Goal: Task Accomplishment & Management: Manage account settings

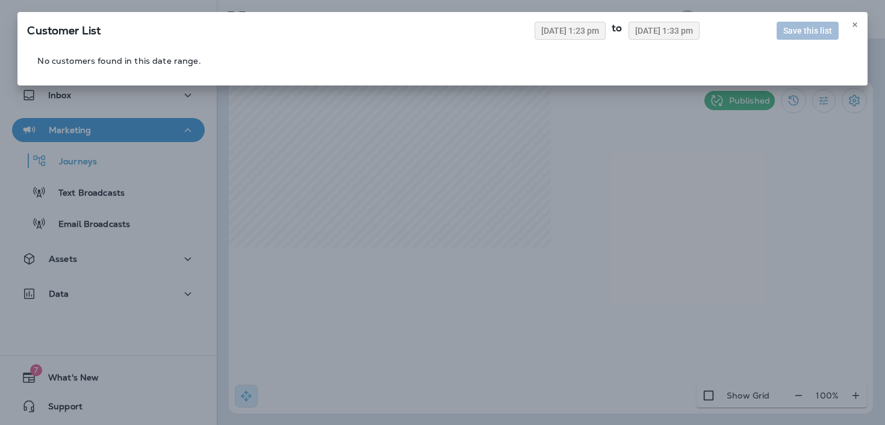
click at [562, 217] on div "Customer List [DATE] 1:23 pm to [DATE] 1:33 pm Save this list No customers foun…" at bounding box center [442, 212] width 885 height 425
click at [853, 23] on use at bounding box center [855, 24] width 4 height 5
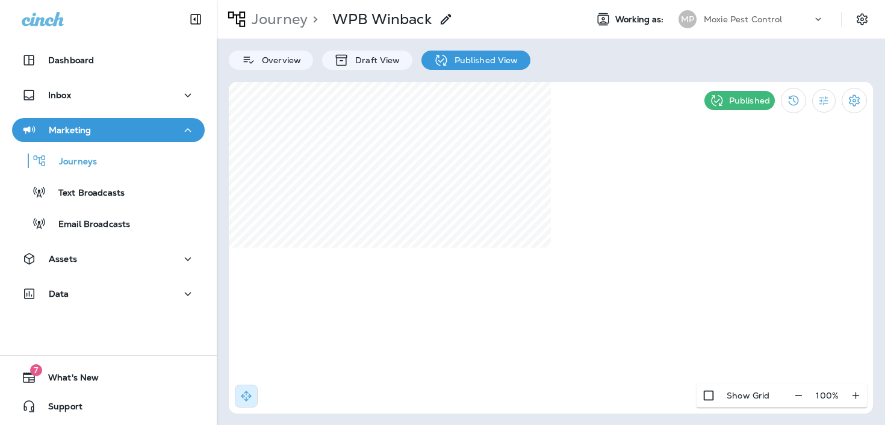
click at [537, 216] on div at bounding box center [442, 212] width 885 height 425
select select "****"
select select "*"
select select "**"
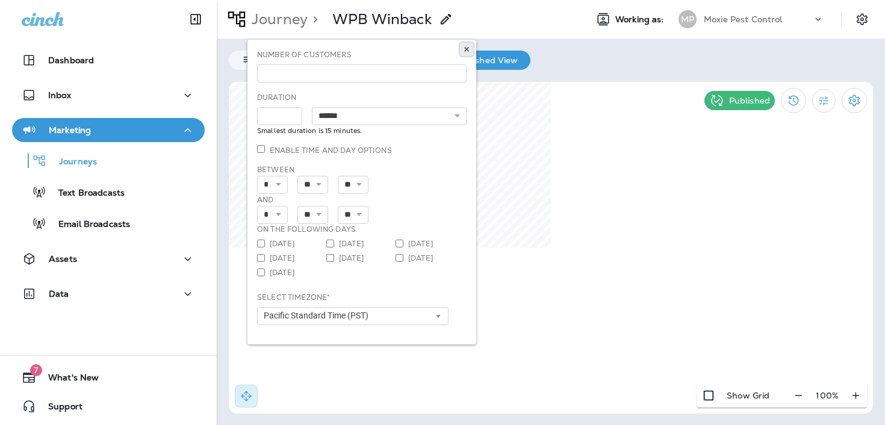
click at [466, 48] on use at bounding box center [466, 49] width 4 height 5
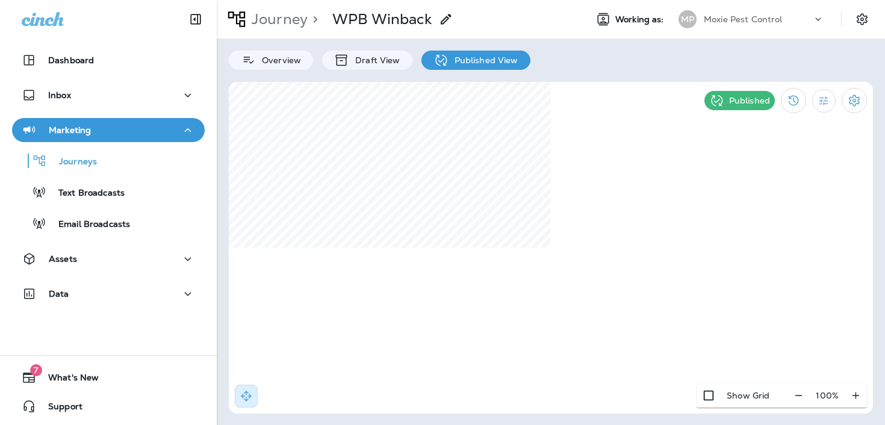
click at [139, 129] on div "Marketing" at bounding box center [108, 130] width 173 height 15
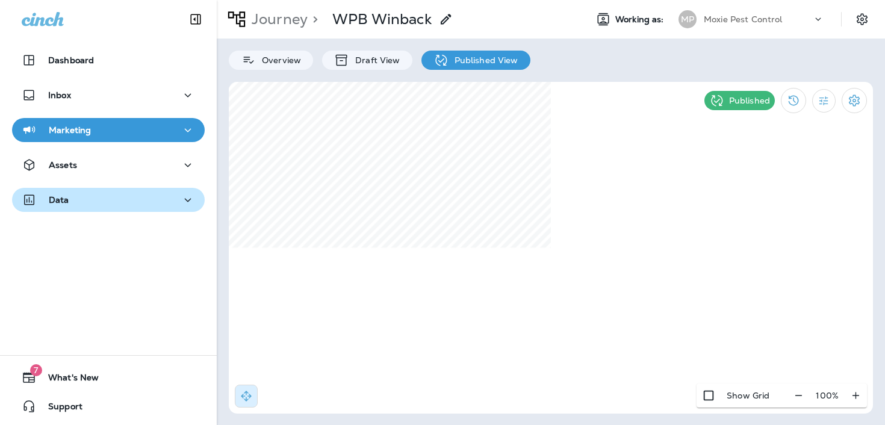
click at [133, 206] on div "Data" at bounding box center [108, 200] width 173 height 15
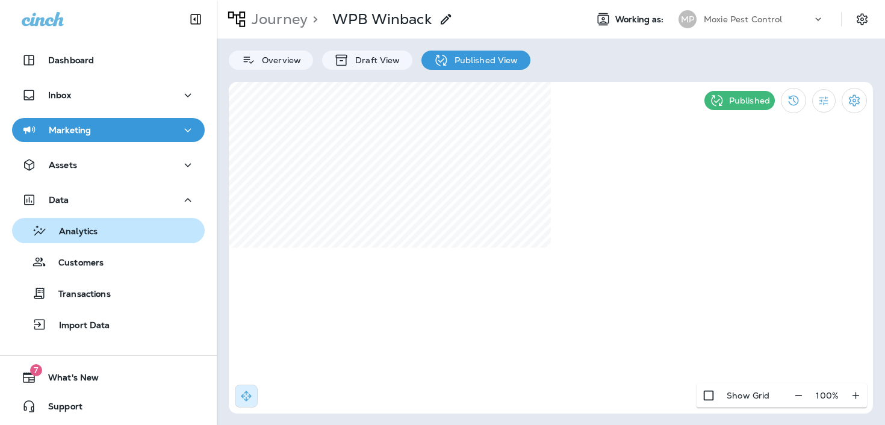
click at [125, 233] on div "Analytics" at bounding box center [108, 231] width 183 height 18
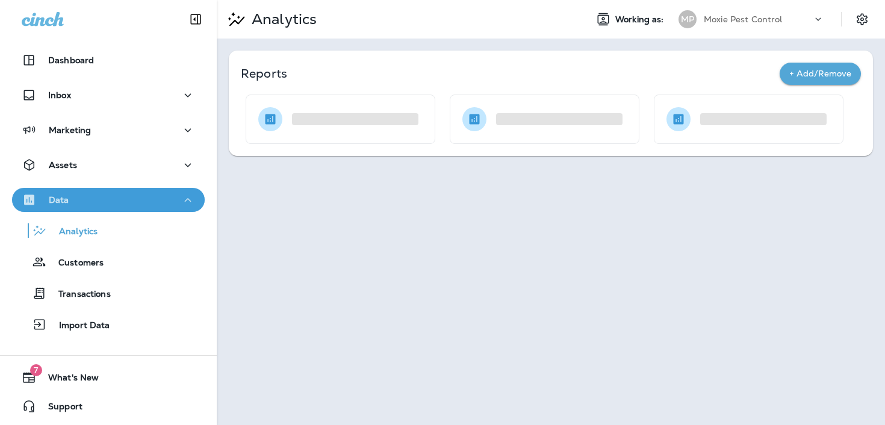
click at [122, 202] on div "Data" at bounding box center [108, 200] width 173 height 15
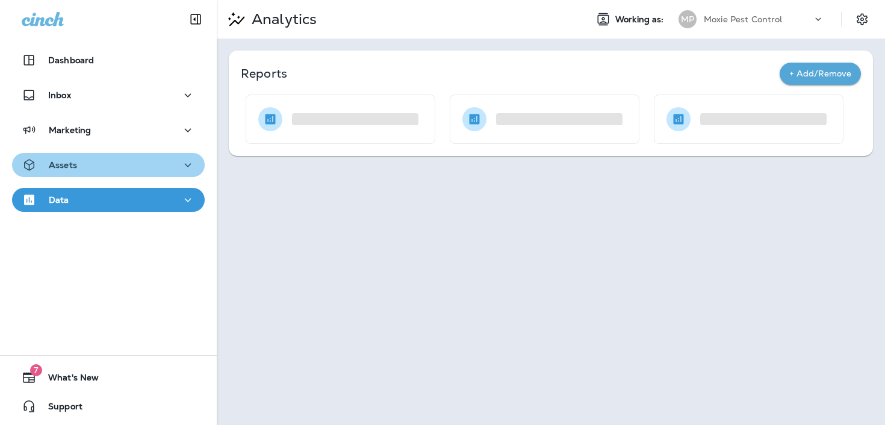
click at [116, 169] on div "Assets" at bounding box center [108, 165] width 173 height 15
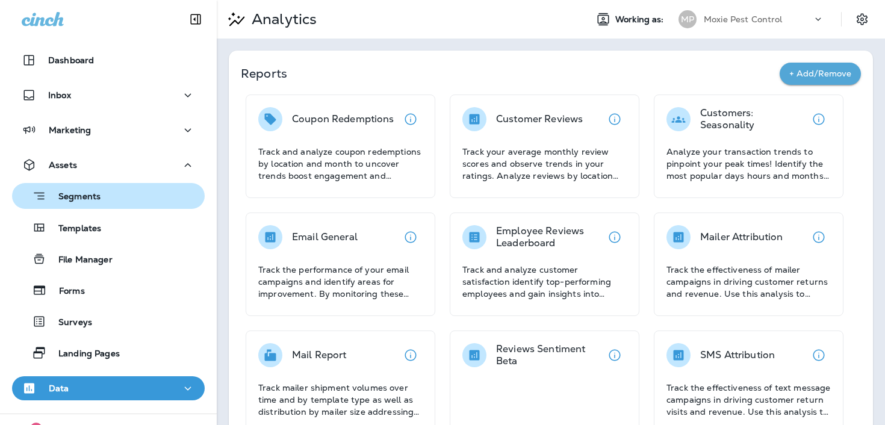
click at [110, 208] on button "Segments" at bounding box center [108, 196] width 193 height 26
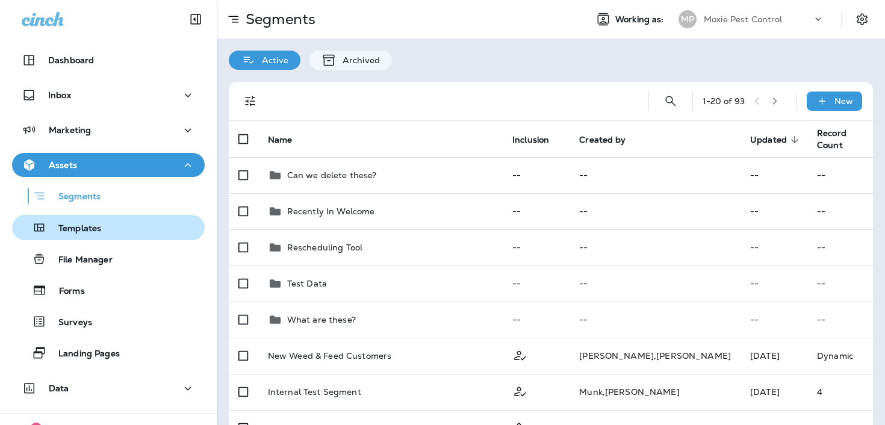
click at [107, 220] on div "Templates" at bounding box center [108, 228] width 183 height 18
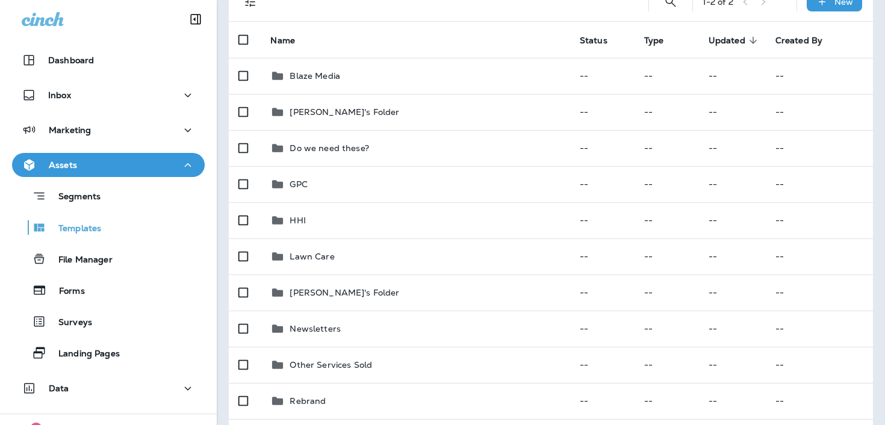
scroll to position [286, 0]
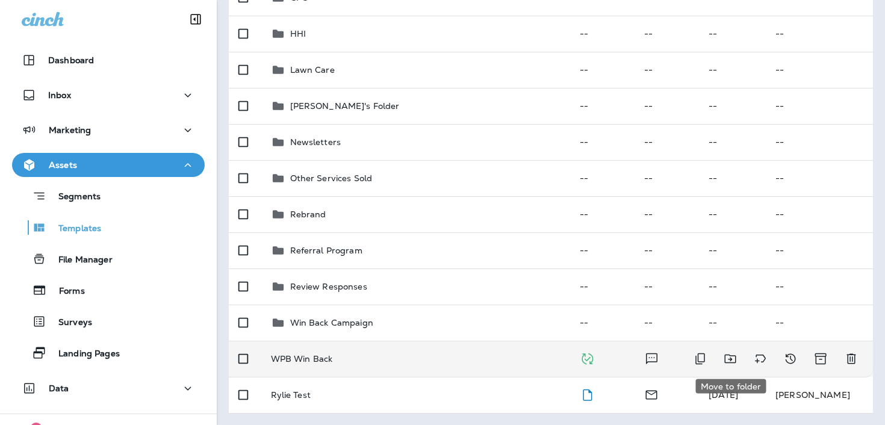
click at [723, 360] on icon "Move to folder" at bounding box center [730, 359] width 14 height 14
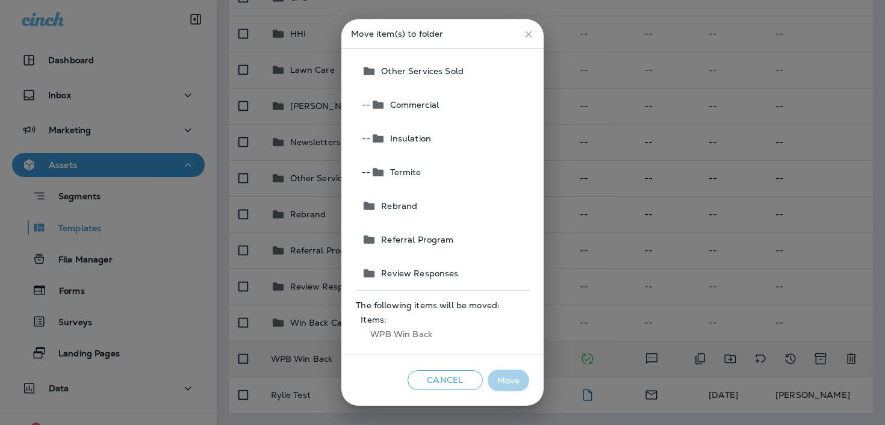
scroll to position [489, 0]
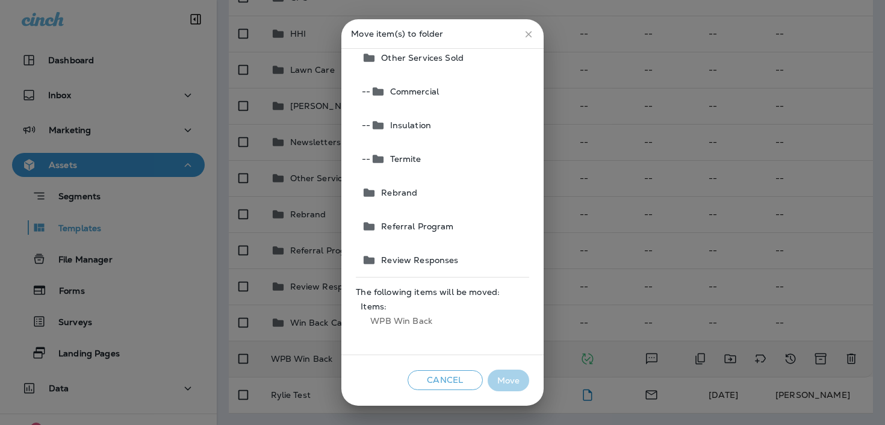
click at [395, 331] on span "Items: WPB Win Back" at bounding box center [442, 316] width 173 height 39
click at [527, 34] on icon "close" at bounding box center [528, 34] width 7 height 7
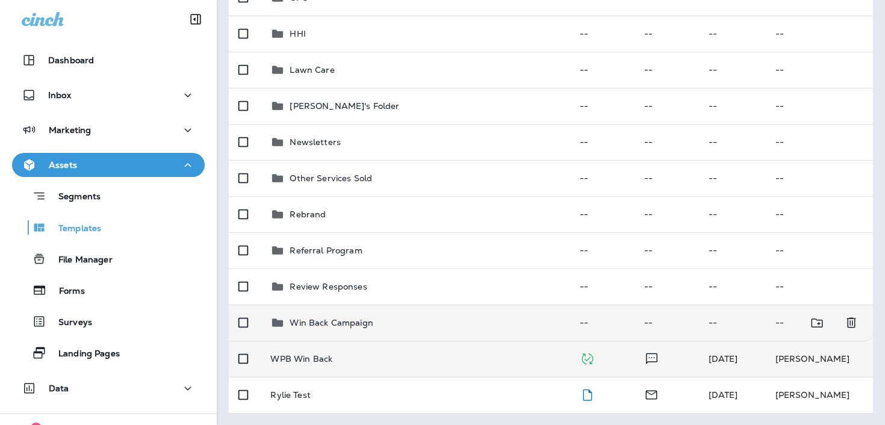
click at [371, 327] on p "Win Back Campaign" at bounding box center [331, 323] width 83 height 10
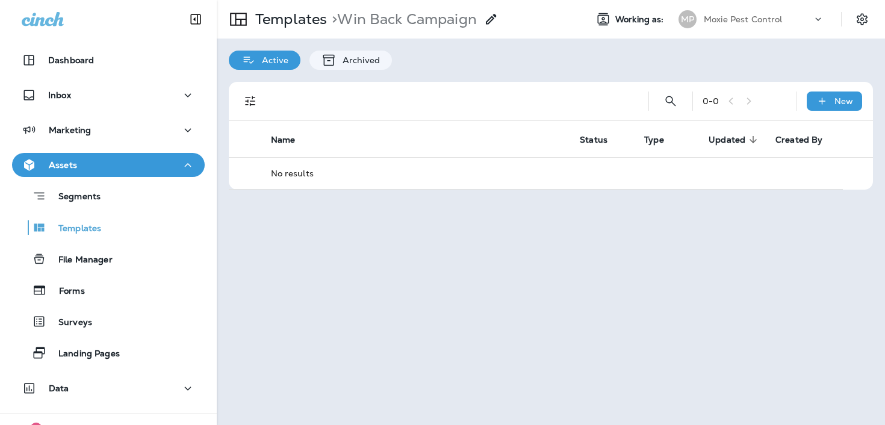
click at [493, 17] on icon at bounding box center [491, 19] width 14 height 14
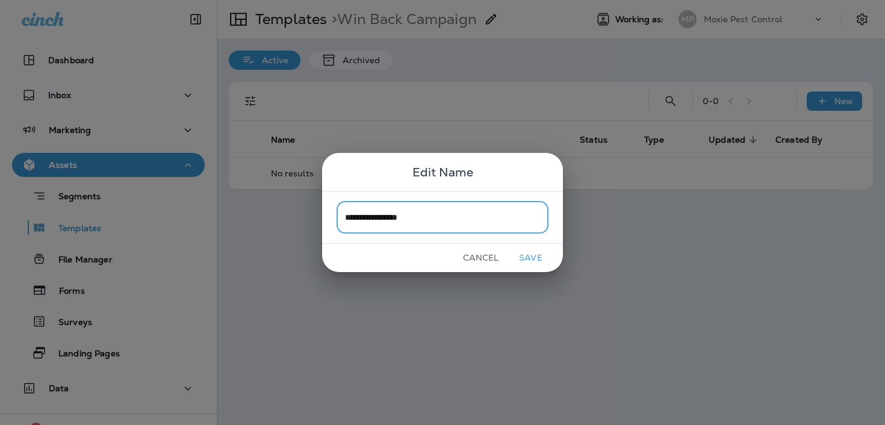
click at [444, 222] on input "**********" at bounding box center [443, 218] width 212 height 32
type input "**********"
click at [520, 256] on button "Save" at bounding box center [530, 258] width 45 height 19
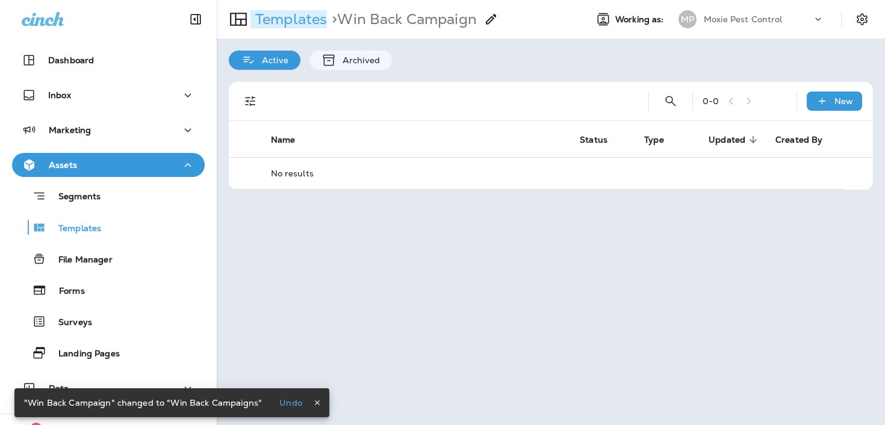
click at [297, 21] on p "Templates" at bounding box center [288, 19] width 76 height 18
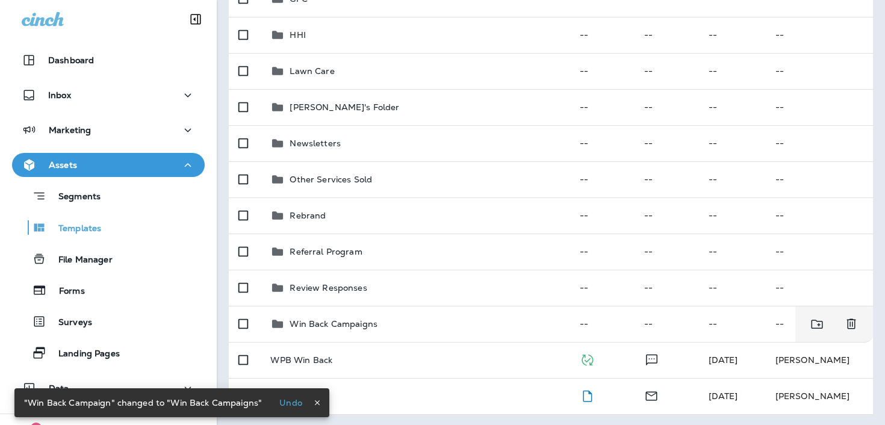
scroll to position [286, 0]
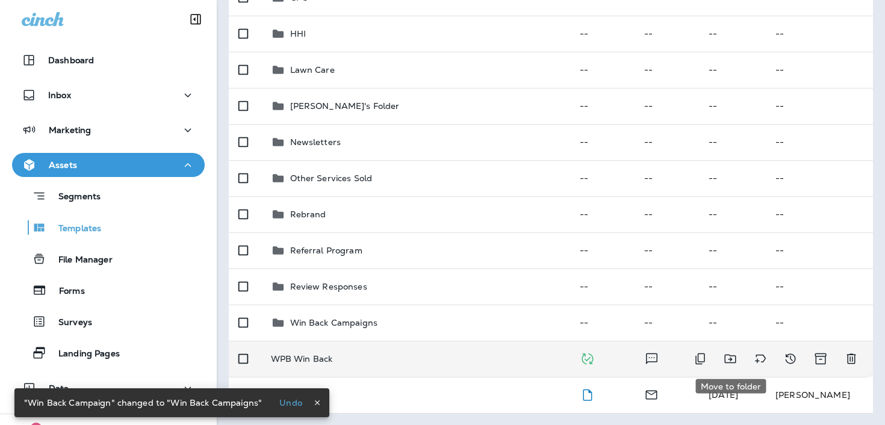
click at [729, 364] on icon "Move to folder" at bounding box center [730, 359] width 14 height 14
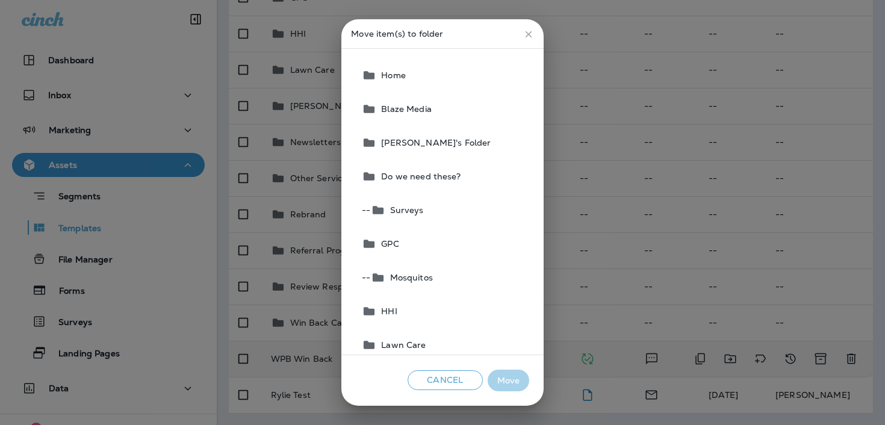
scroll to position [489, 0]
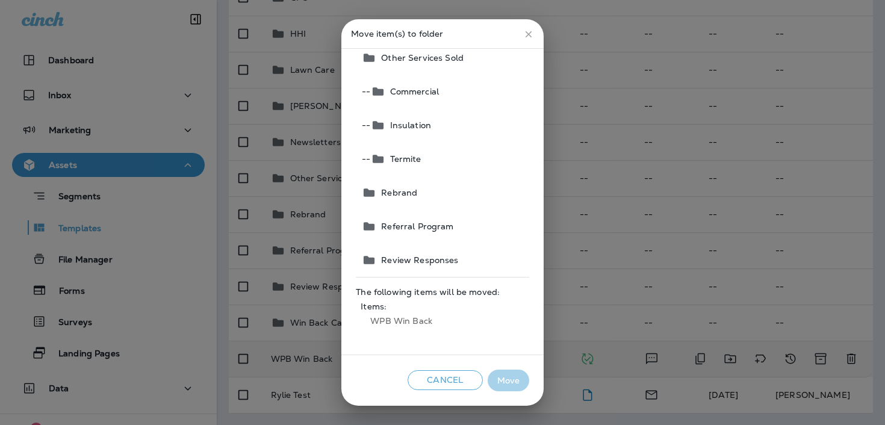
click at [524, 37] on icon "close" at bounding box center [528, 34] width 11 height 11
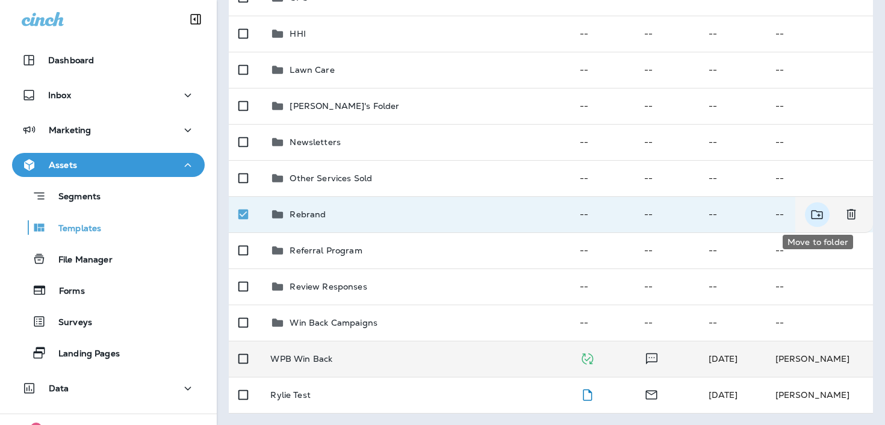
click at [819, 217] on icon "Move to folder" at bounding box center [817, 214] width 15 height 15
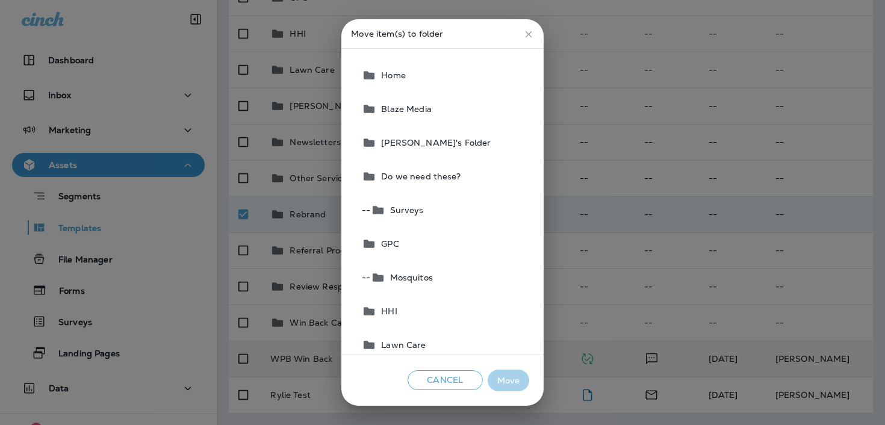
click at [410, 72] on span "Home" at bounding box center [442, 75] width 173 height 34
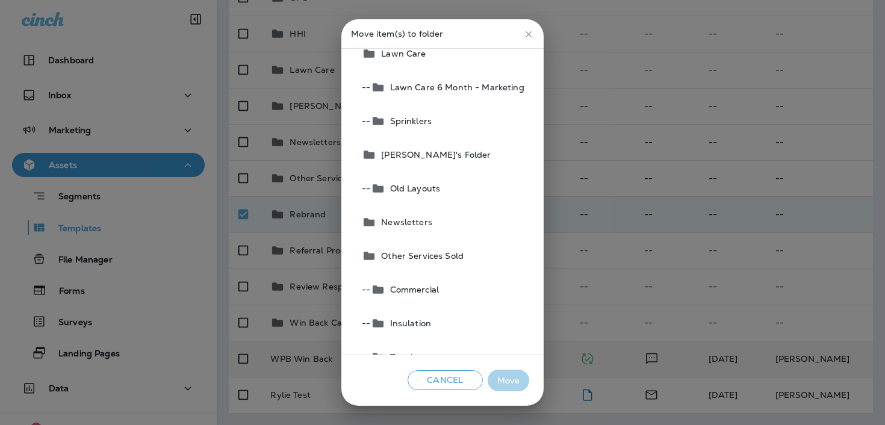
scroll to position [292, 0]
click at [410, 219] on span "Newsletters" at bounding box center [404, 222] width 56 height 10
click at [506, 383] on button "Move" at bounding box center [509, 381] width 42 height 22
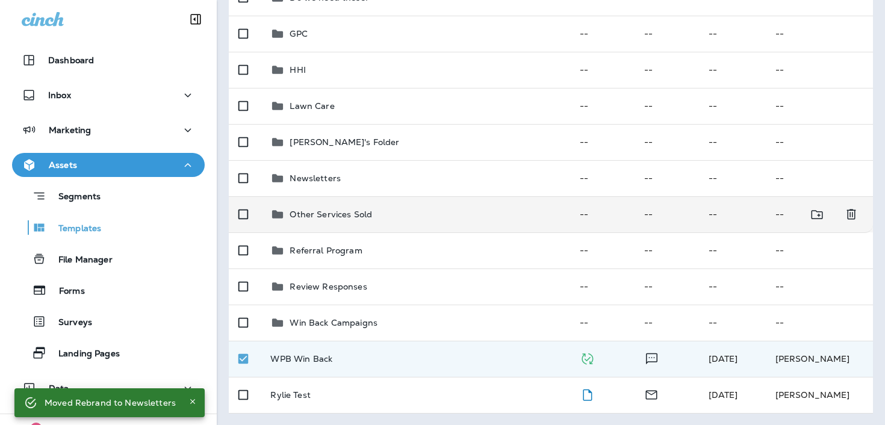
scroll to position [0, 0]
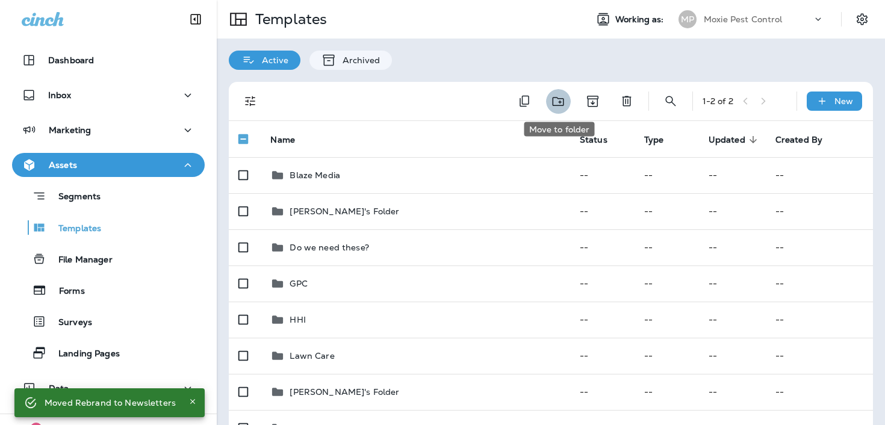
click at [559, 100] on icon "Move to folder" at bounding box center [558, 101] width 15 height 15
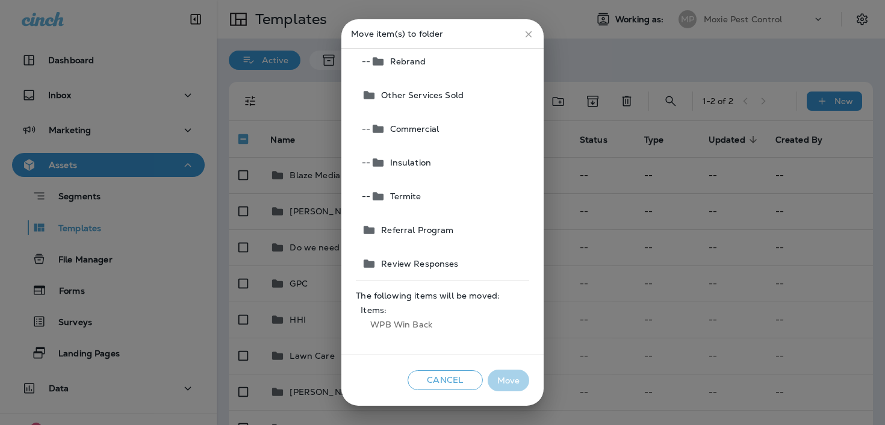
scroll to position [489, 0]
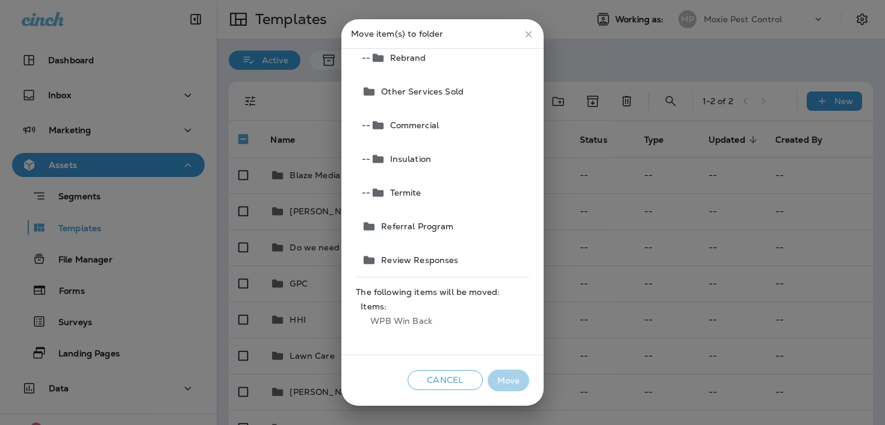
click at [442, 378] on button "Cancel" at bounding box center [445, 380] width 75 height 20
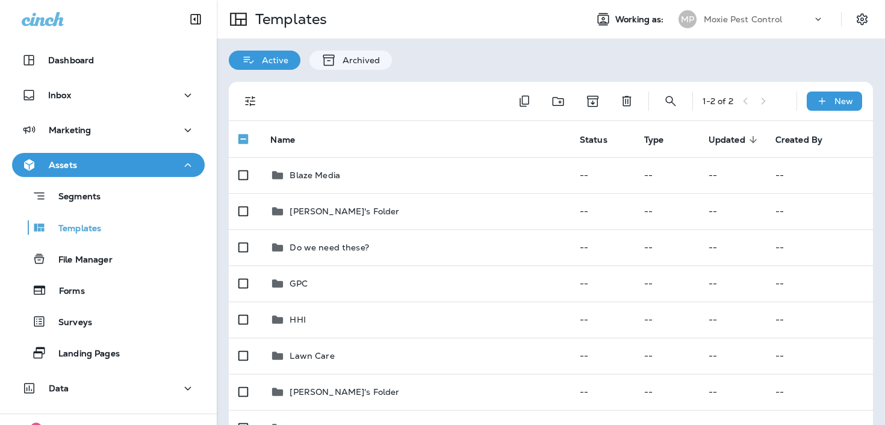
scroll to position [250, 0]
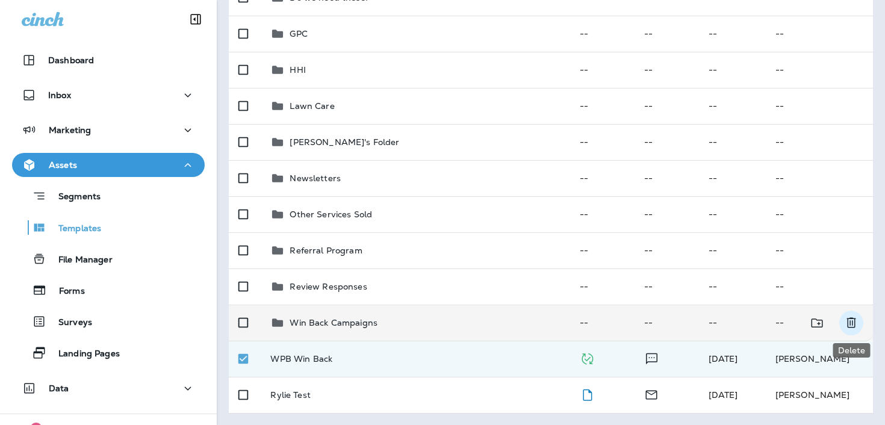
click at [851, 325] on icon "Delete" at bounding box center [851, 322] width 14 height 14
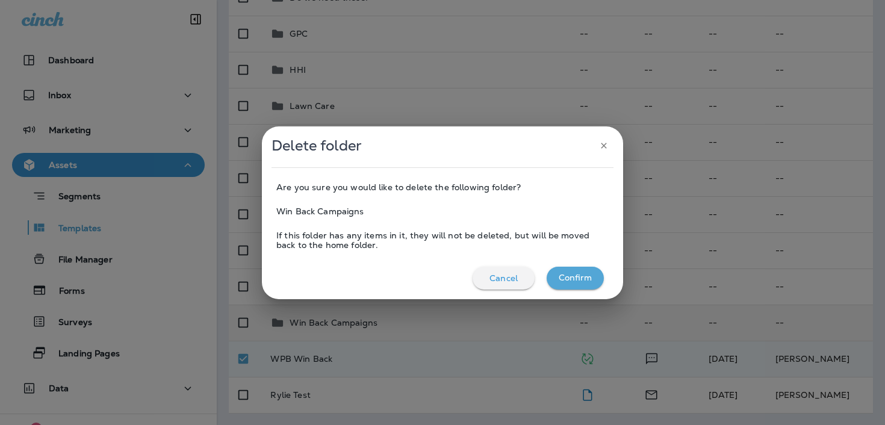
click at [576, 278] on button "Confirm" at bounding box center [575, 278] width 57 height 23
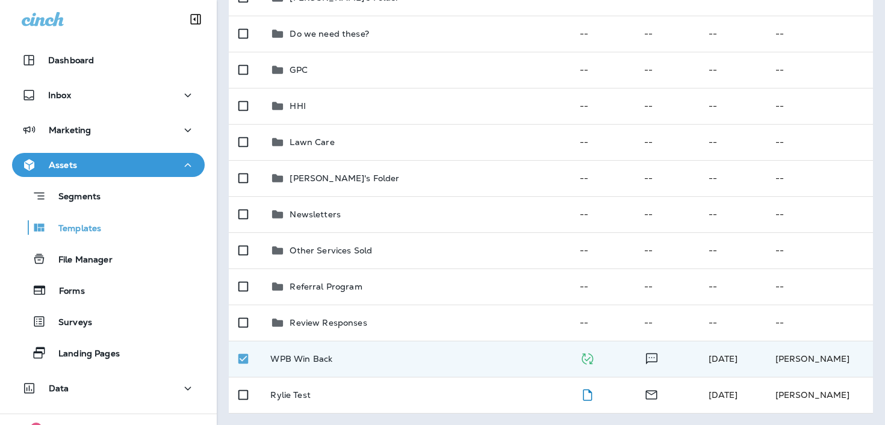
scroll to position [0, 0]
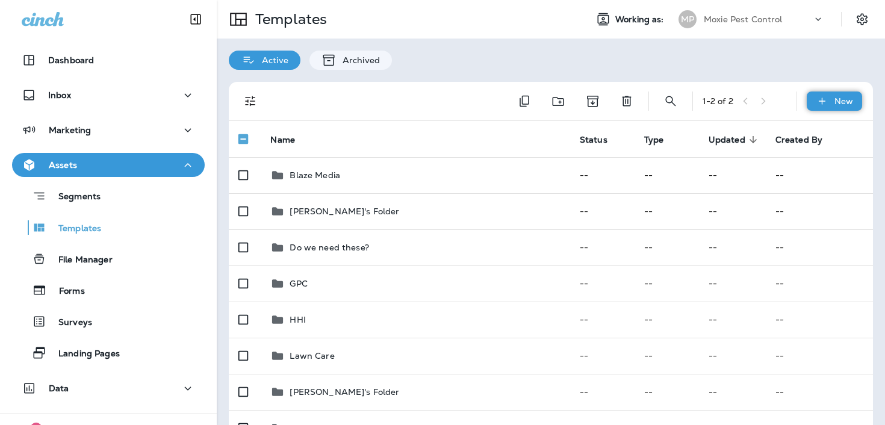
click at [828, 97] on icon at bounding box center [822, 101] width 13 height 12
click at [811, 161] on li "New Folder" at bounding box center [826, 161] width 102 height 29
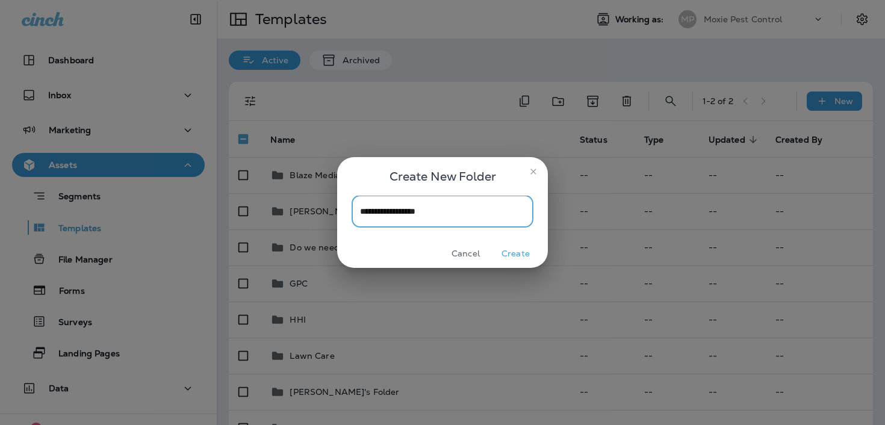
type input "**********"
click at [511, 252] on button "Create" at bounding box center [515, 253] width 45 height 19
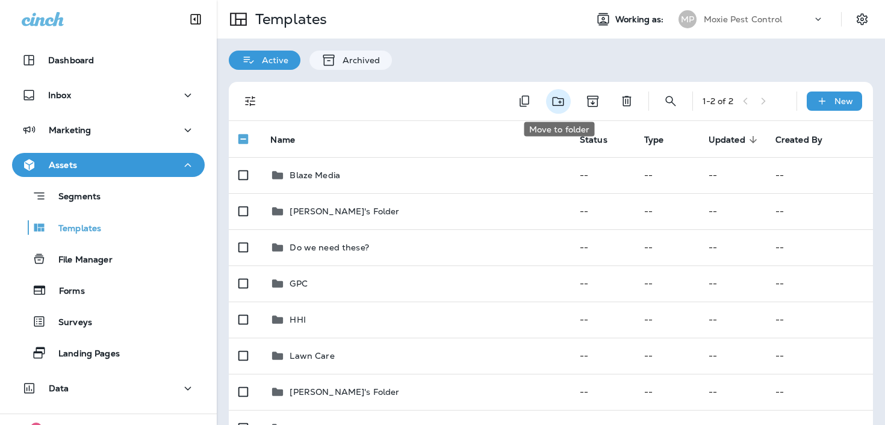
click at [567, 101] on button "Move to folder" at bounding box center [558, 101] width 25 height 25
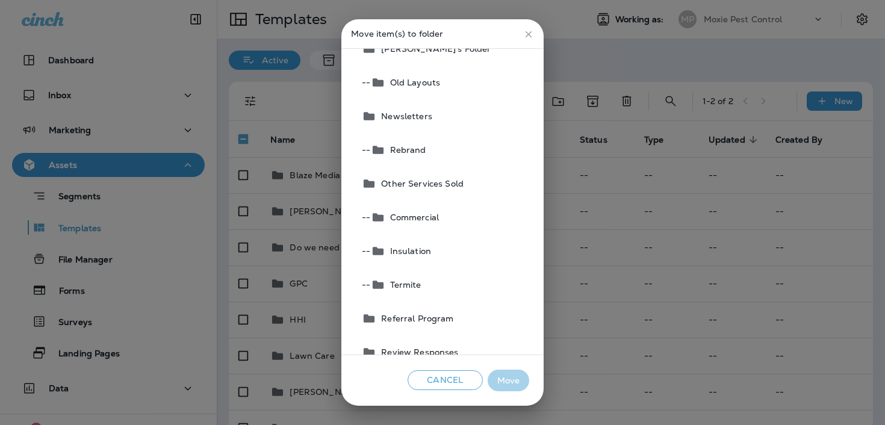
scroll to position [489, 0]
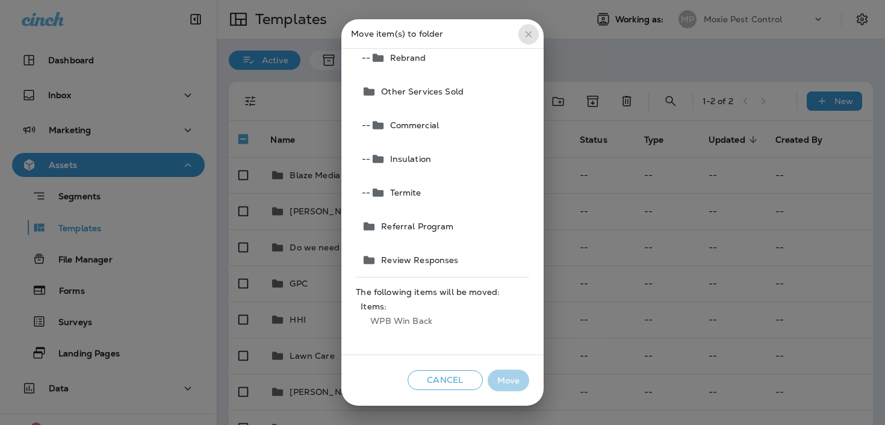
click at [524, 34] on icon "close" at bounding box center [528, 34] width 11 height 11
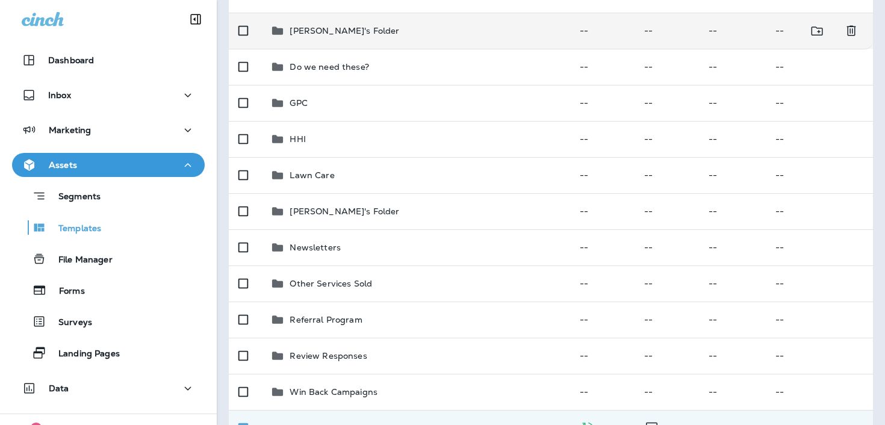
scroll to position [250, 0]
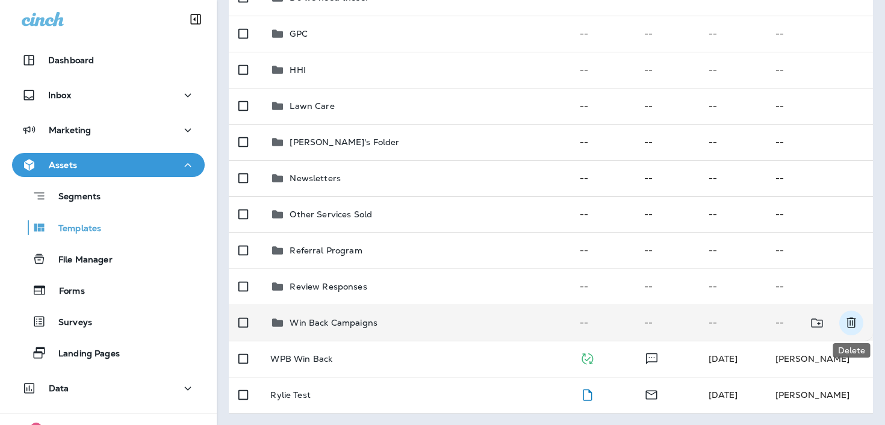
click at [847, 324] on icon "Delete" at bounding box center [851, 322] width 14 height 14
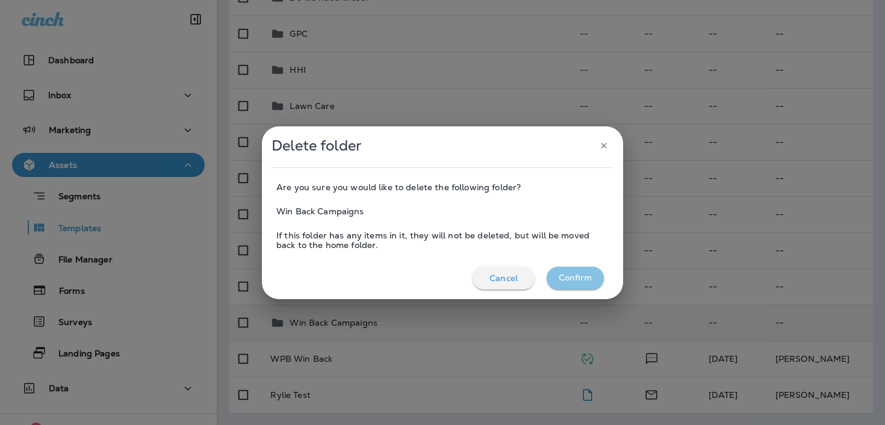
click at [595, 276] on button "Confirm" at bounding box center [575, 278] width 57 height 23
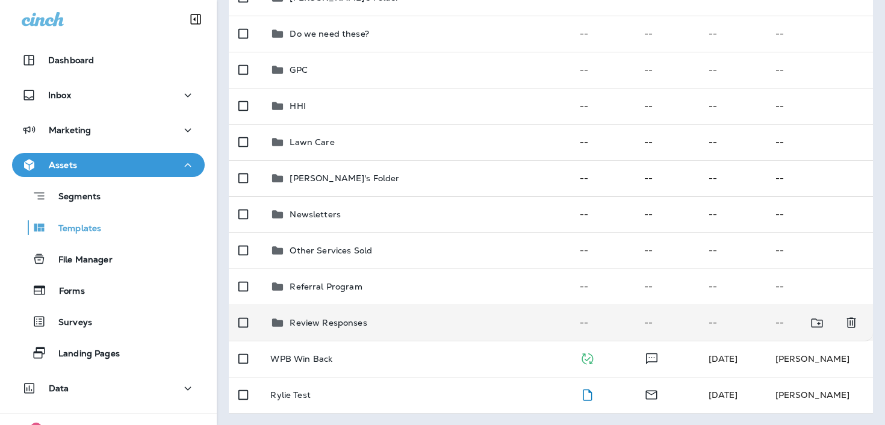
scroll to position [0, 0]
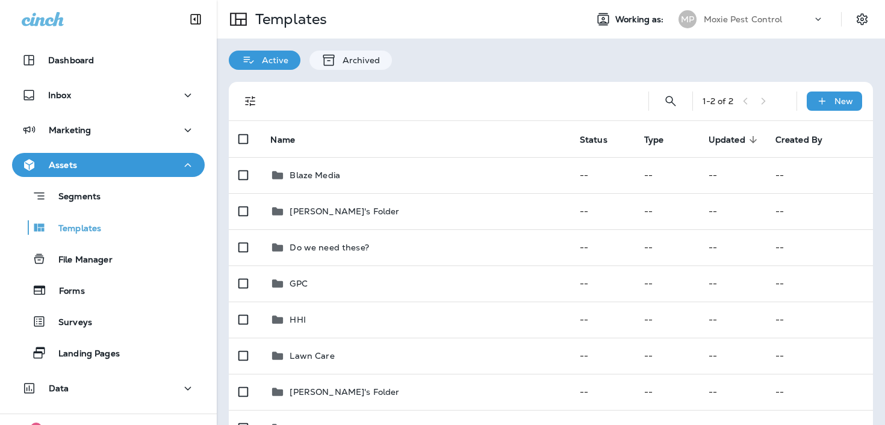
click at [160, 150] on div "Dashboard Inbox Marketing Assets Segments Templates File Manager Forms Surveys …" at bounding box center [108, 226] width 217 height 381
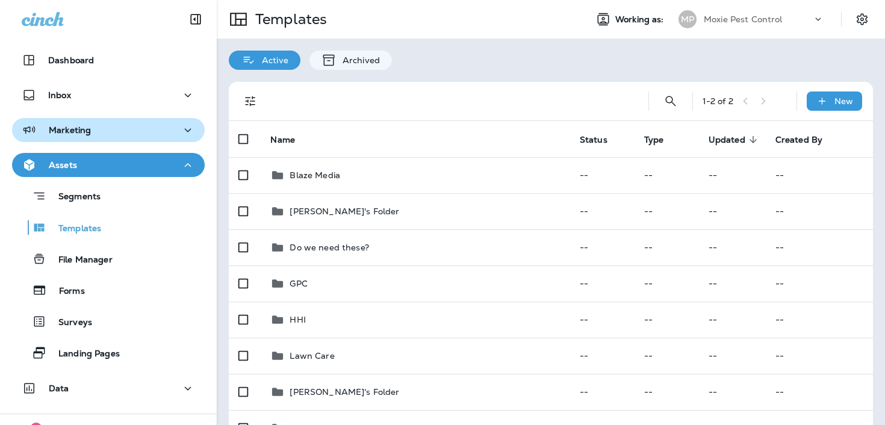
click at [162, 136] on div "Marketing" at bounding box center [108, 130] width 173 height 15
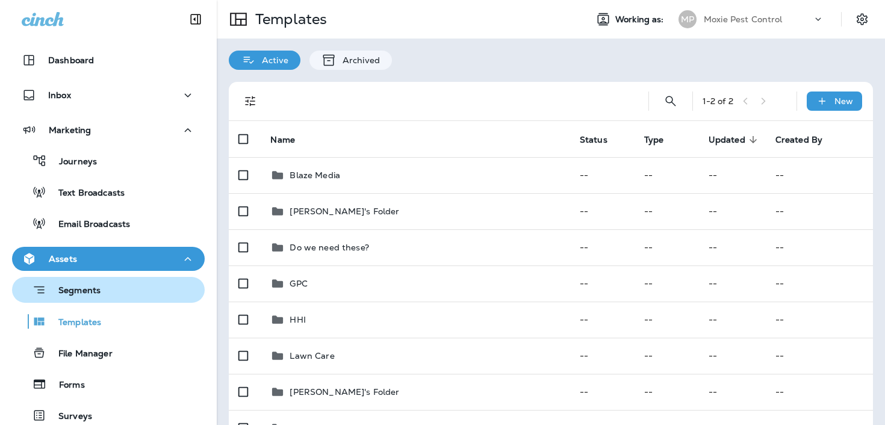
click at [125, 295] on div "Segments" at bounding box center [108, 290] width 183 height 19
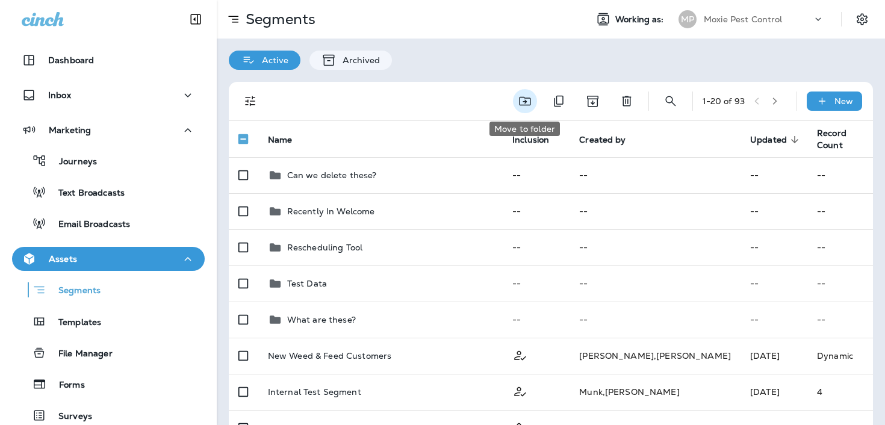
click at [530, 98] on icon "Move to folder" at bounding box center [525, 101] width 14 height 14
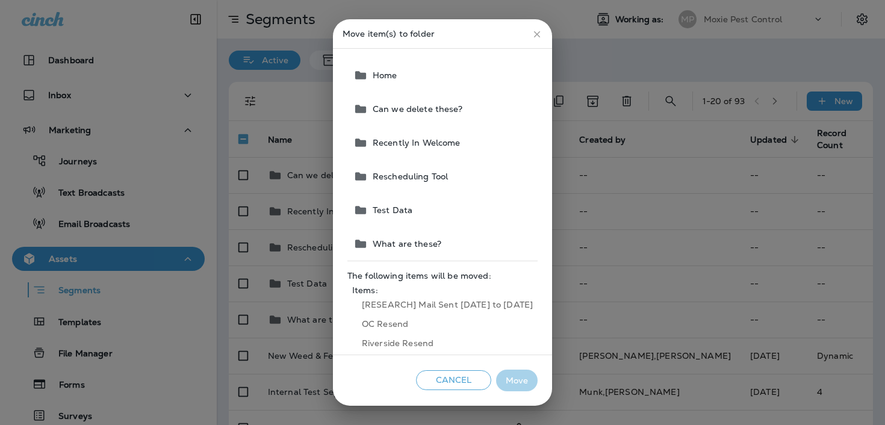
click at [507, 108] on button "Can we delete these?" at bounding box center [443, 109] width 189 height 34
click at [517, 377] on button "Move" at bounding box center [517, 381] width 42 height 22
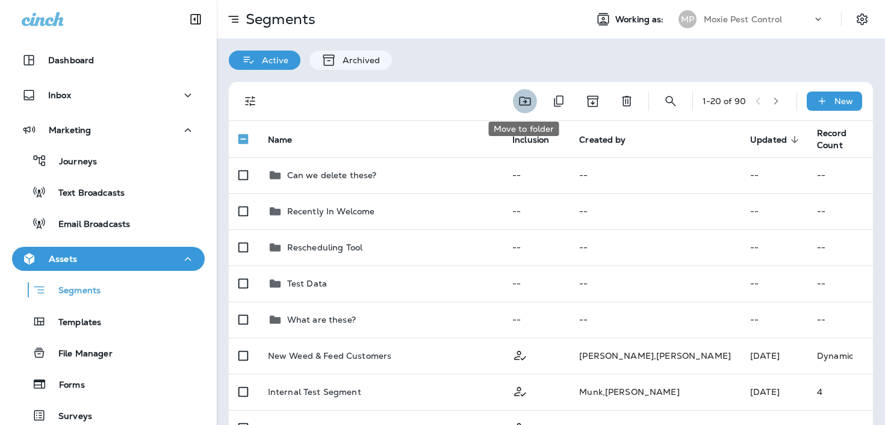
click at [518, 107] on icon "Move to folder" at bounding box center [525, 101] width 14 height 14
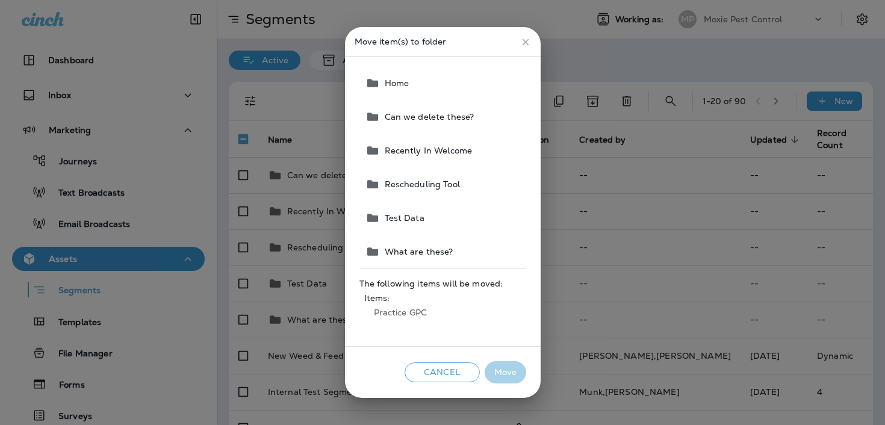
click at [465, 116] on span "Can we delete these?" at bounding box center [427, 117] width 95 height 10
click at [501, 362] on button "Move" at bounding box center [506, 372] width 42 height 22
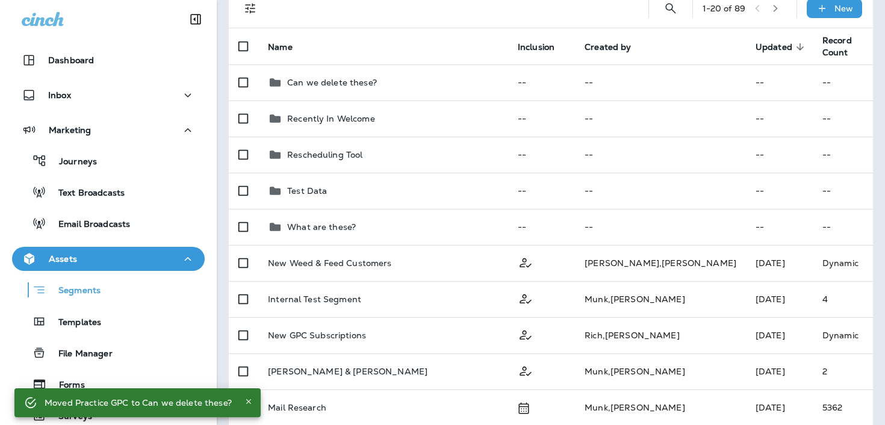
scroll to position [31, 0]
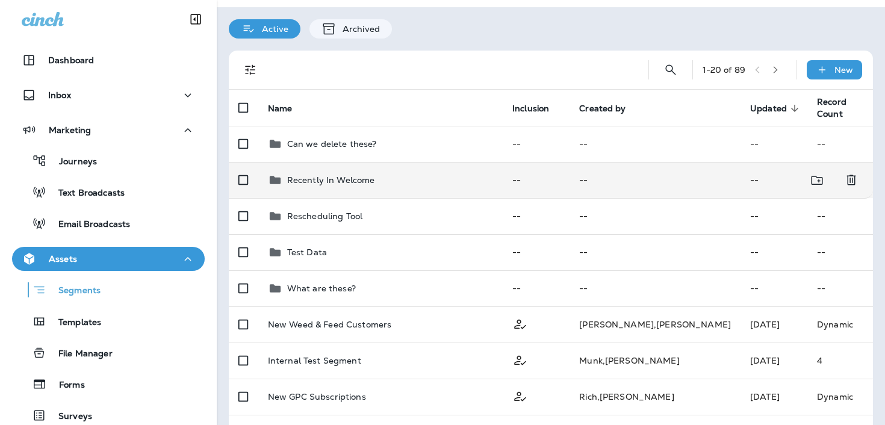
click at [680, 181] on td "--" at bounding box center [655, 180] width 171 height 36
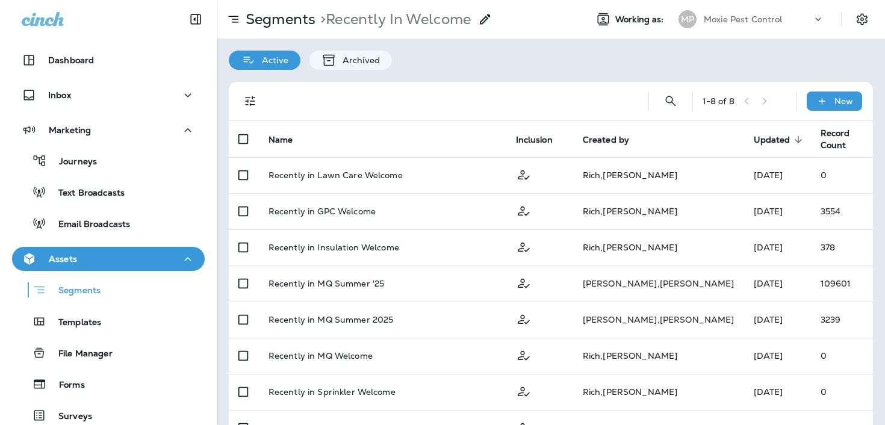
click at [491, 12] on icon at bounding box center [485, 19] width 14 height 14
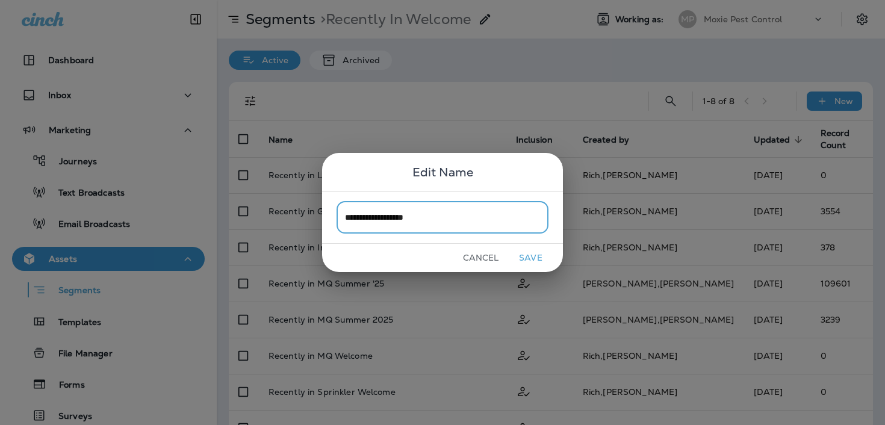
click at [414, 220] on input "**********" at bounding box center [443, 218] width 212 height 32
type input "**********"
click at [529, 255] on button "Save" at bounding box center [530, 258] width 45 height 19
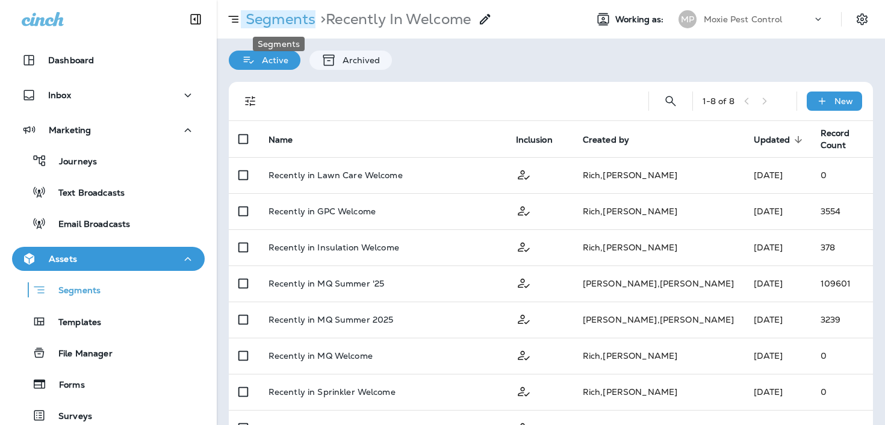
click at [282, 20] on p "Segments" at bounding box center [278, 19] width 75 height 18
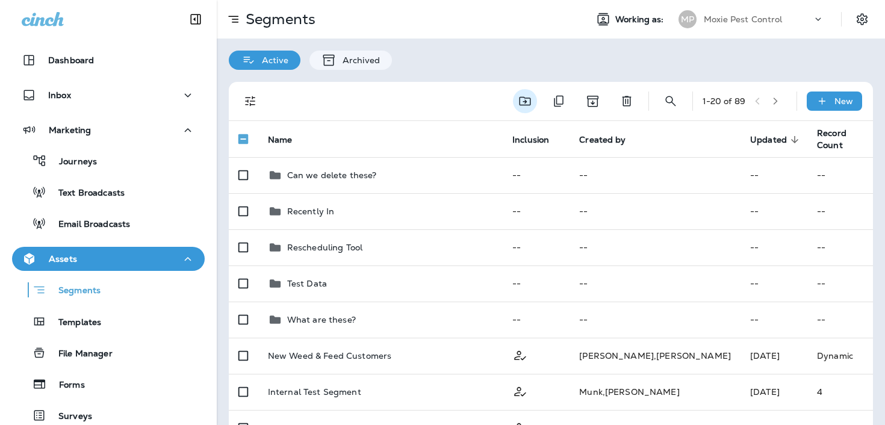
click at [527, 105] on icon "Move to folder" at bounding box center [524, 101] width 11 height 9
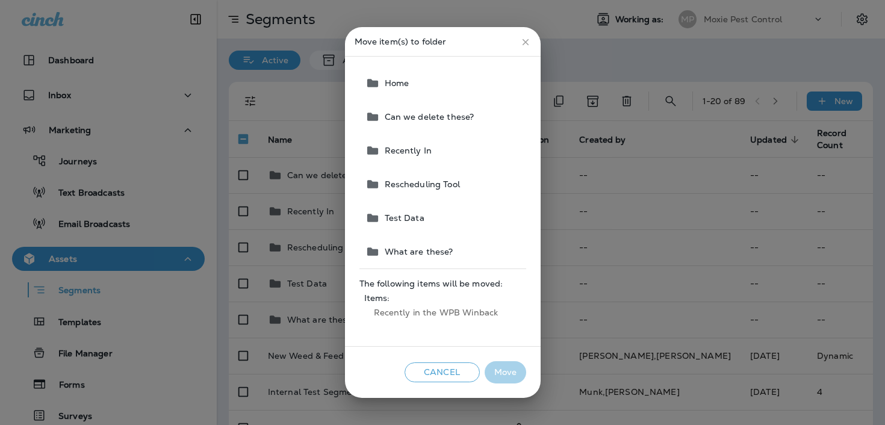
click at [500, 148] on button "Recently In" at bounding box center [444, 151] width 166 height 34
click at [508, 376] on button "Move" at bounding box center [506, 372] width 42 height 22
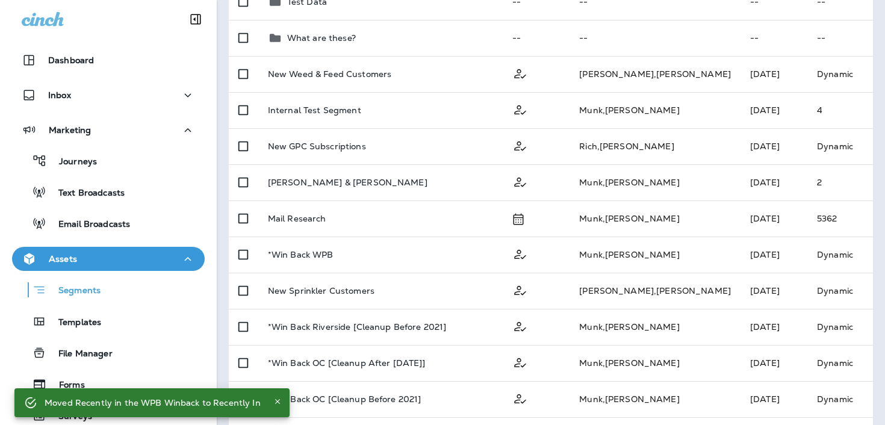
scroll to position [396, 0]
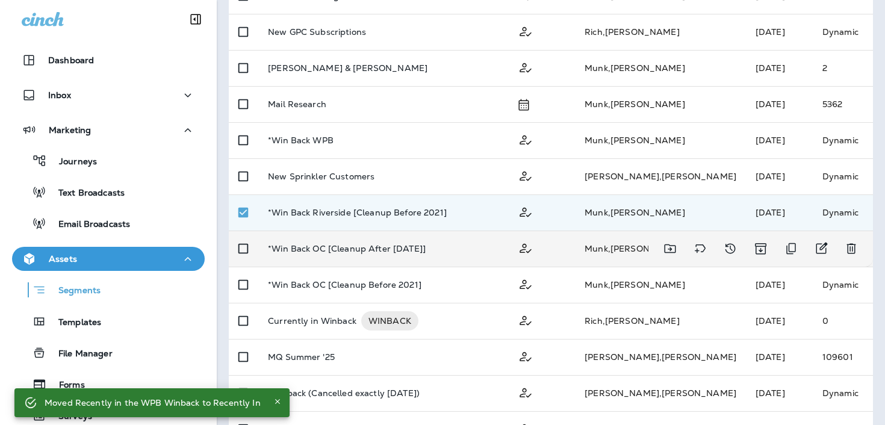
click at [235, 232] on td at bounding box center [244, 249] width 30 height 36
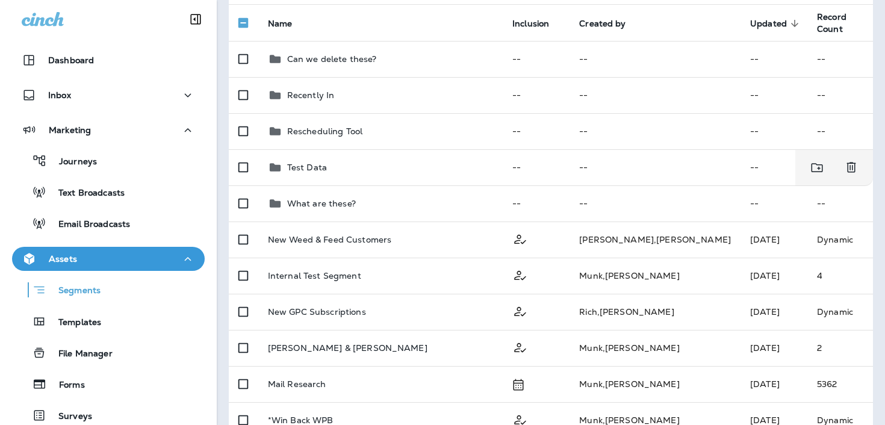
scroll to position [0, 0]
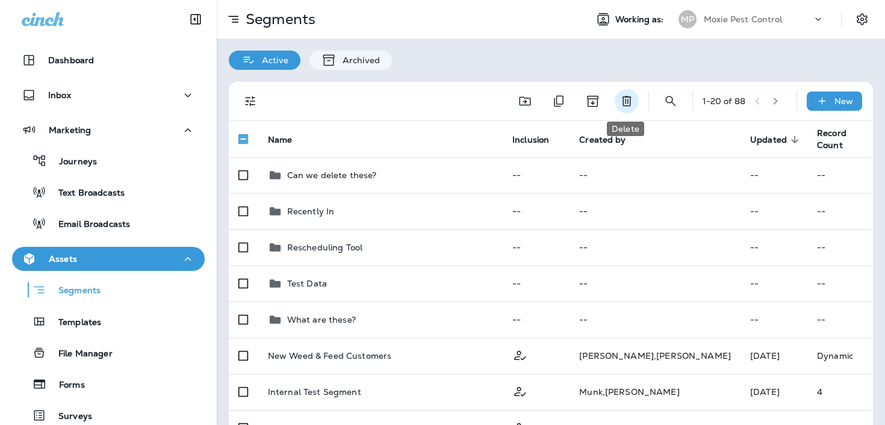
click at [624, 107] on icon "Delete" at bounding box center [627, 101] width 14 height 14
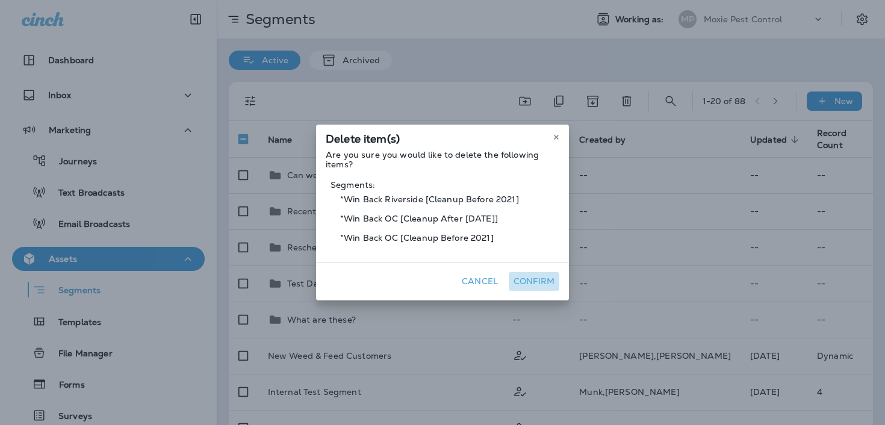
click at [536, 282] on button "Confirm" at bounding box center [534, 281] width 51 height 19
click at [535, 279] on button "Confirm" at bounding box center [534, 281] width 51 height 19
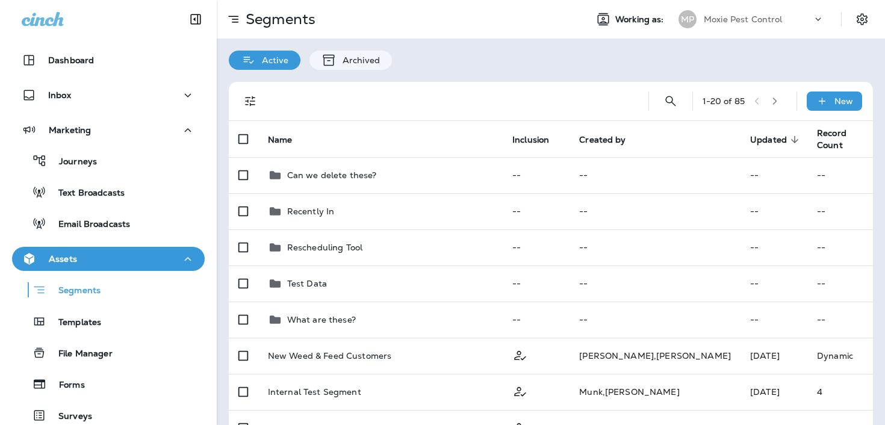
click at [784, 101] on button "button" at bounding box center [775, 101] width 18 height 18
click at [627, 98] on icon "Delete" at bounding box center [624, 101] width 14 height 14
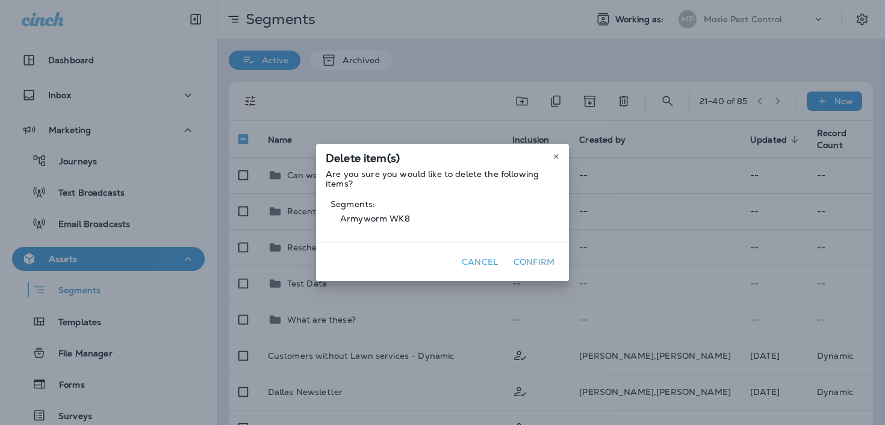
click at [485, 259] on button "Cancel" at bounding box center [480, 262] width 46 height 19
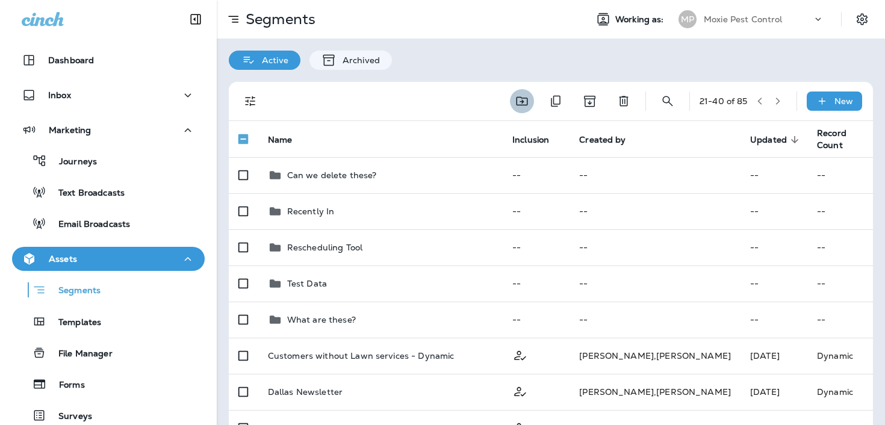
click at [518, 99] on icon "Move to folder" at bounding box center [522, 101] width 14 height 14
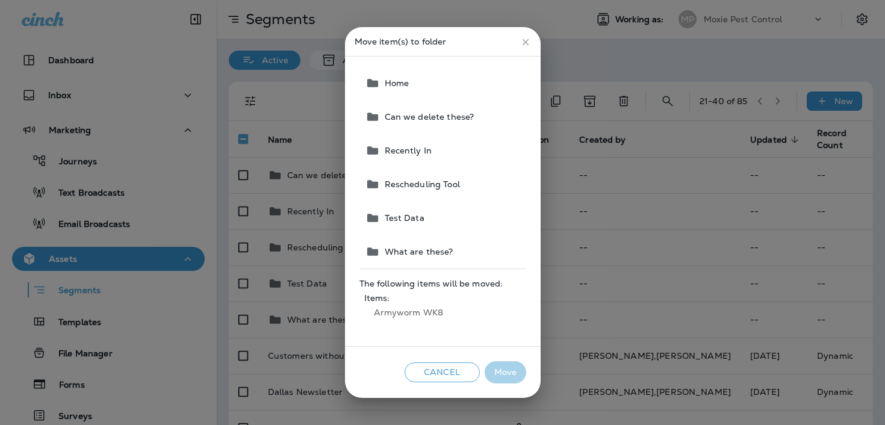
click at [481, 120] on button "Can we delete these?" at bounding box center [444, 117] width 166 height 34
click at [509, 376] on button "Move" at bounding box center [506, 372] width 42 height 22
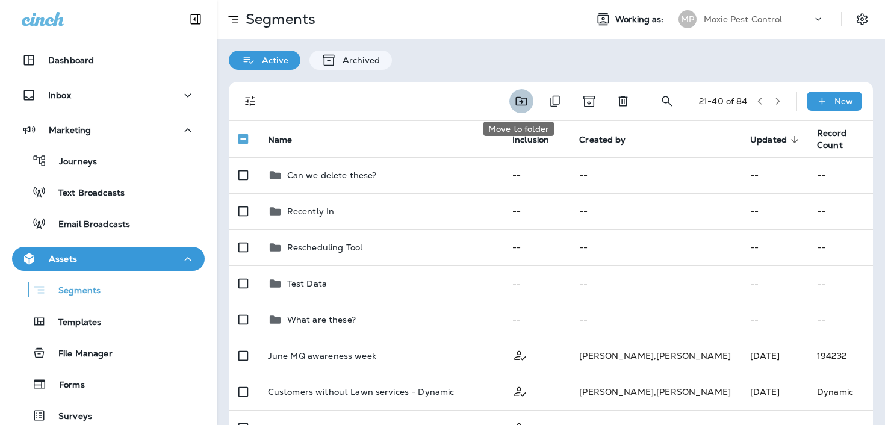
click at [519, 99] on icon "Move to folder" at bounding box center [521, 101] width 14 height 14
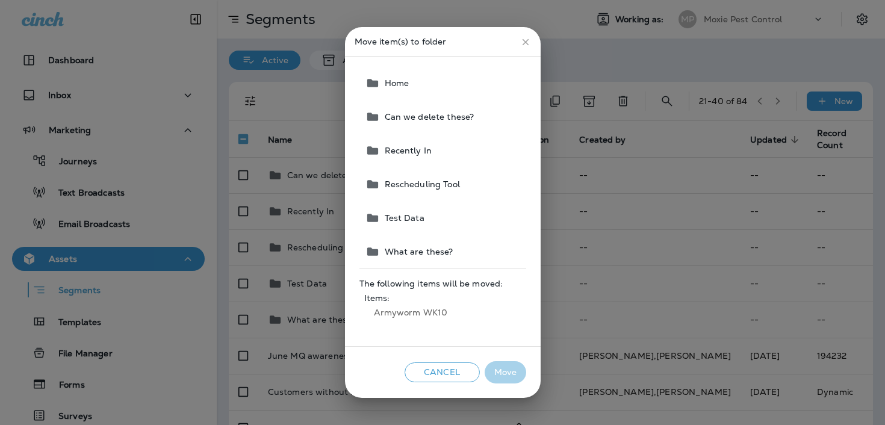
click at [442, 121] on span "Can we delete these?" at bounding box center [427, 117] width 95 height 10
click at [503, 374] on button "Move" at bounding box center [506, 372] width 42 height 22
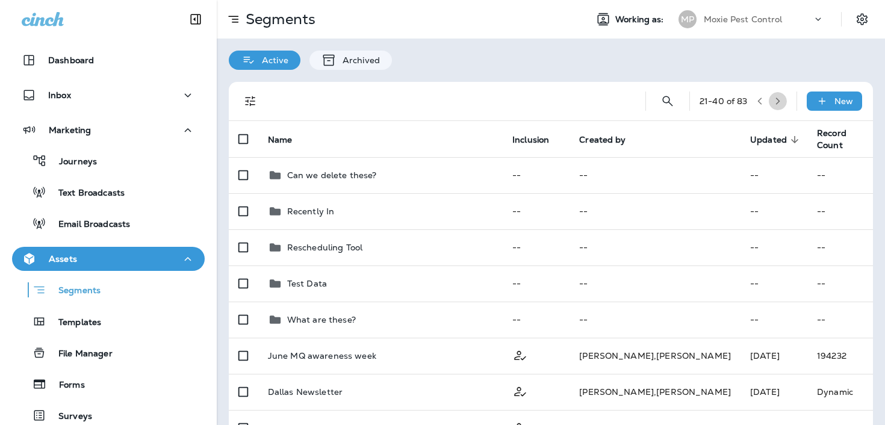
click at [783, 101] on button "button" at bounding box center [778, 101] width 18 height 18
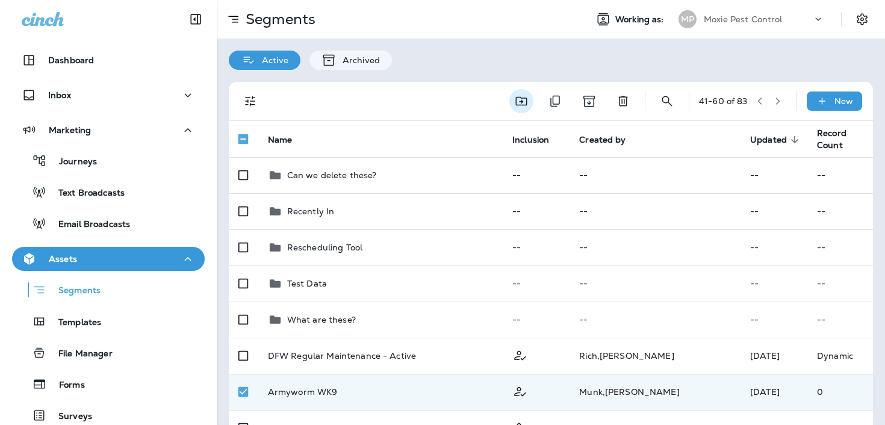
click at [514, 108] on button "Move to folder" at bounding box center [521, 101] width 24 height 24
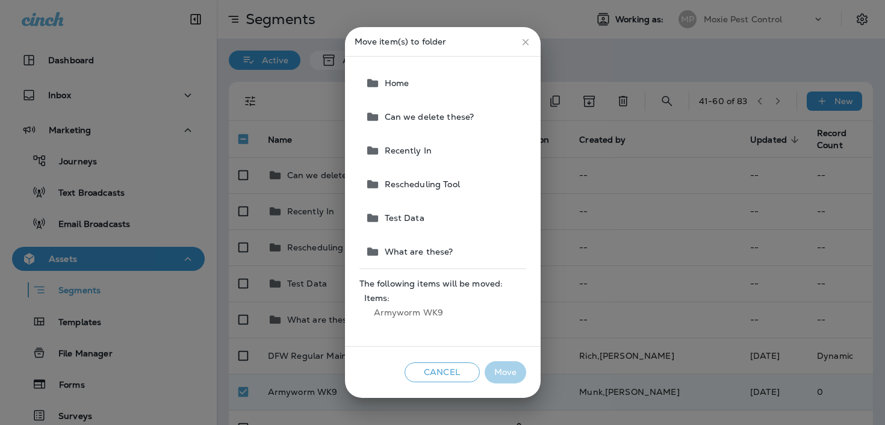
click at [470, 126] on button "Can we delete these?" at bounding box center [444, 117] width 166 height 34
click at [498, 359] on div "Cancel Move" at bounding box center [443, 372] width 196 height 51
click at [500, 364] on button "Move" at bounding box center [506, 372] width 42 height 22
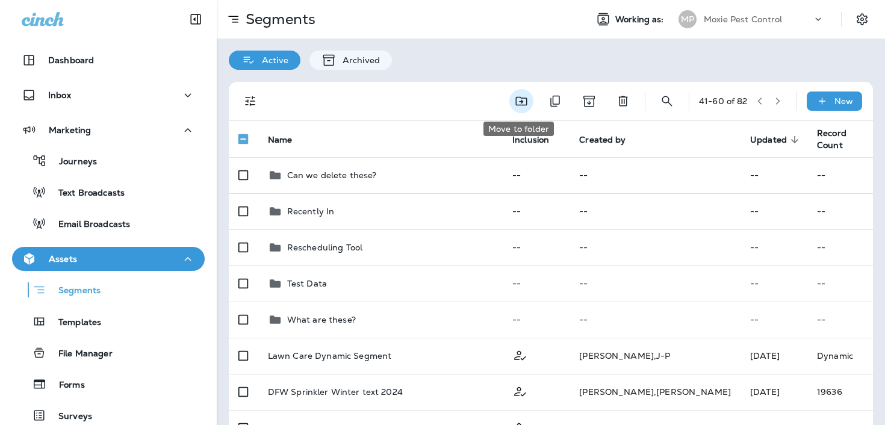
click at [515, 98] on icon "Move to folder" at bounding box center [521, 101] width 14 height 14
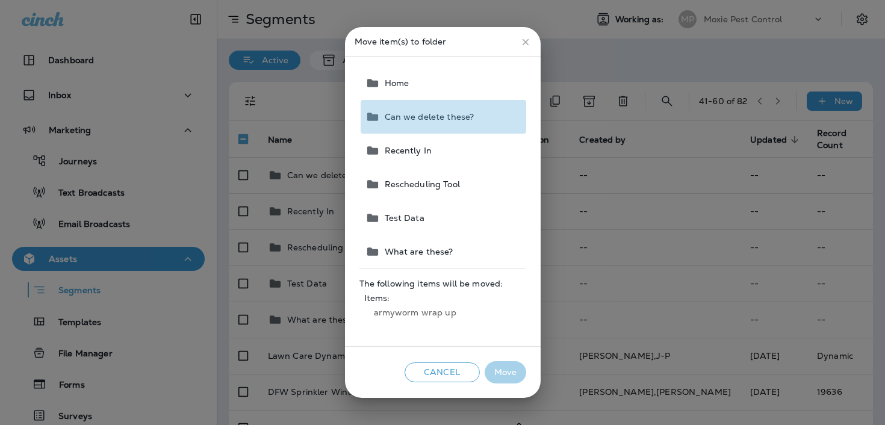
click at [483, 125] on button "Can we delete these?" at bounding box center [444, 117] width 166 height 34
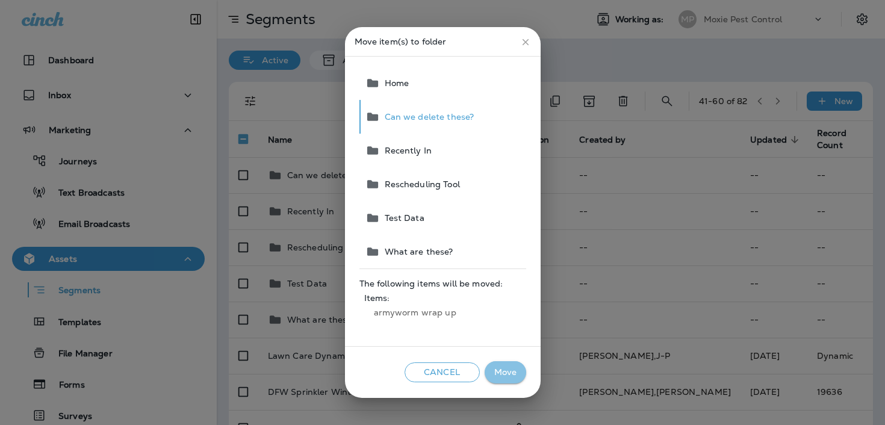
click at [514, 367] on button "Move" at bounding box center [506, 372] width 42 height 22
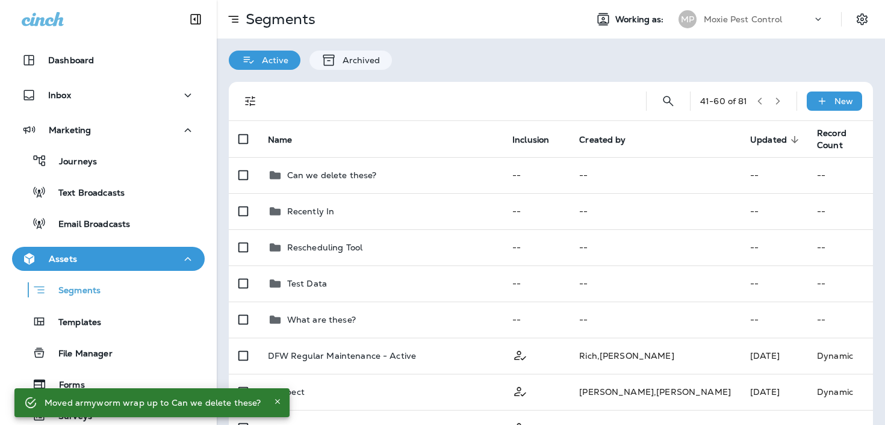
scroll to position [647, 0]
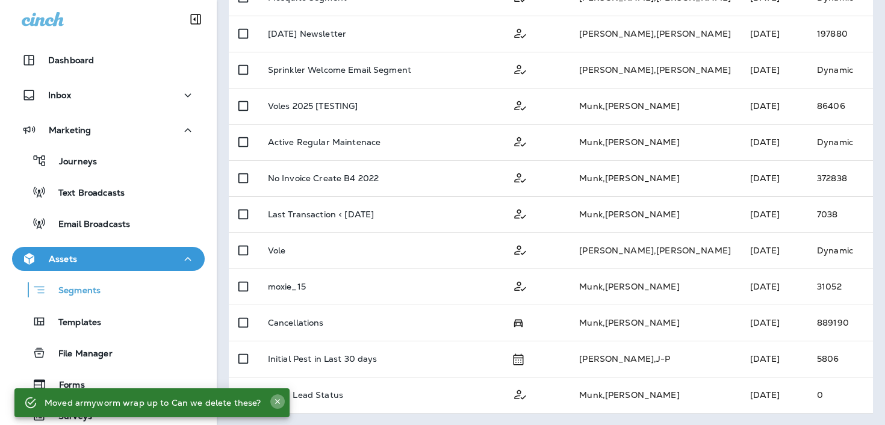
click at [273, 402] on icon "Close" at bounding box center [277, 401] width 8 height 8
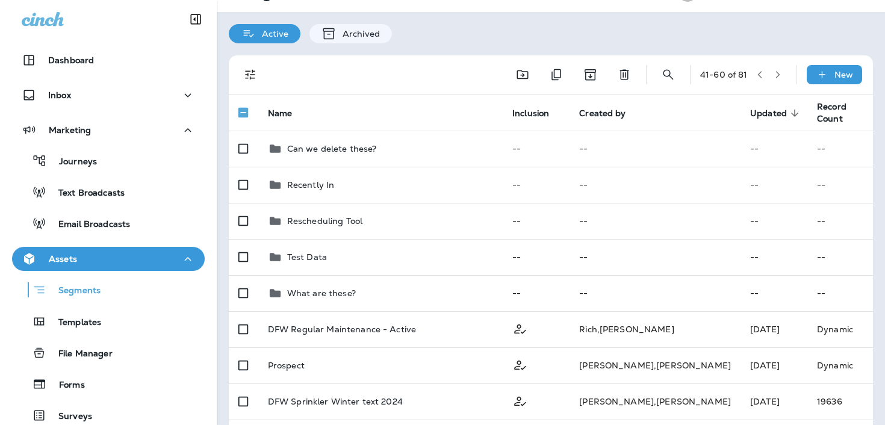
scroll to position [0, 0]
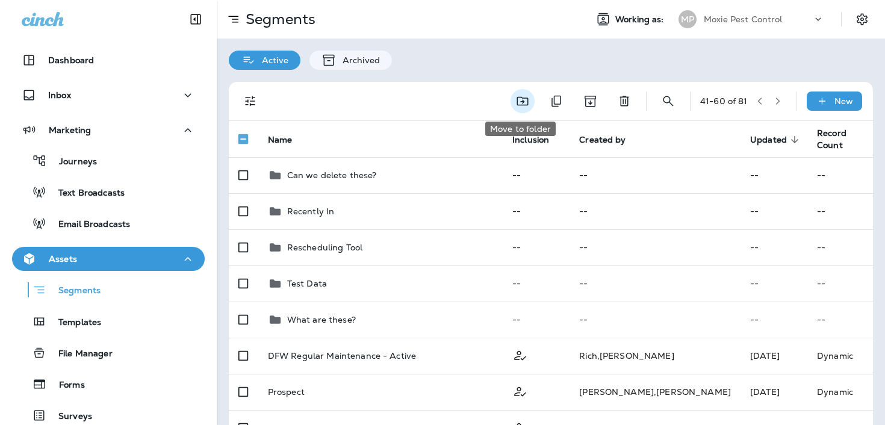
click at [517, 103] on icon "Move to folder" at bounding box center [522, 101] width 14 height 14
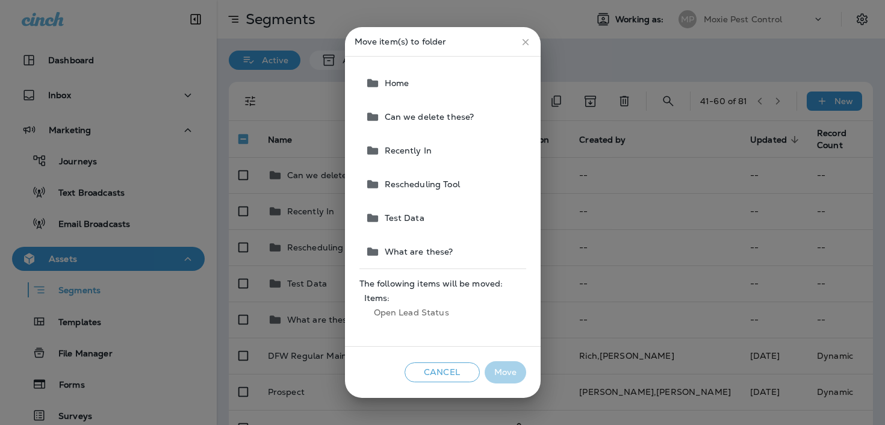
click at [474, 113] on button "Can we delete these?" at bounding box center [444, 117] width 166 height 34
click at [514, 376] on button "Move" at bounding box center [506, 372] width 42 height 22
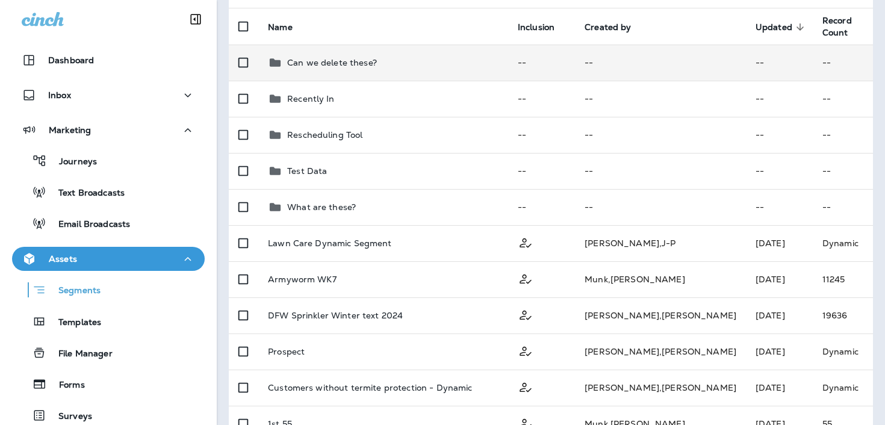
scroll to position [31, 0]
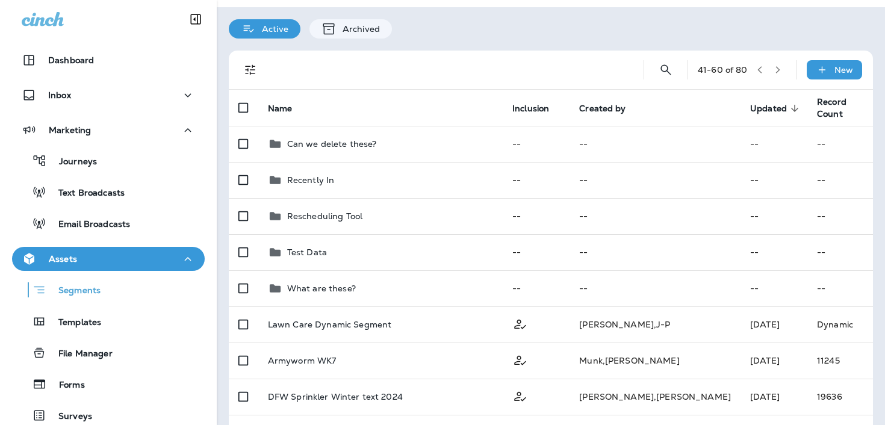
click at [776, 67] on icon "button" at bounding box center [778, 70] width 8 height 8
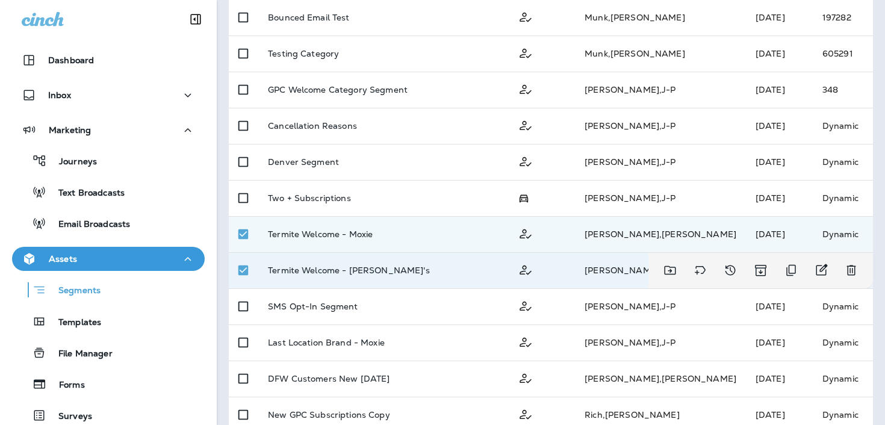
scroll to position [0, 0]
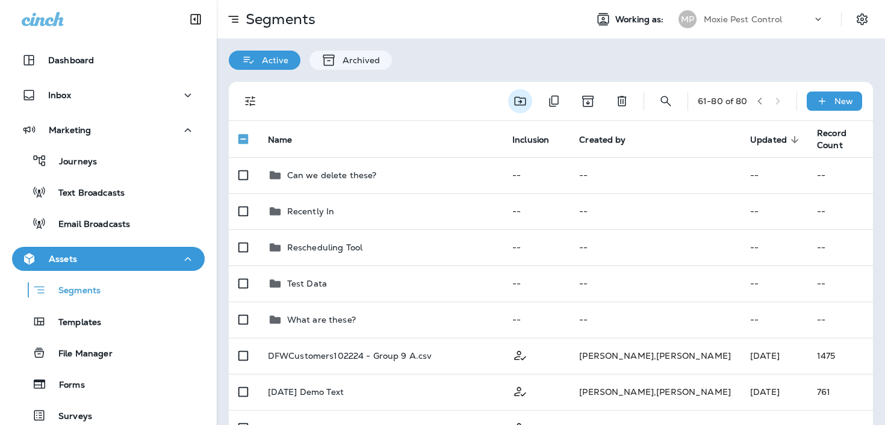
click at [519, 93] on button "Move to folder" at bounding box center [520, 101] width 24 height 24
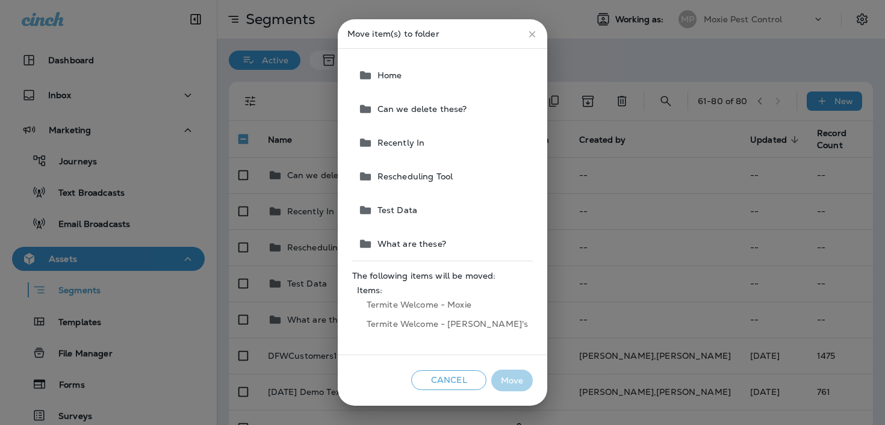
click at [432, 384] on button "Cancel" at bounding box center [448, 380] width 75 height 20
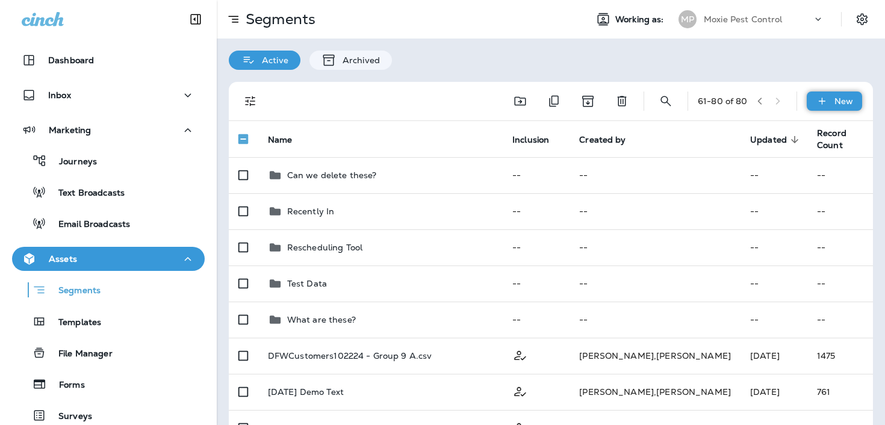
click at [840, 104] on p "New" at bounding box center [843, 101] width 19 height 10
click at [794, 161] on p "New folder" at bounding box center [791, 159] width 51 height 10
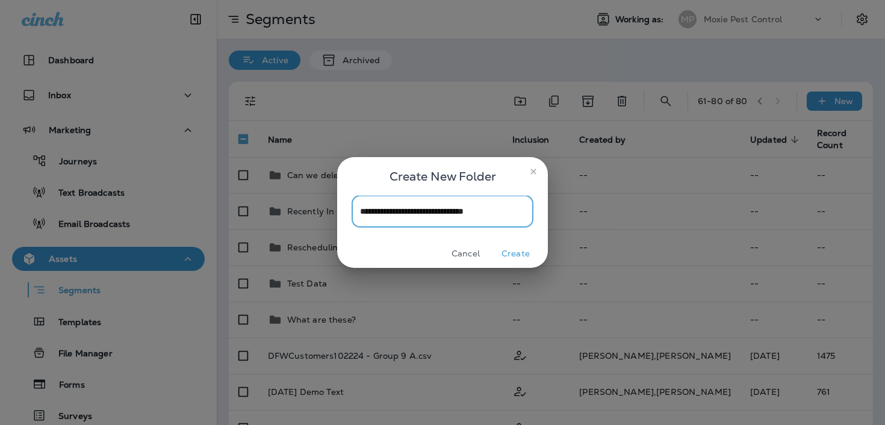
type input "**********"
click at [533, 250] on button "Create" at bounding box center [515, 253] width 45 height 19
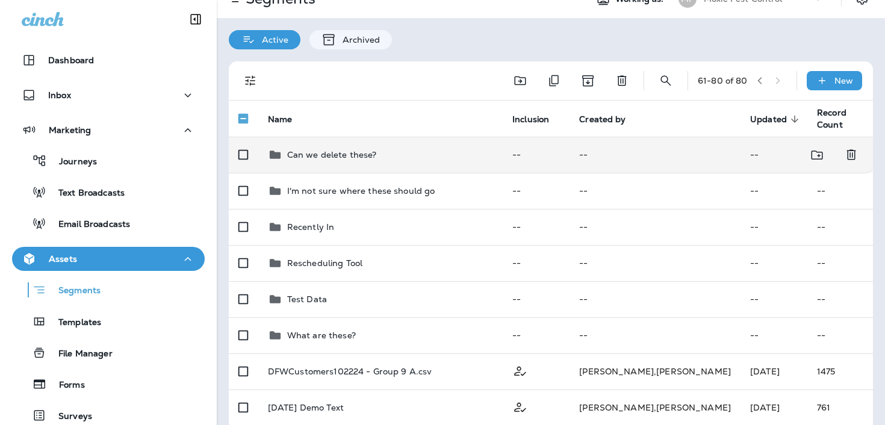
scroll to position [11, 0]
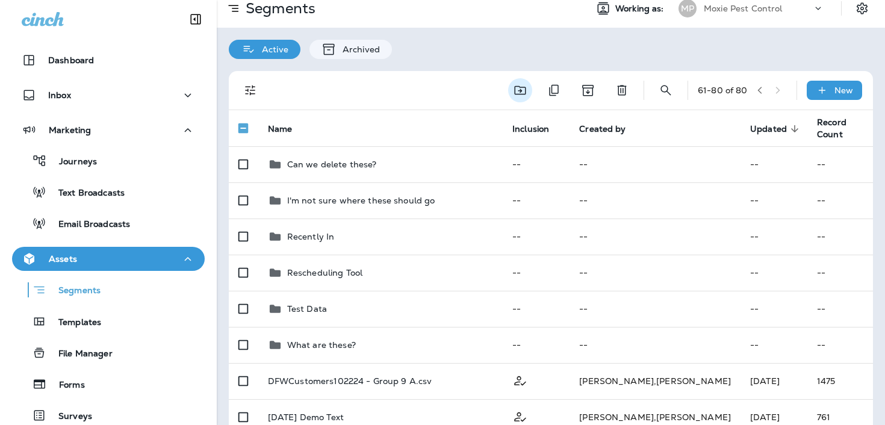
click at [523, 89] on icon "Move to folder" at bounding box center [520, 90] width 14 height 14
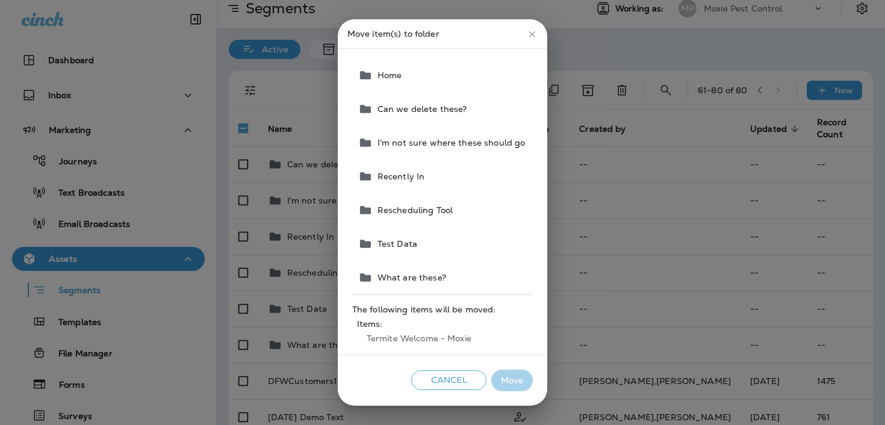
click at [476, 144] on span "I'm not sure where these should go" at bounding box center [449, 143] width 153 height 10
click at [517, 384] on button "Move" at bounding box center [512, 381] width 42 height 22
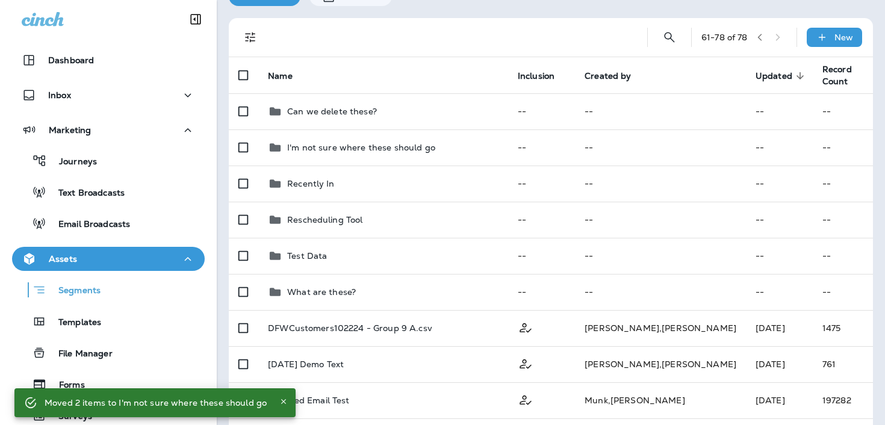
scroll to position [0, 0]
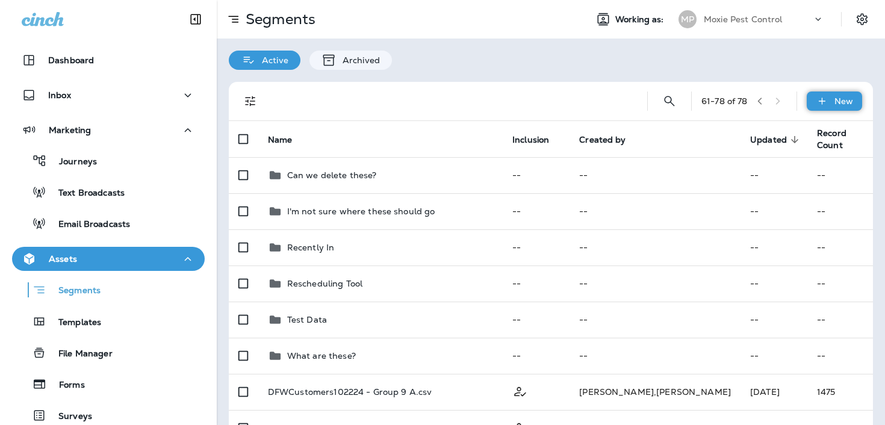
click at [829, 98] on div "New" at bounding box center [834, 101] width 55 height 19
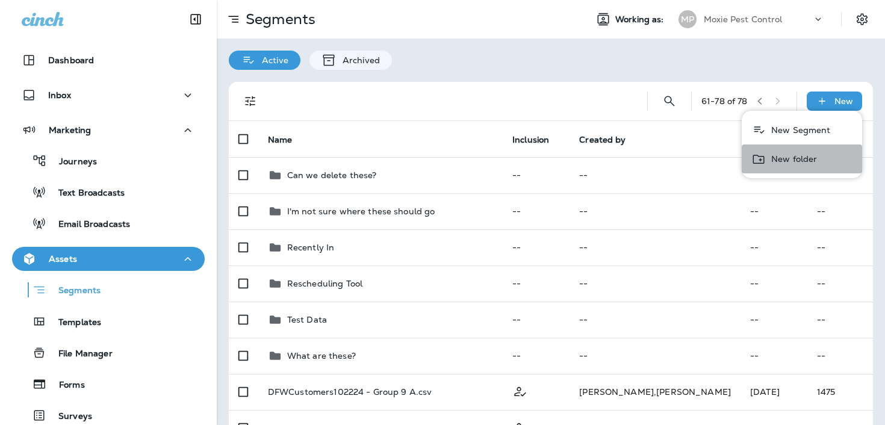
click at [774, 170] on button "New folder" at bounding box center [802, 159] width 120 height 29
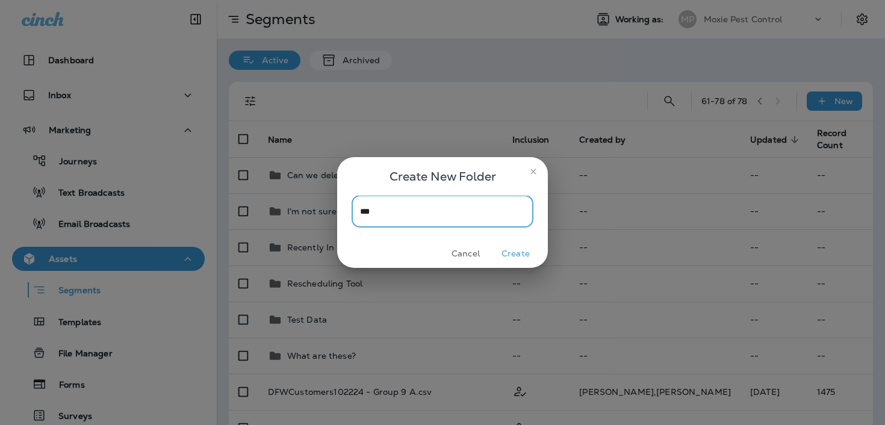
type input "***"
click at [520, 259] on button "Create" at bounding box center [515, 253] width 45 height 19
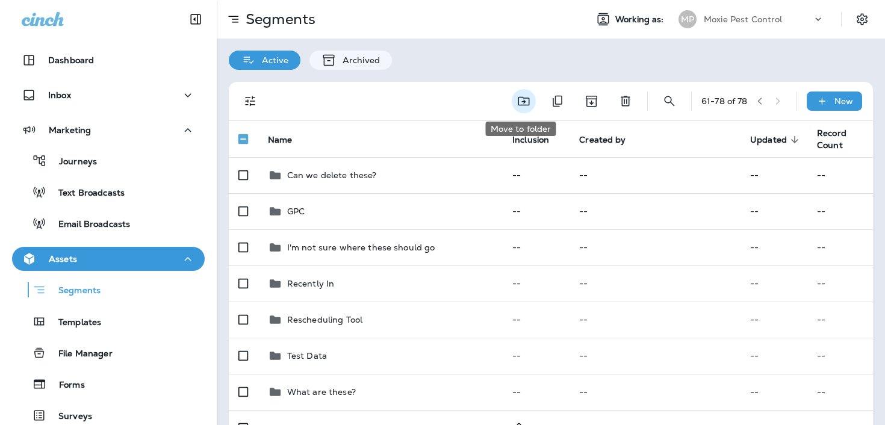
click at [521, 100] on icon "Move to folder" at bounding box center [524, 101] width 14 height 14
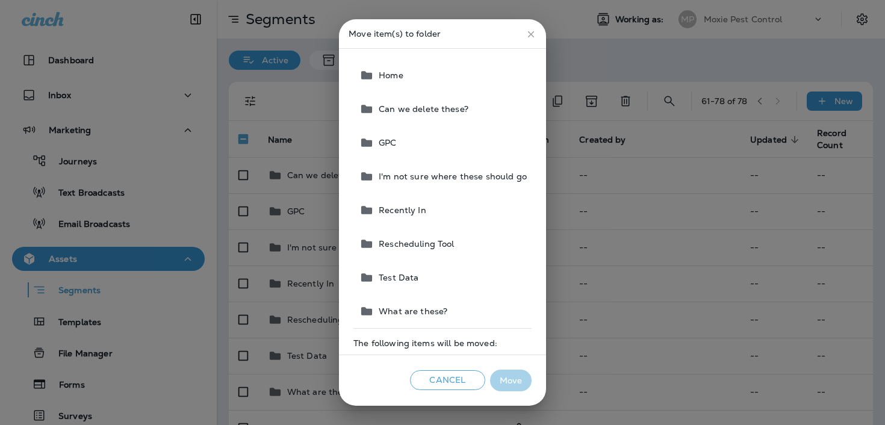
click at [453, 142] on button "GPC" at bounding box center [443, 143] width 177 height 34
click at [509, 374] on button "Move" at bounding box center [511, 381] width 42 height 22
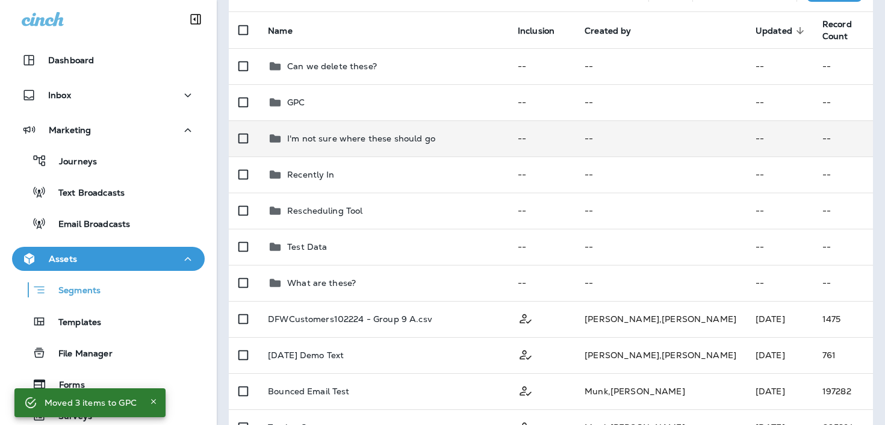
scroll to position [91, 0]
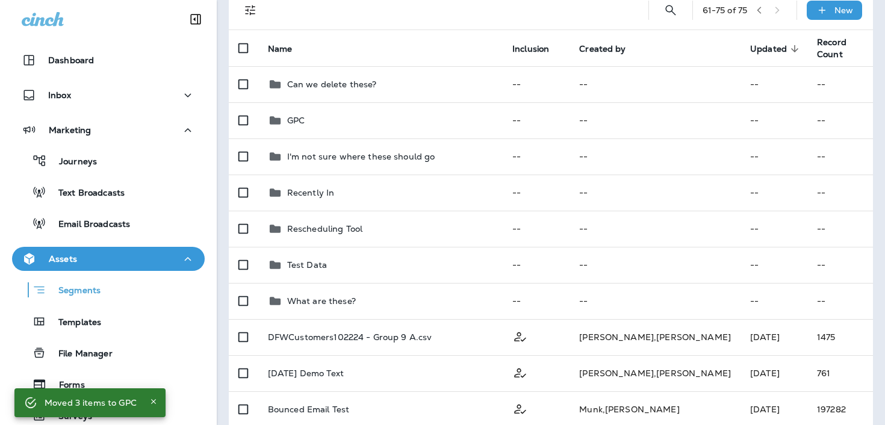
click at [757, 17] on button "button" at bounding box center [759, 10] width 18 height 18
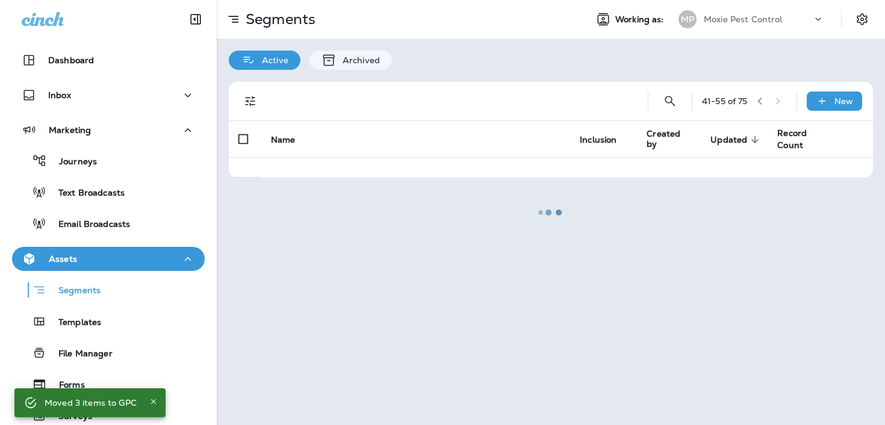
scroll to position [0, 0]
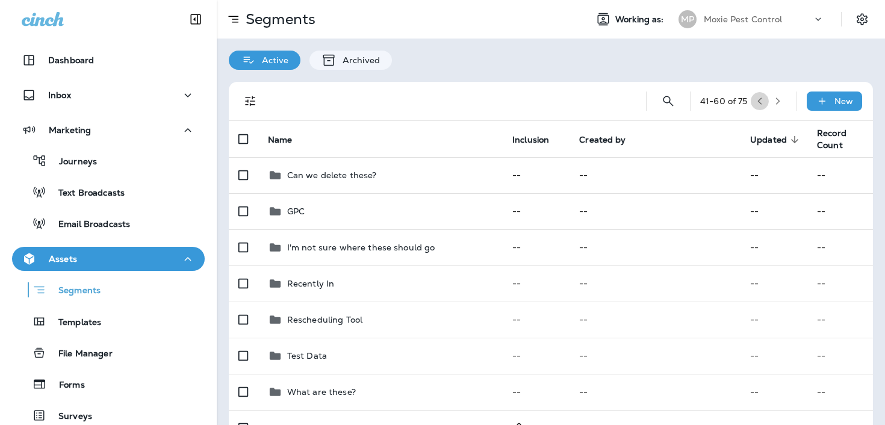
click at [758, 98] on icon "button" at bounding box center [760, 101] width 8 height 8
click at [524, 98] on icon "Move to folder" at bounding box center [525, 101] width 14 height 14
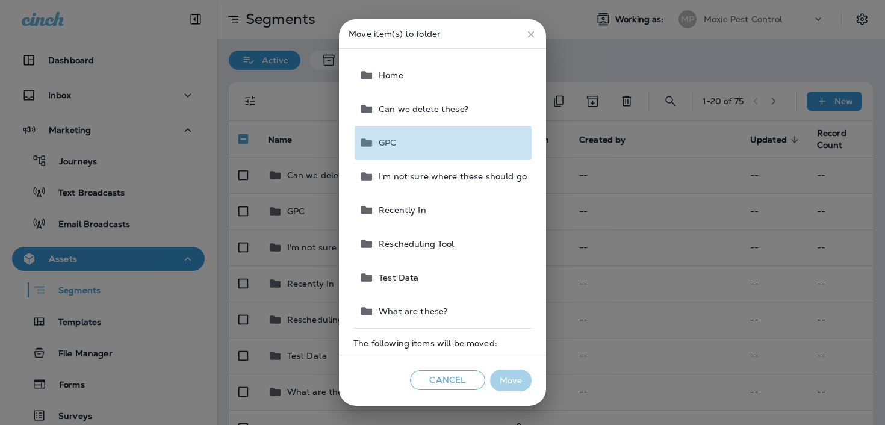
click at [476, 134] on button "GPC" at bounding box center [443, 143] width 177 height 34
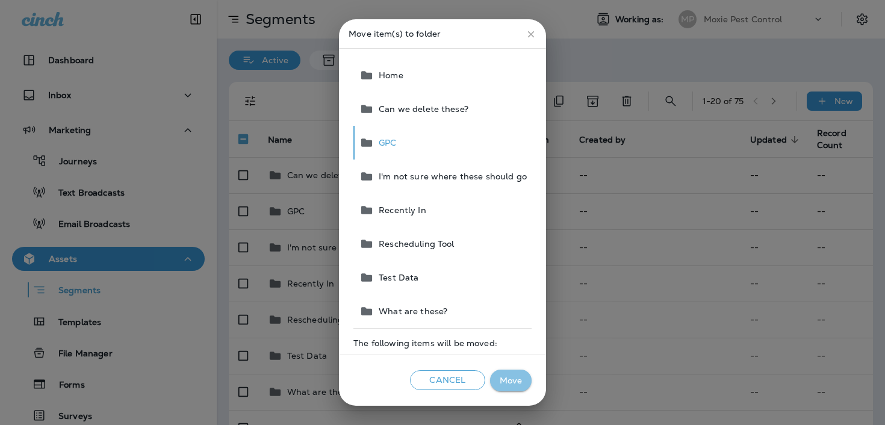
click at [500, 379] on button "Move" at bounding box center [511, 381] width 42 height 22
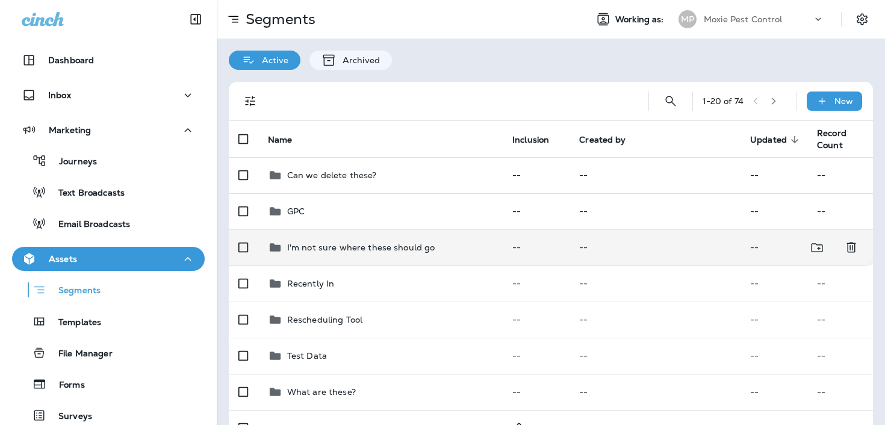
click at [397, 238] on td "I'm not sure where these should go" at bounding box center [380, 247] width 244 height 36
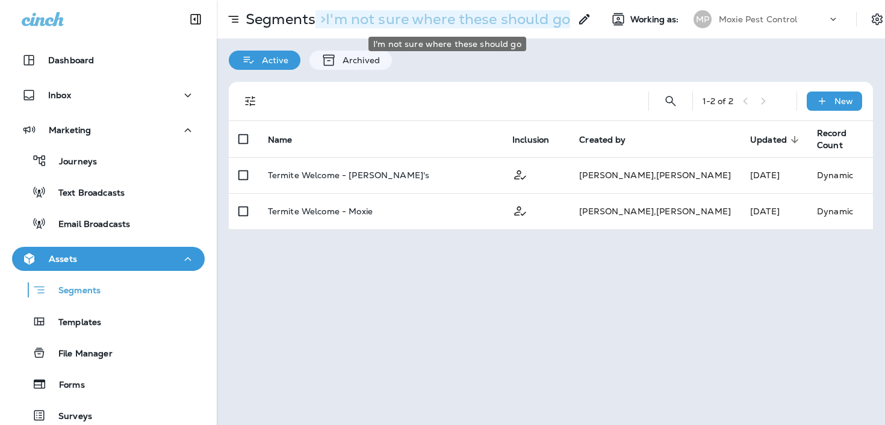
click at [418, 19] on p "> I'm not sure where these should go" at bounding box center [442, 19] width 255 height 18
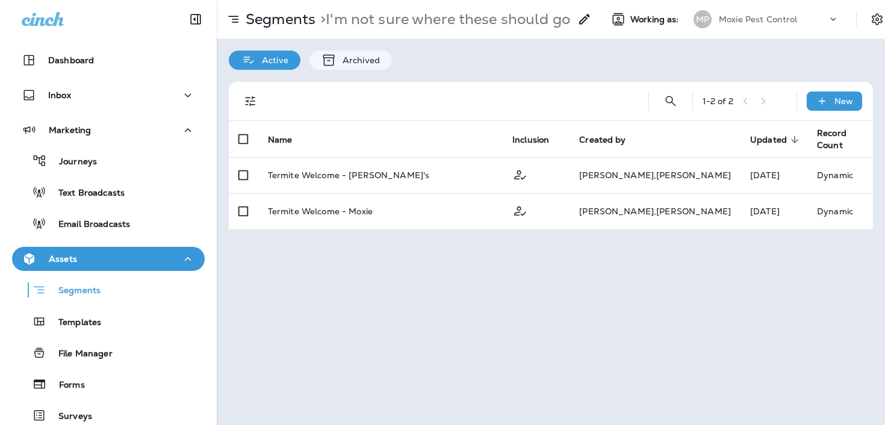
click at [589, 21] on icon at bounding box center [584, 19] width 14 height 14
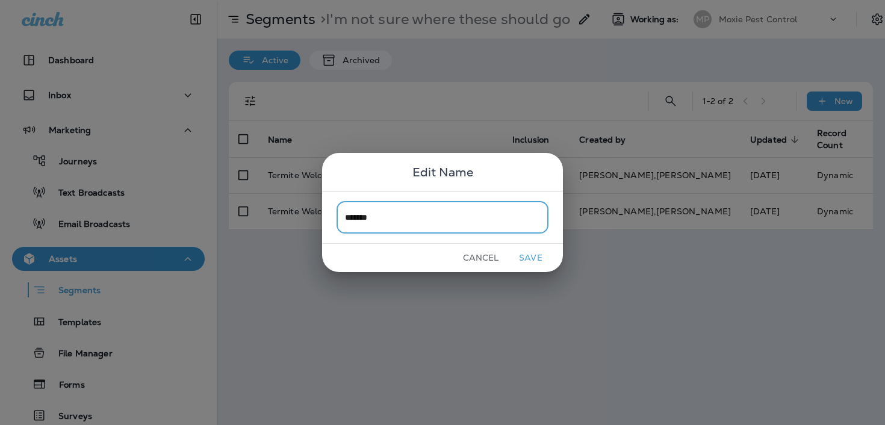
type input "*******"
click at [540, 258] on button "Save" at bounding box center [530, 258] width 45 height 19
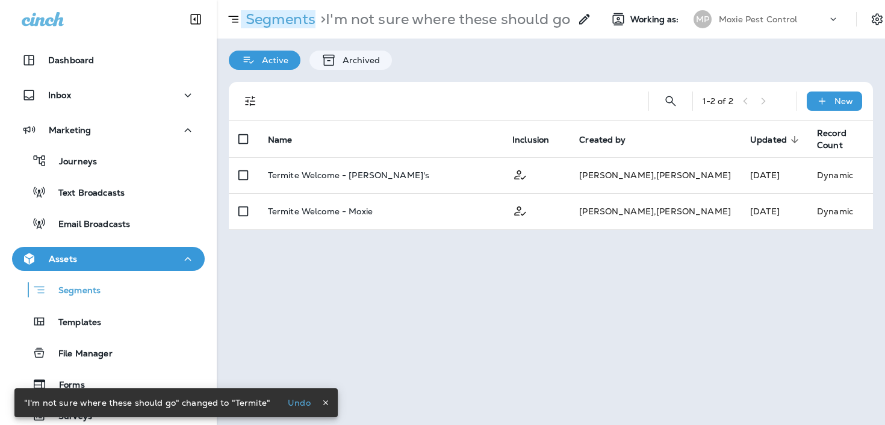
click at [293, 10] on p "Segments" at bounding box center [278, 19] width 75 height 18
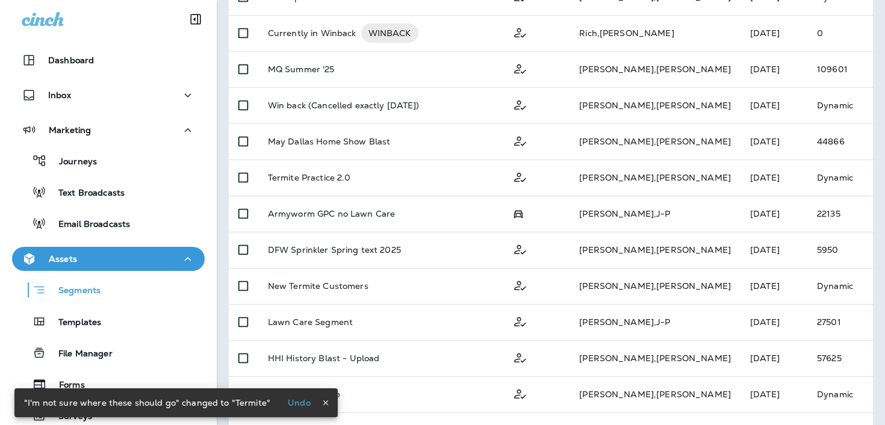
scroll to position [657, 0]
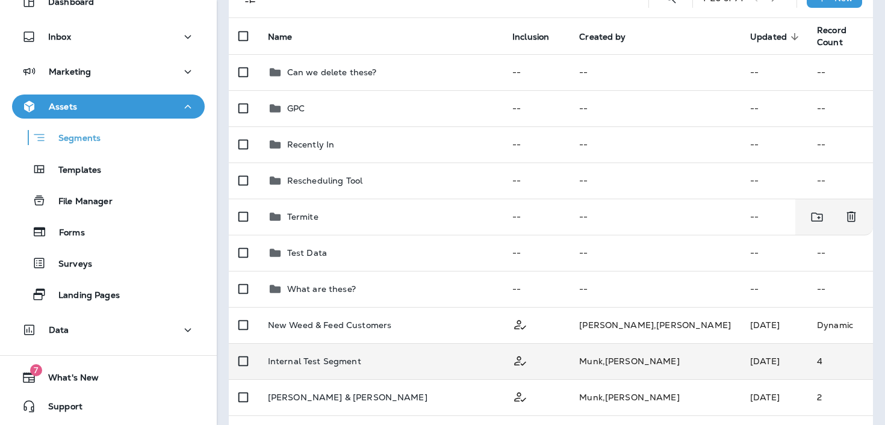
scroll to position [93, 0]
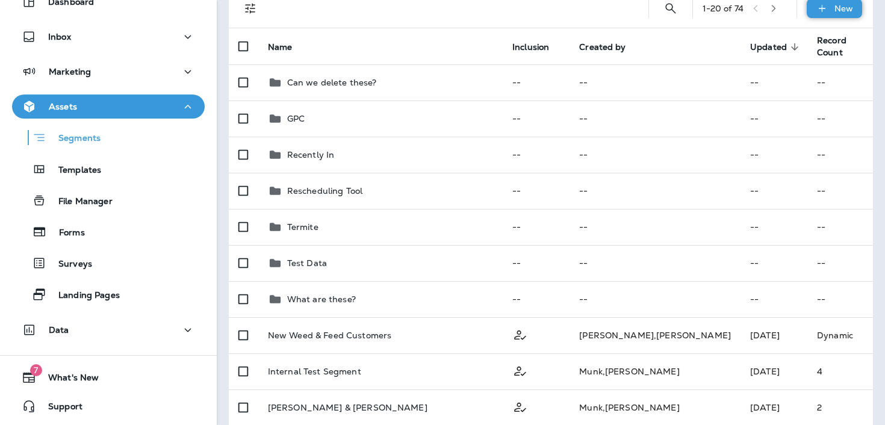
click at [823, 15] on div "New" at bounding box center [834, 8] width 55 height 19
click at [783, 72] on button "New folder" at bounding box center [802, 66] width 120 height 29
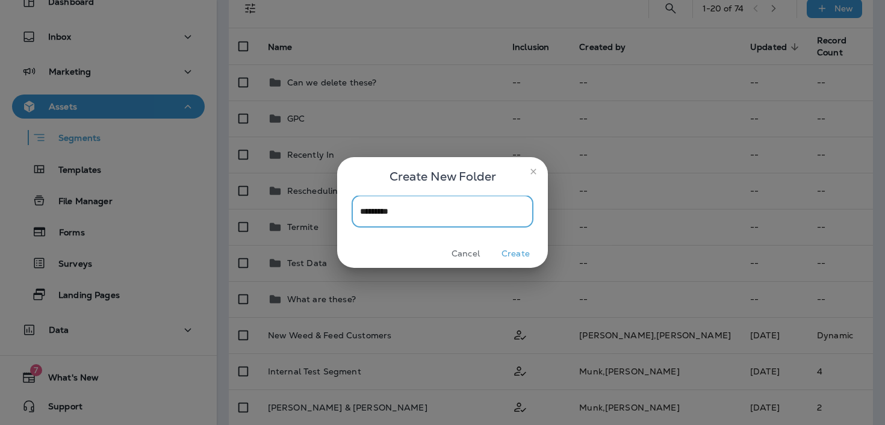
type input "*********"
click at [521, 246] on button "Create" at bounding box center [515, 253] width 45 height 19
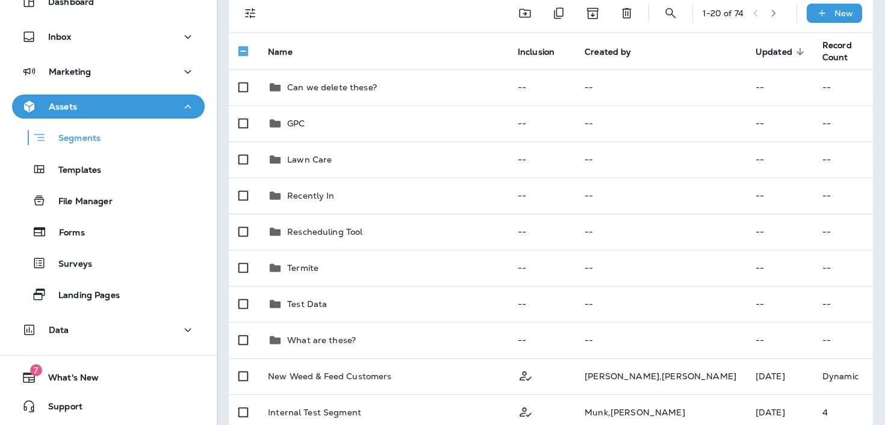
scroll to position [0, 0]
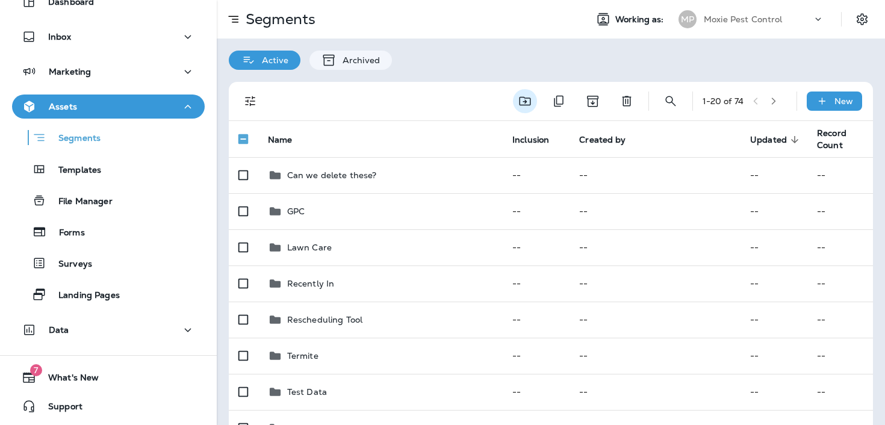
click at [522, 99] on icon "Move to folder" at bounding box center [525, 101] width 14 height 14
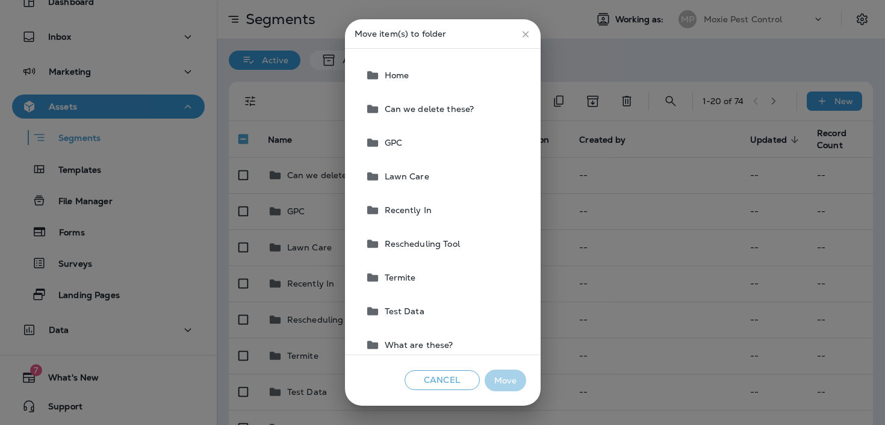
click at [453, 182] on button "Lawn Care" at bounding box center [444, 177] width 166 height 34
click at [504, 376] on button "Move" at bounding box center [506, 381] width 42 height 22
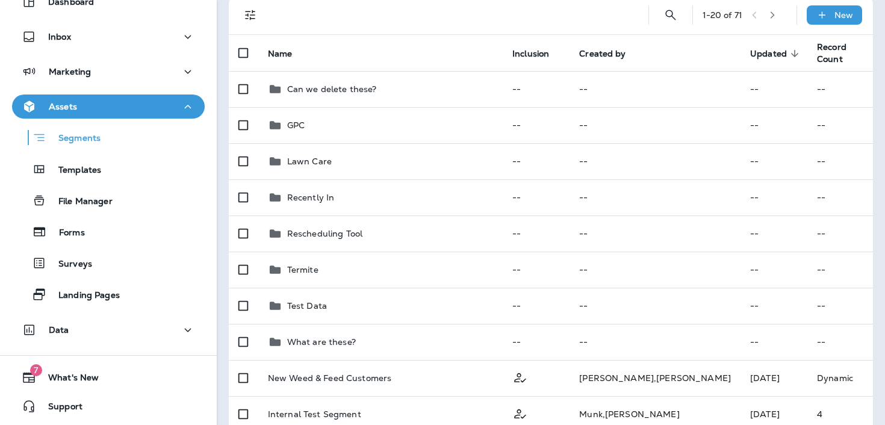
scroll to position [30, 0]
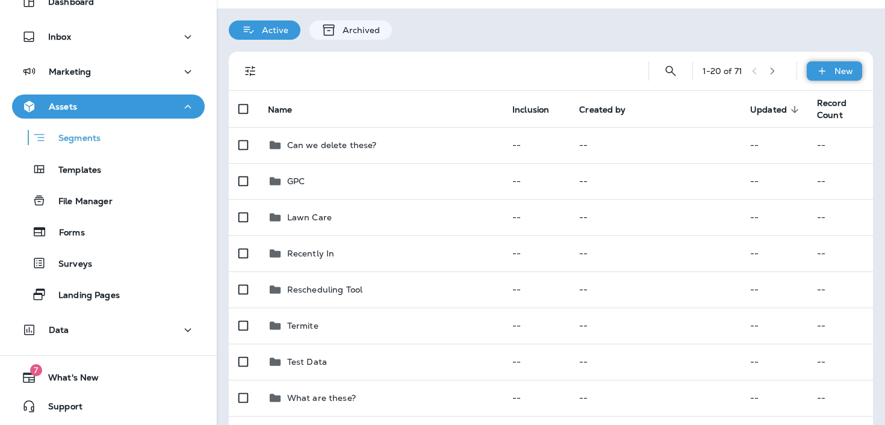
click at [842, 75] on p "New" at bounding box center [843, 71] width 19 height 10
click at [770, 134] on button "New folder" at bounding box center [802, 128] width 120 height 29
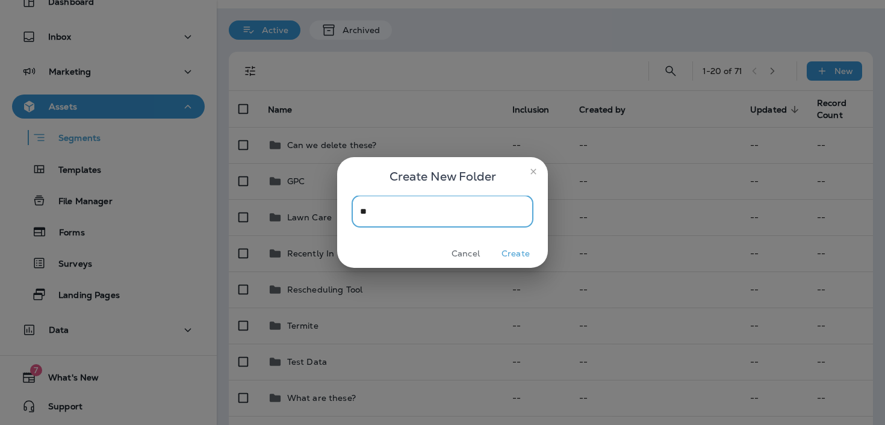
type input "*"
type input "**********"
click at [527, 256] on button "Create" at bounding box center [515, 253] width 45 height 19
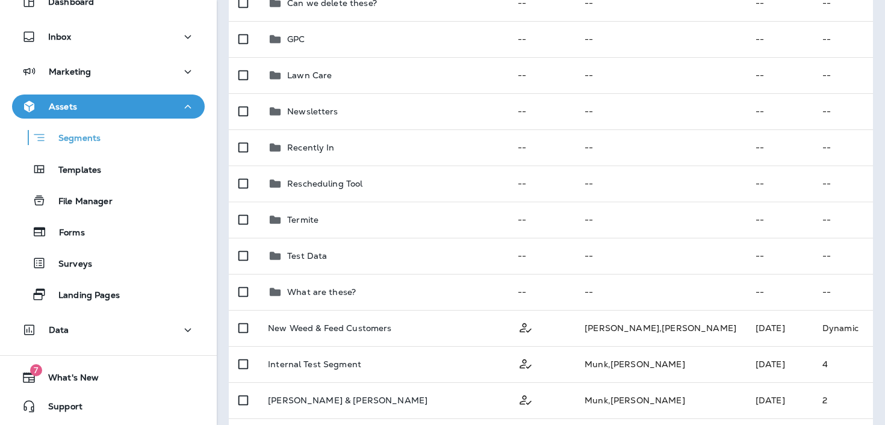
scroll to position [76, 0]
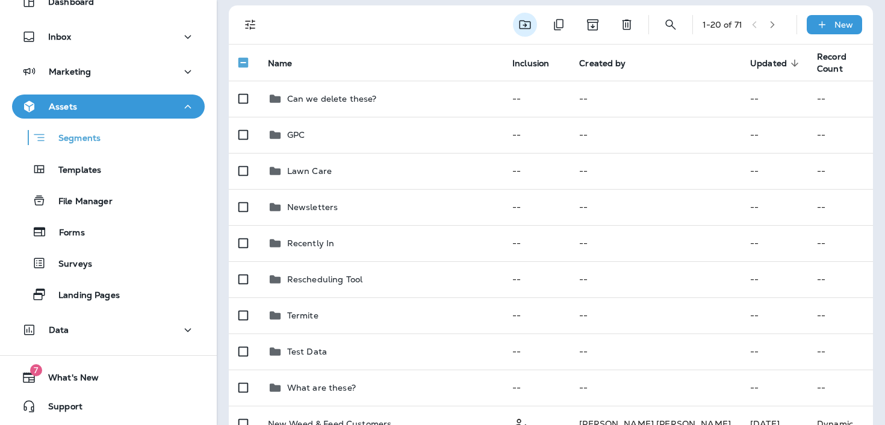
click at [524, 22] on icon "Move to folder" at bounding box center [525, 24] width 14 height 14
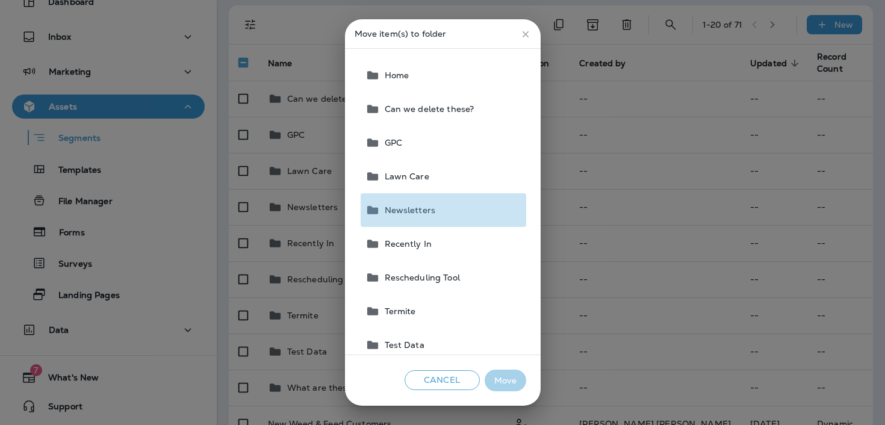
click at [424, 213] on span "Newsletters" at bounding box center [408, 210] width 56 height 10
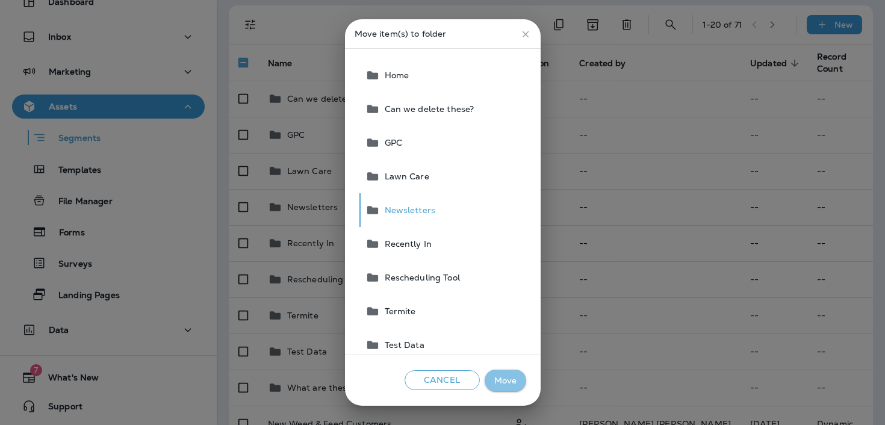
click at [512, 378] on button "Move" at bounding box center [506, 381] width 42 height 22
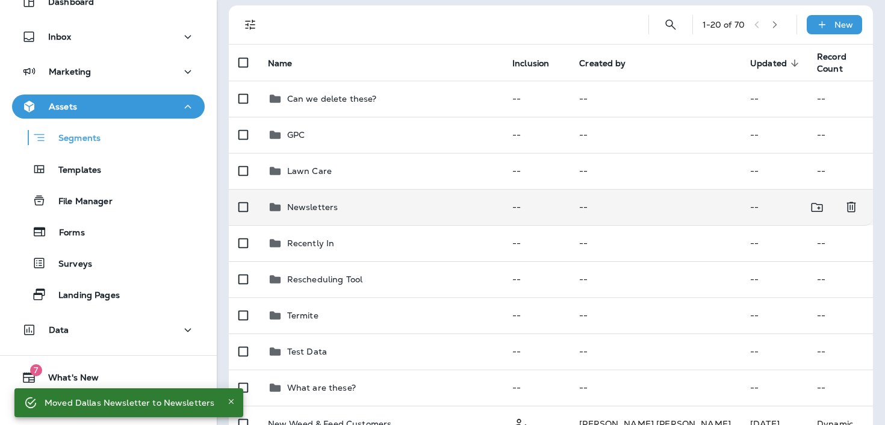
scroll to position [0, 0]
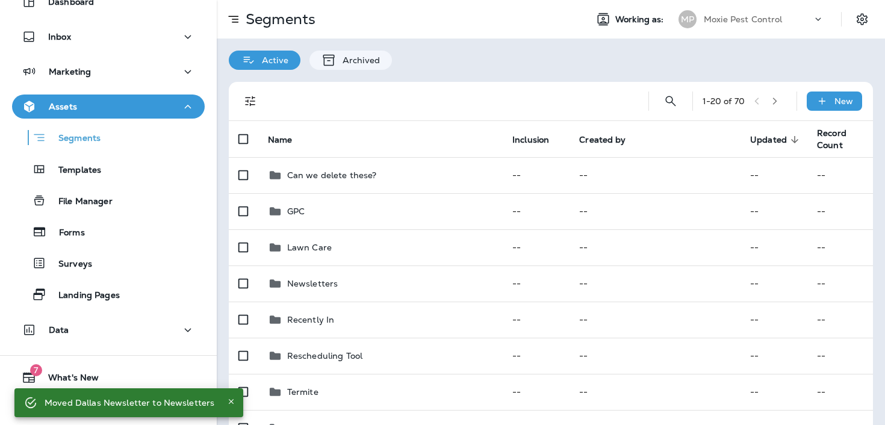
click at [779, 102] on icon "button" at bounding box center [775, 101] width 8 height 8
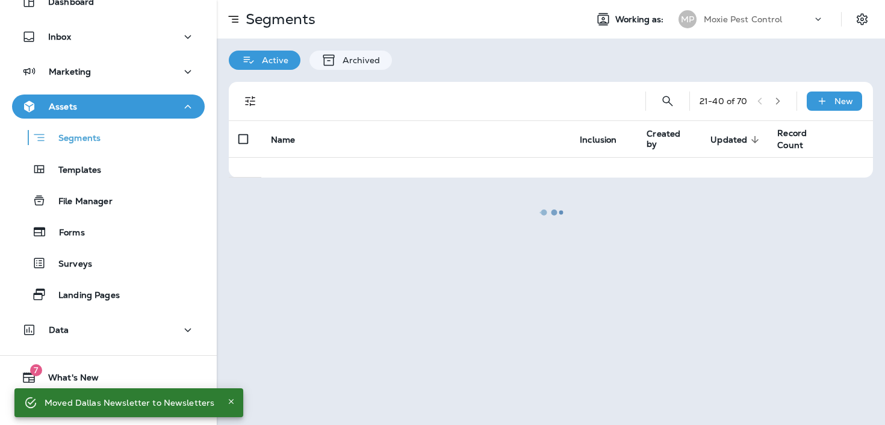
click at [780, 102] on icon "button" at bounding box center [778, 101] width 8 height 8
click at [780, 102] on div at bounding box center [551, 212] width 666 height 423
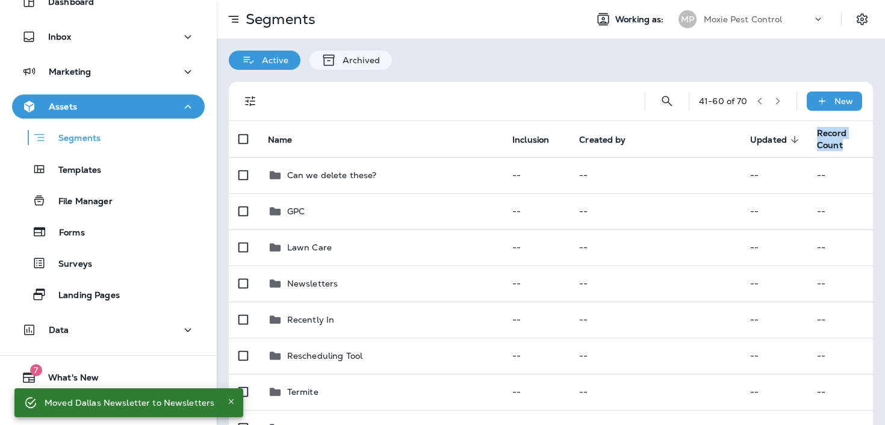
click at [780, 102] on icon "button" at bounding box center [778, 101] width 8 height 8
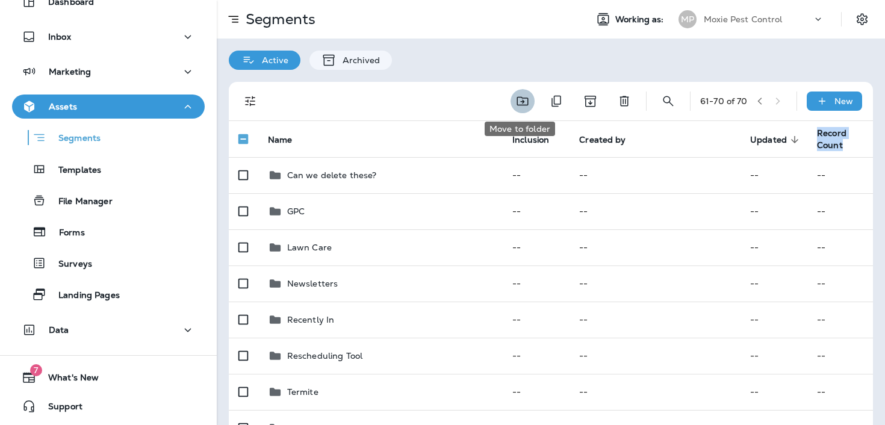
click at [517, 98] on icon "Move to folder" at bounding box center [522, 101] width 14 height 14
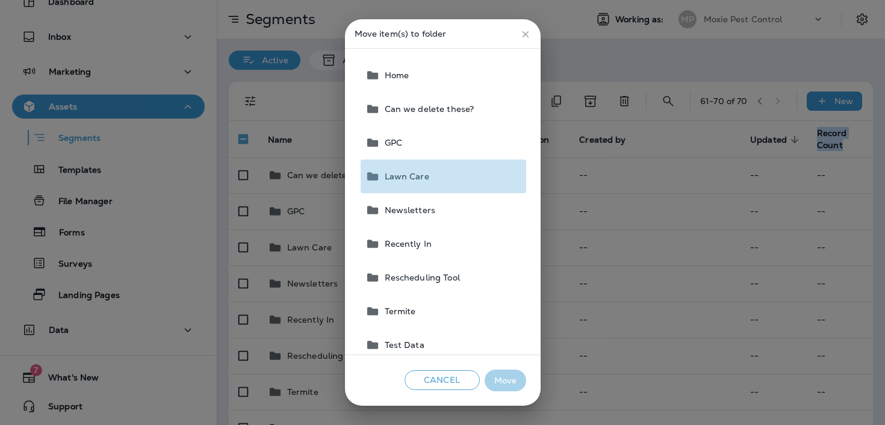
click at [450, 162] on button "Lawn Care" at bounding box center [444, 177] width 166 height 34
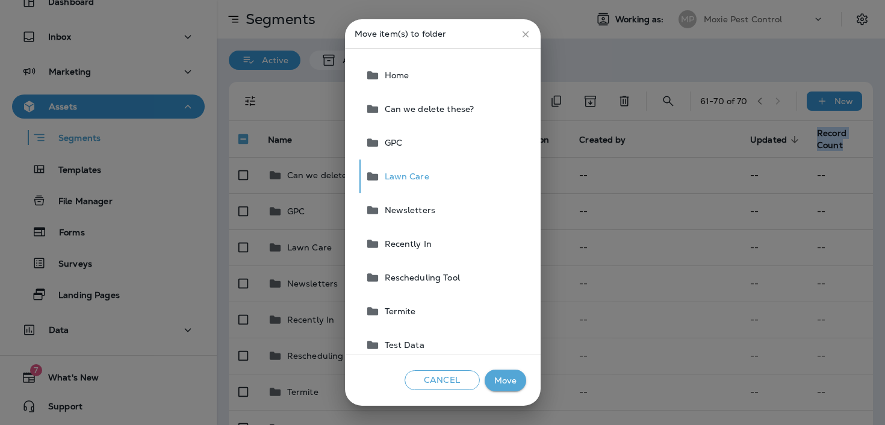
click at [504, 376] on button "Move" at bounding box center [506, 381] width 42 height 22
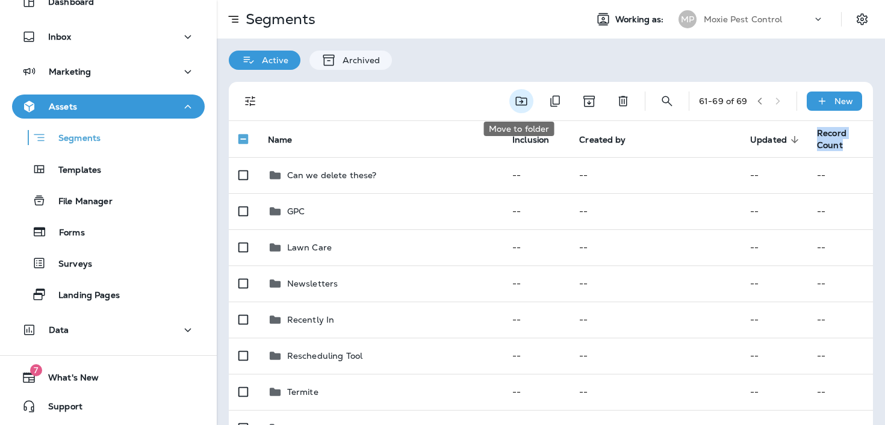
click at [509, 105] on button "Move to folder" at bounding box center [521, 101] width 24 height 24
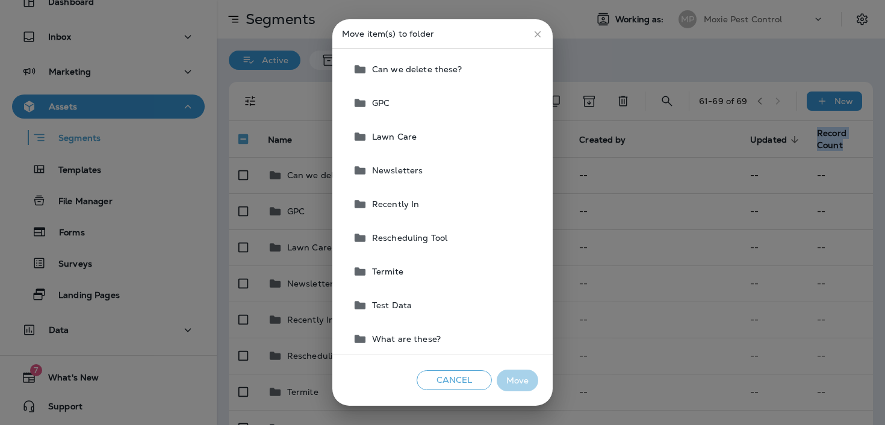
scroll to position [41, 0]
click at [443, 379] on button "Cancel" at bounding box center [454, 380] width 75 height 20
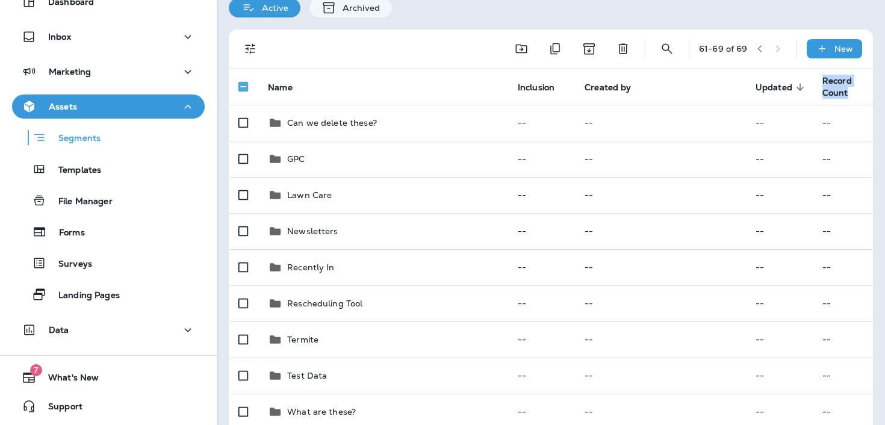
scroll to position [0, 0]
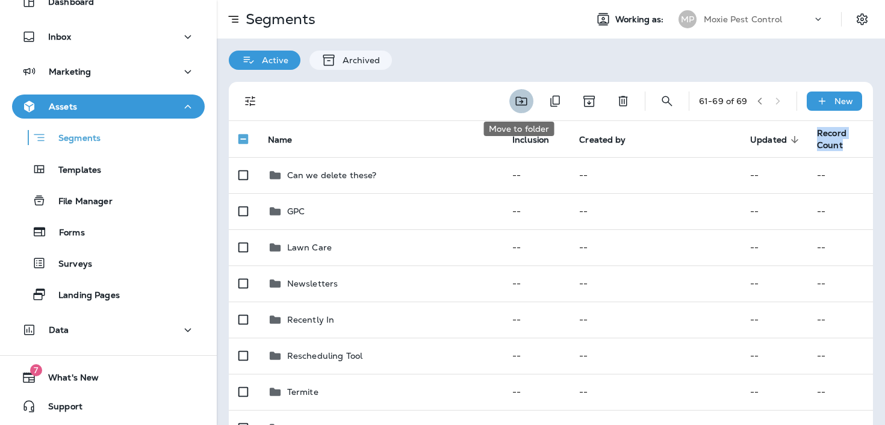
click at [517, 99] on icon "Move to folder" at bounding box center [521, 101] width 14 height 14
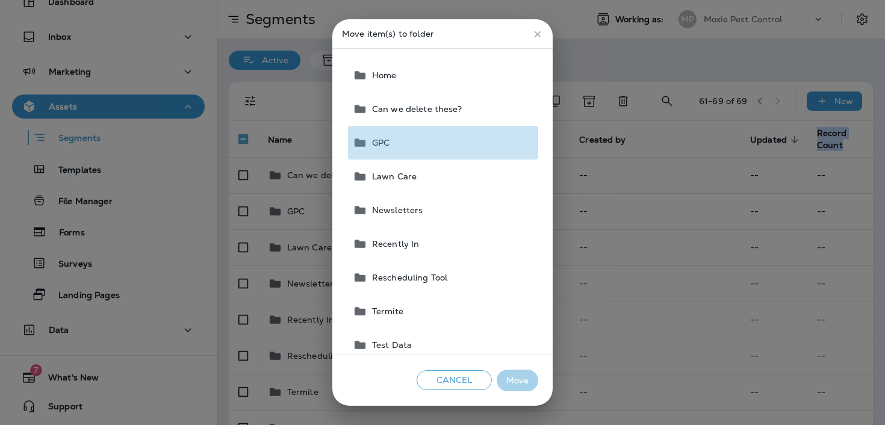
click at [466, 150] on button "GPC" at bounding box center [443, 143] width 190 height 34
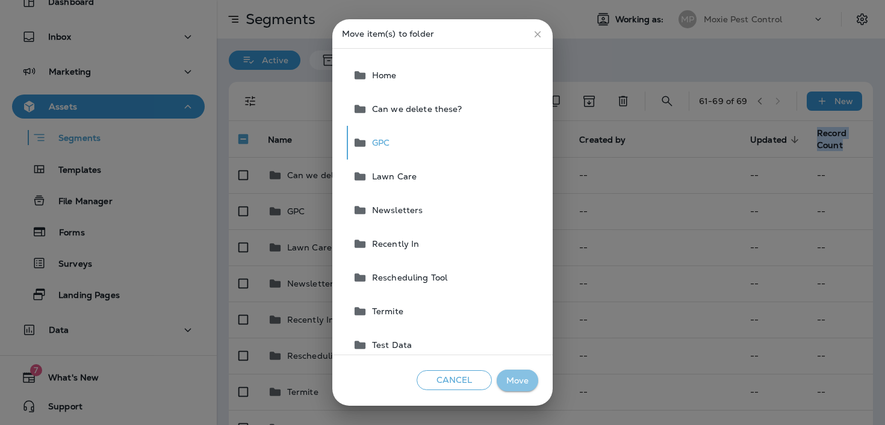
click at [520, 375] on button "Move" at bounding box center [518, 381] width 42 height 22
click at [514, 381] on button "Move" at bounding box center [518, 381] width 42 height 22
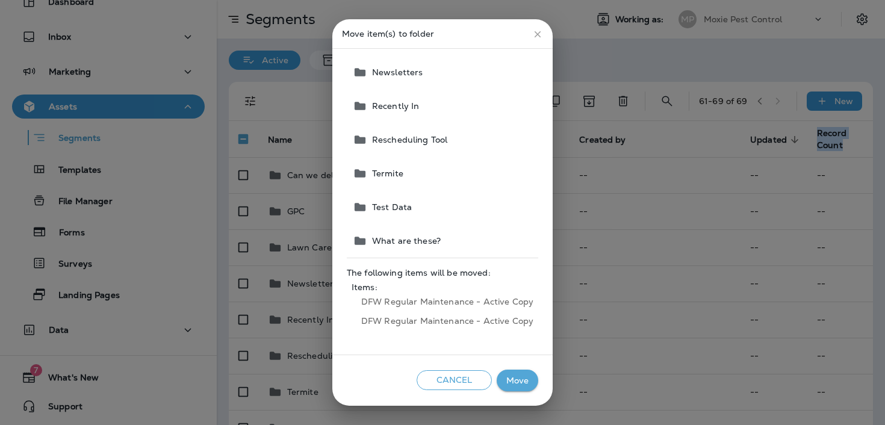
click at [503, 374] on button "Move" at bounding box center [518, 381] width 42 height 22
click at [452, 378] on button "Cancel" at bounding box center [454, 380] width 75 height 20
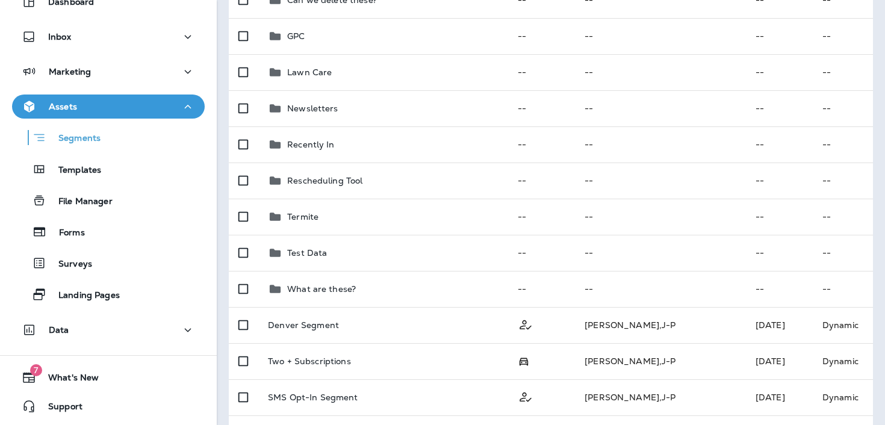
scroll to position [0, 0]
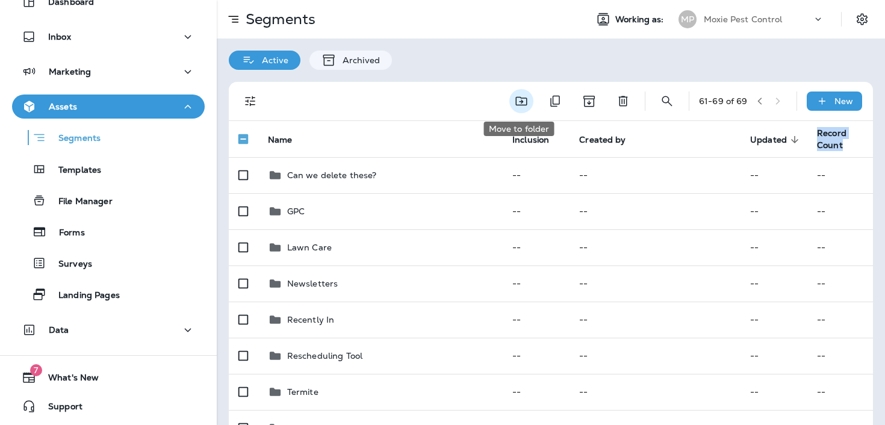
click at [514, 97] on icon "Move to folder" at bounding box center [521, 101] width 14 height 14
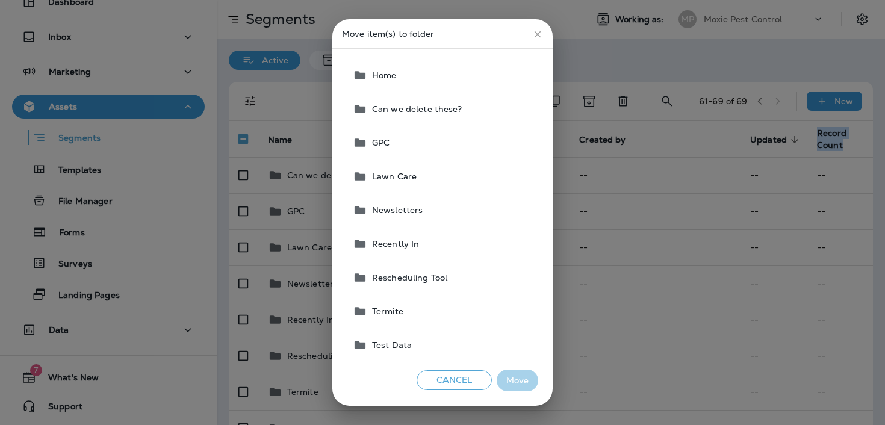
click at [471, 135] on button "GPC" at bounding box center [443, 143] width 190 height 34
click at [519, 377] on button "Move" at bounding box center [518, 381] width 42 height 22
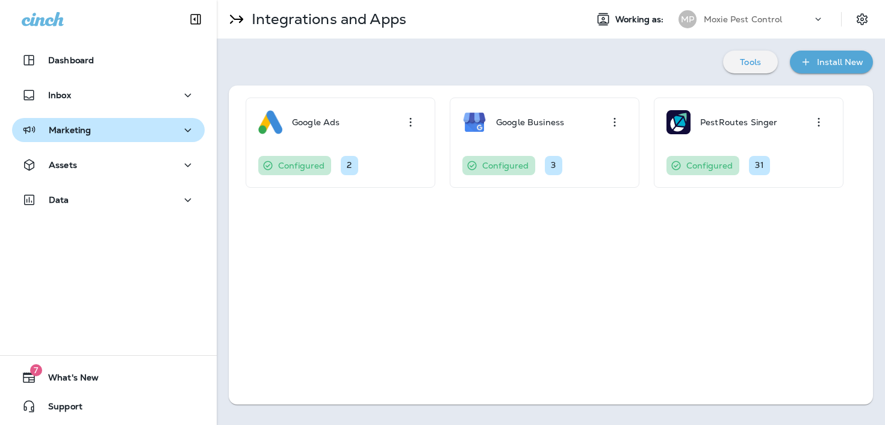
click at [149, 133] on div "Marketing" at bounding box center [108, 130] width 173 height 15
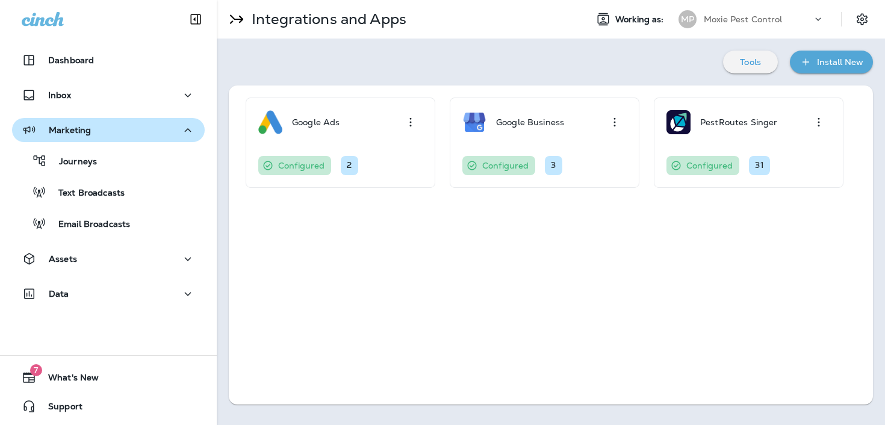
click at [149, 133] on div "Marketing" at bounding box center [108, 130] width 173 height 15
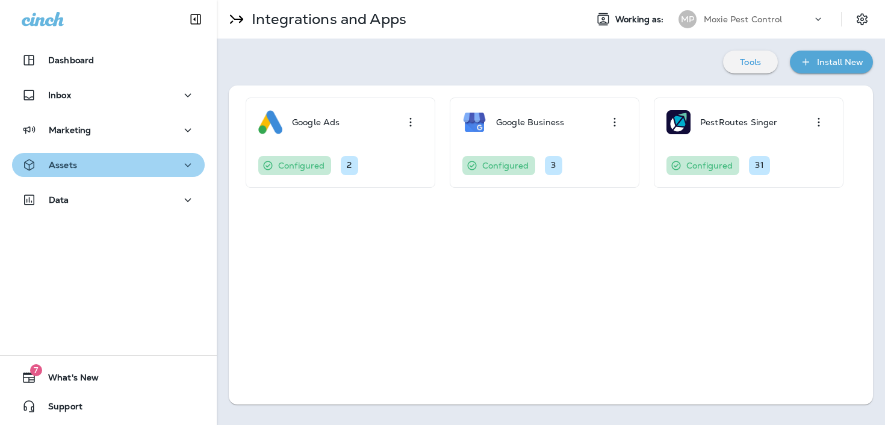
click at [137, 155] on button "Assets" at bounding box center [108, 165] width 193 height 24
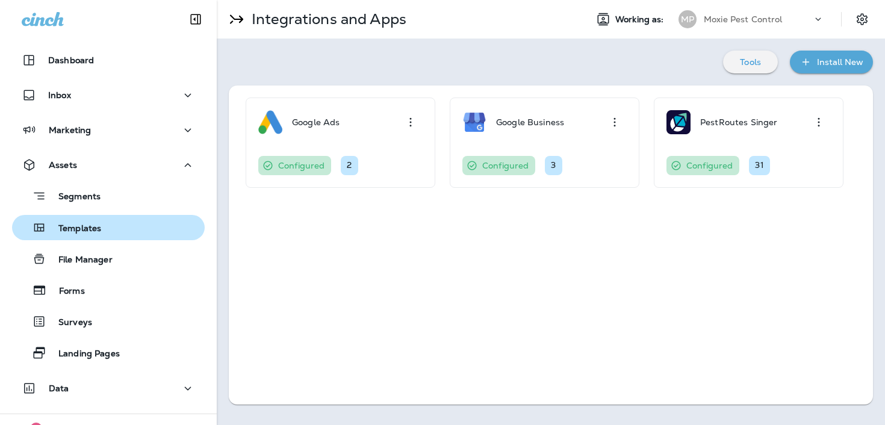
click at [122, 224] on div "Templates" at bounding box center [108, 228] width 183 height 18
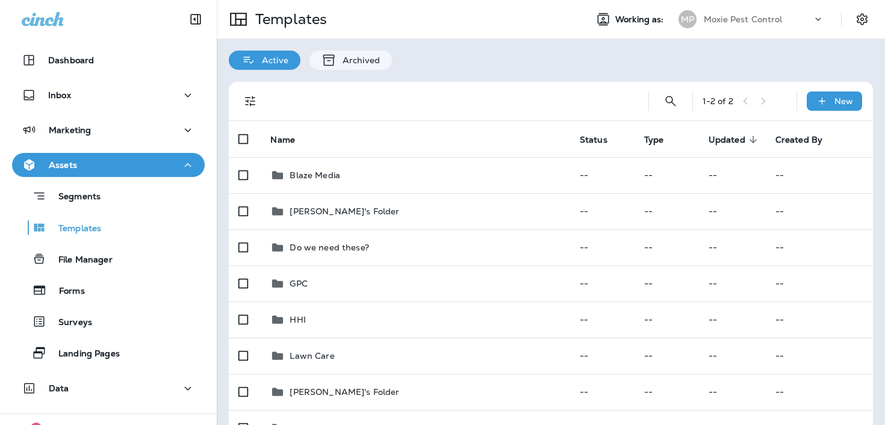
click at [143, 175] on button "Assets" at bounding box center [108, 165] width 193 height 24
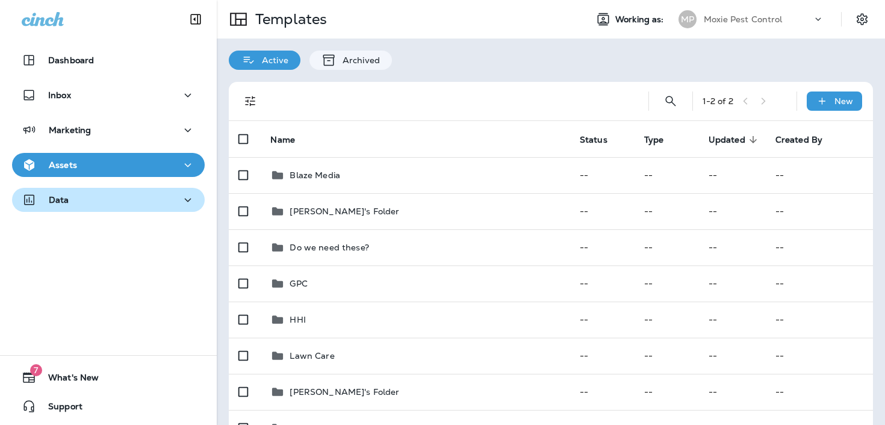
click at [146, 194] on div "Data" at bounding box center [108, 200] width 173 height 15
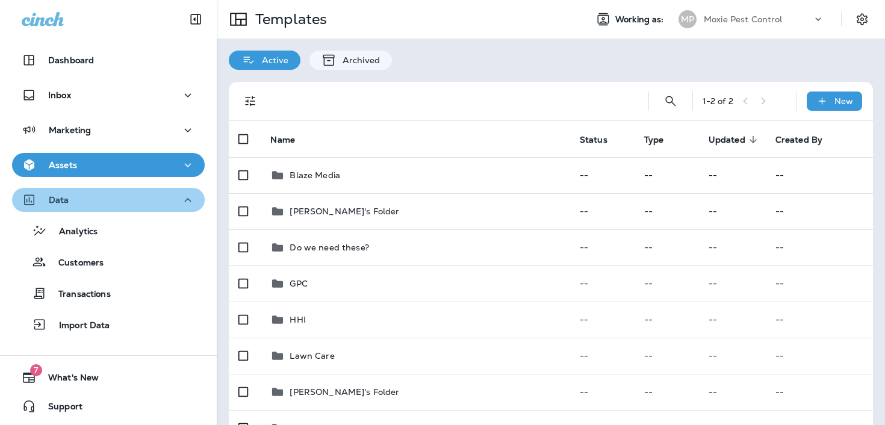
click at [103, 194] on div "Data" at bounding box center [108, 200] width 173 height 15
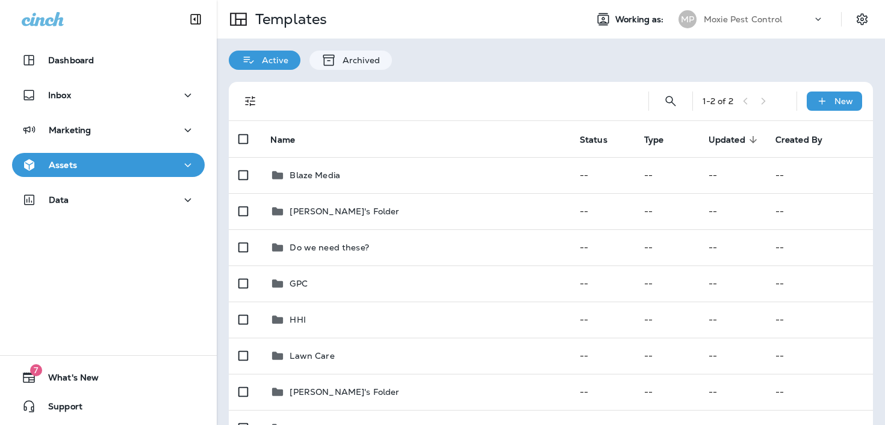
click at [110, 176] on button "Assets" at bounding box center [108, 165] width 193 height 24
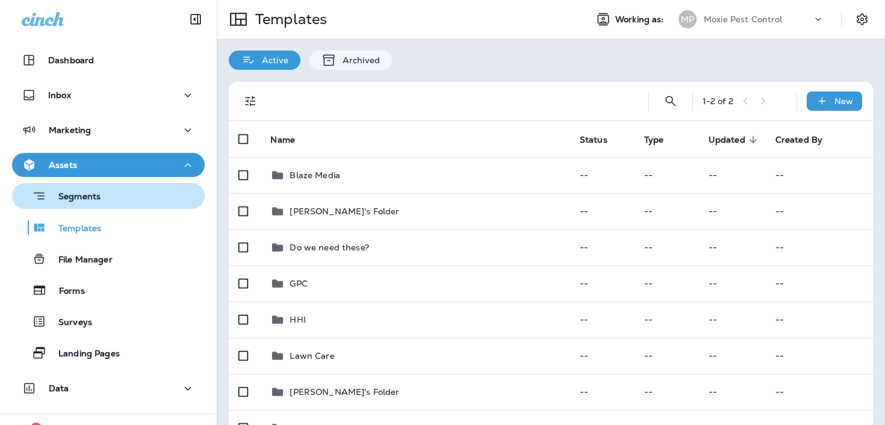
click at [108, 200] on div "Segments" at bounding box center [108, 196] width 183 height 19
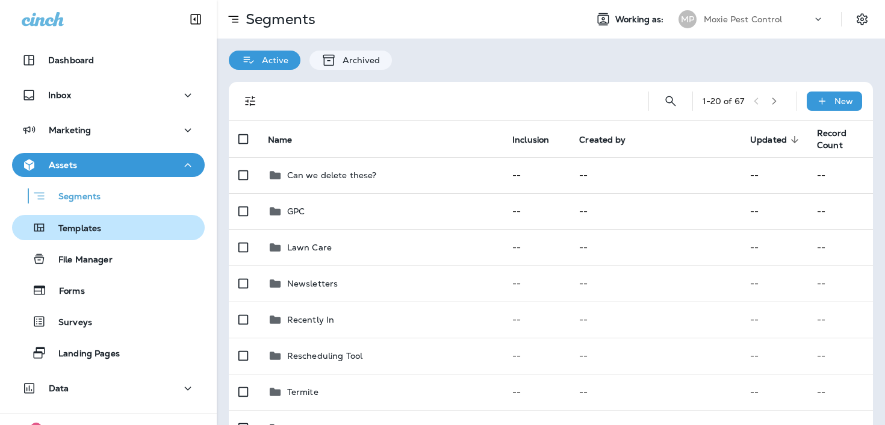
click at [98, 223] on p "Templates" at bounding box center [73, 228] width 55 height 11
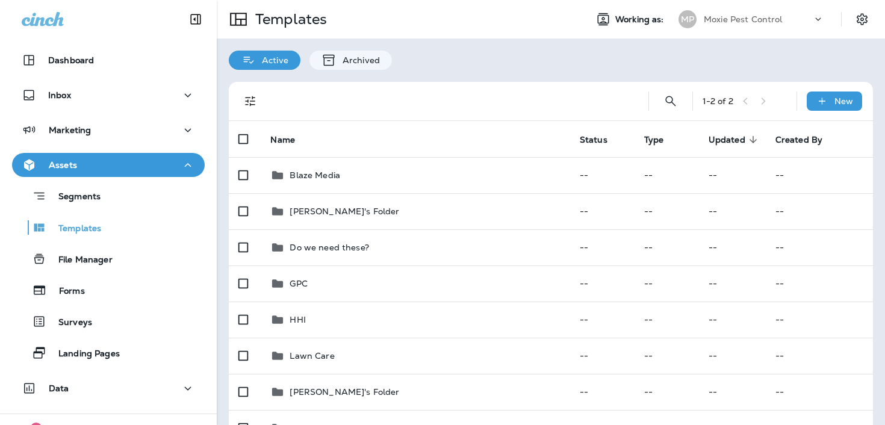
scroll to position [214, 0]
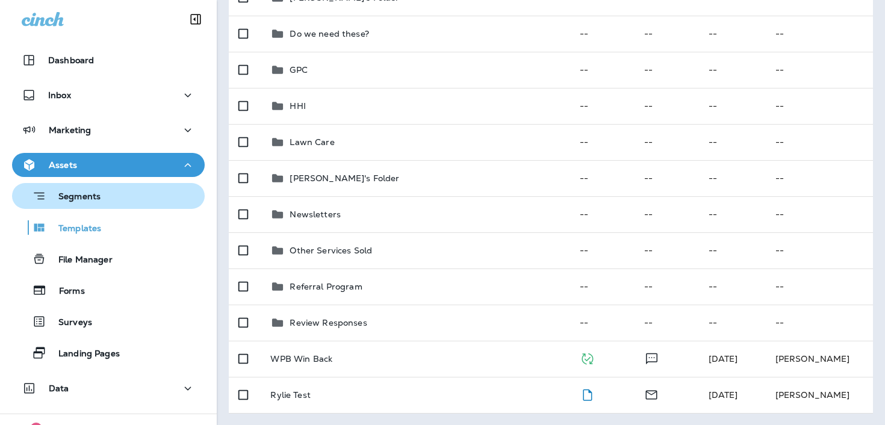
click at [126, 207] on button "Segments" at bounding box center [108, 196] width 193 height 26
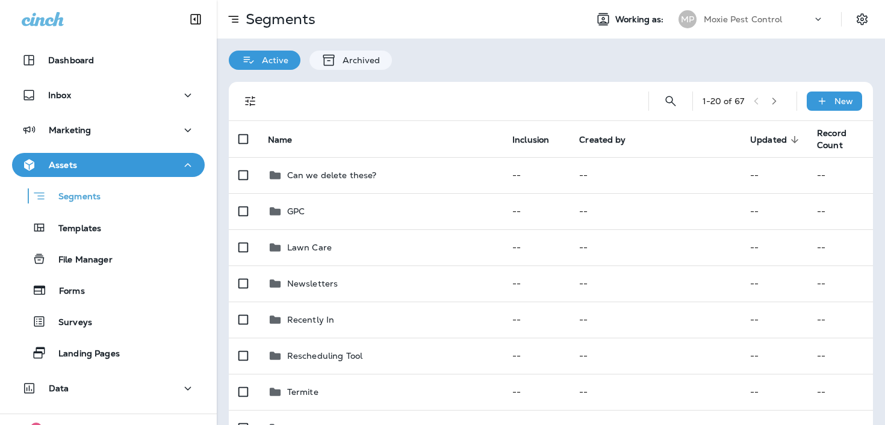
click at [778, 100] on icon "button" at bounding box center [774, 101] width 8 height 8
click at [780, 100] on icon "button" at bounding box center [778, 101] width 8 height 8
click at [519, 104] on icon "Move to folder" at bounding box center [524, 101] width 11 height 9
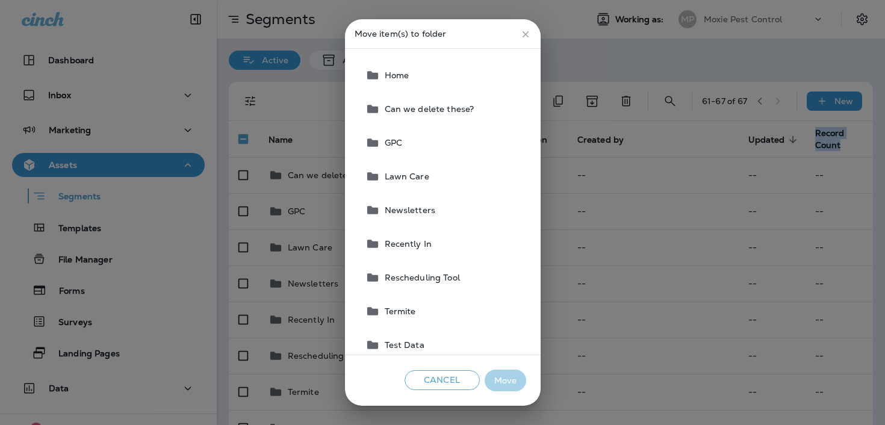
click at [483, 143] on button "GPC" at bounding box center [444, 143] width 166 height 34
click at [512, 379] on button "Move" at bounding box center [506, 381] width 42 height 22
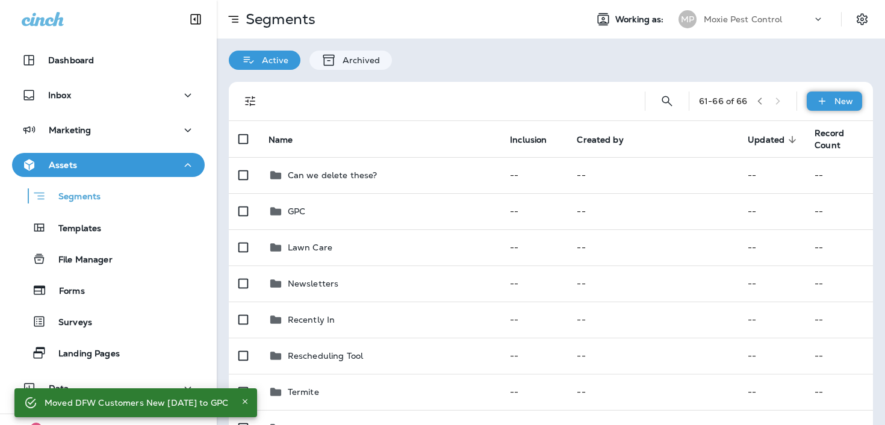
click at [821, 103] on icon at bounding box center [822, 101] width 13 height 12
click at [791, 163] on p "New folder" at bounding box center [791, 159] width 51 height 10
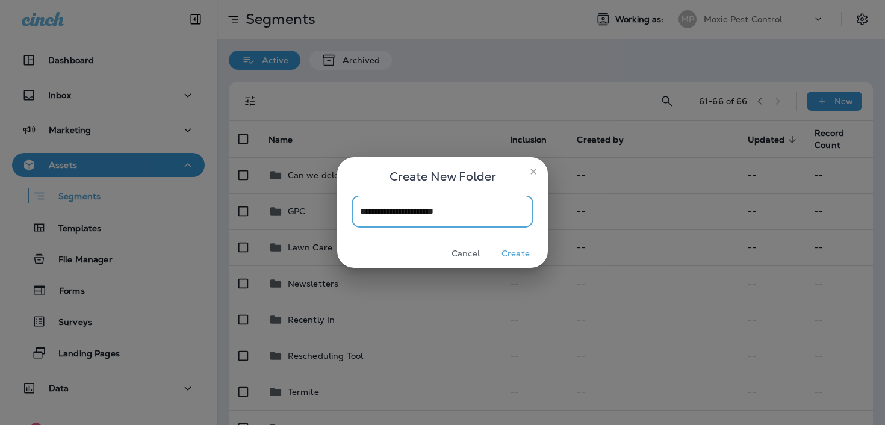
type input "**********"
click at [513, 253] on button "Create" at bounding box center [515, 253] width 45 height 19
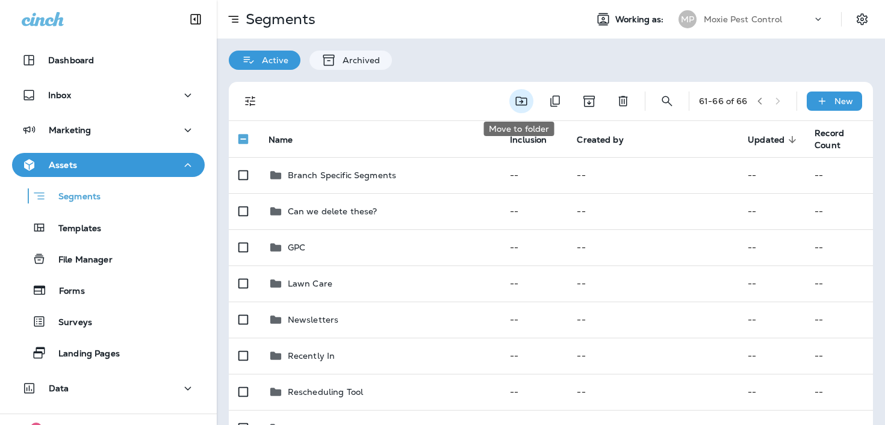
click at [516, 105] on icon "Move to folder" at bounding box center [521, 101] width 14 height 14
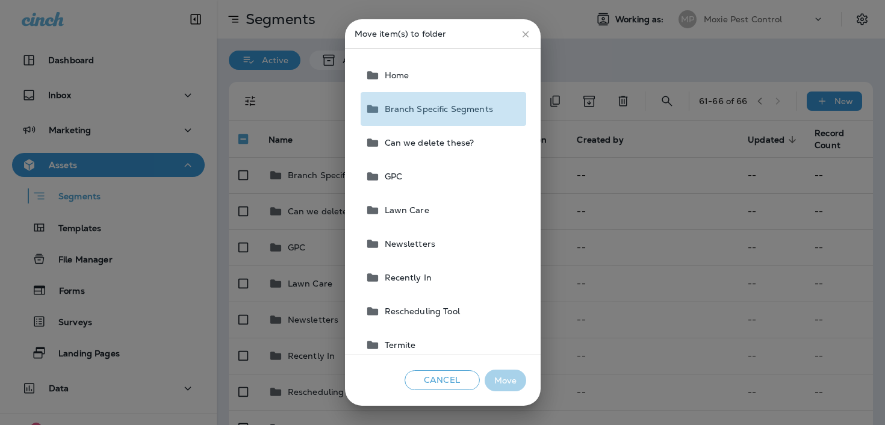
click at [488, 111] on span "Branch Specific Segments" at bounding box center [436, 109] width 113 height 10
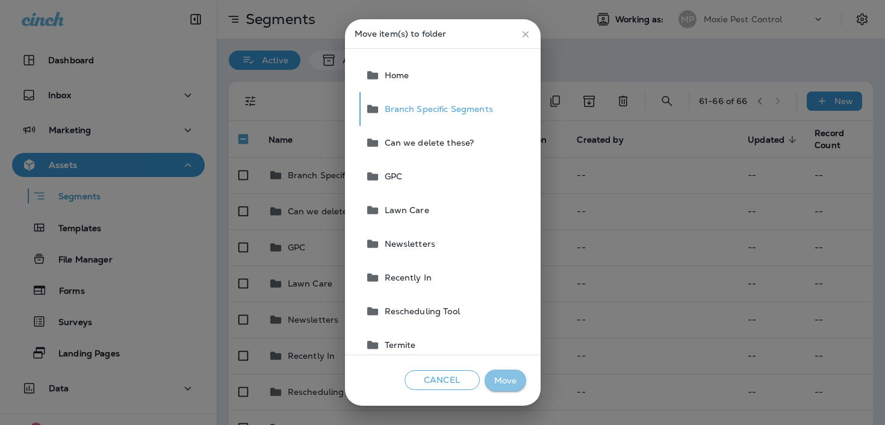
click at [512, 379] on button "Move" at bounding box center [506, 381] width 42 height 22
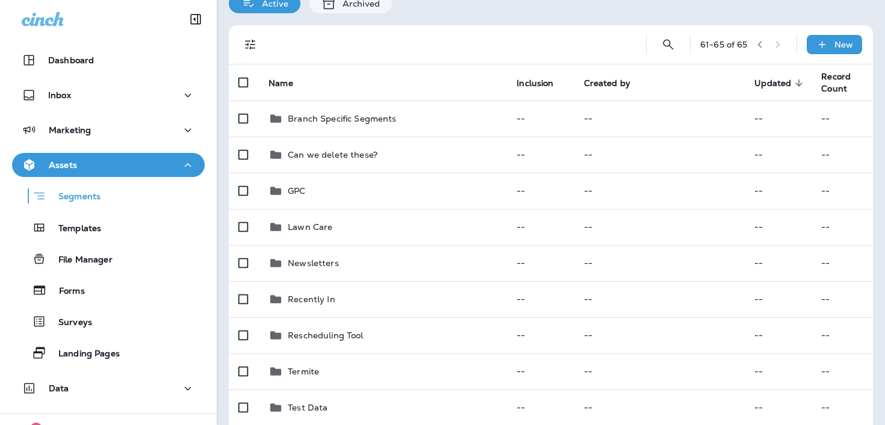
scroll to position [39, 0]
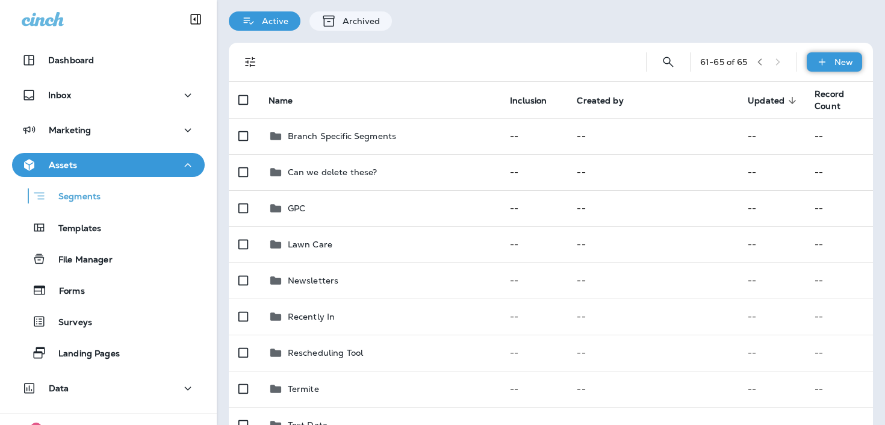
click at [831, 65] on div "New" at bounding box center [834, 61] width 55 height 19
click at [792, 119] on p "New folder" at bounding box center [791, 120] width 51 height 10
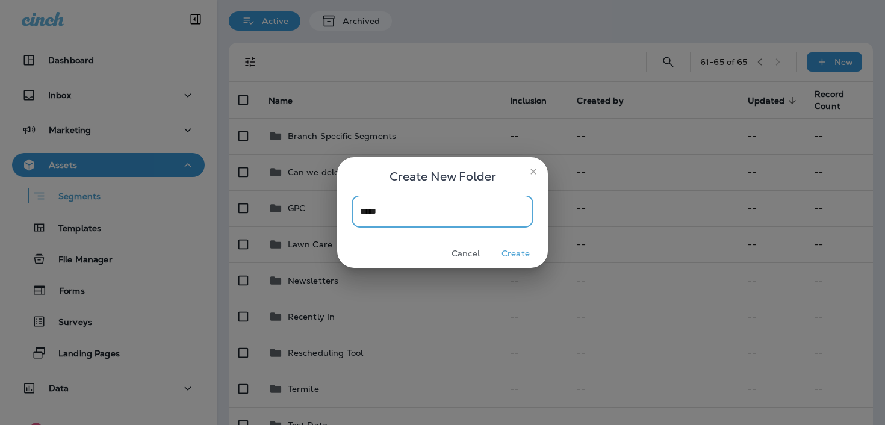
type input "*****"
click at [509, 249] on button "Create" at bounding box center [515, 253] width 45 height 19
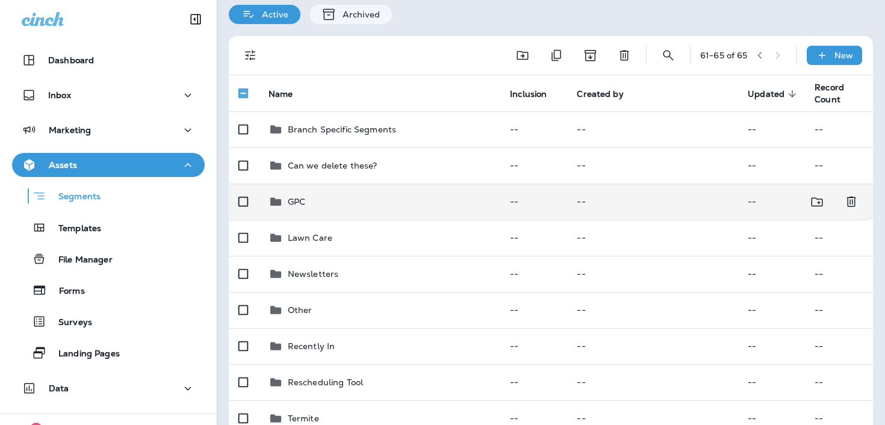
scroll to position [0, 0]
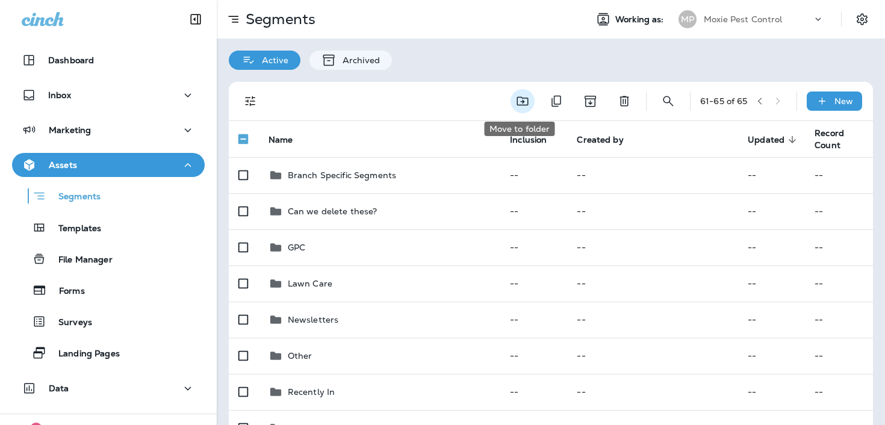
click at [517, 104] on icon "Move to folder" at bounding box center [522, 101] width 14 height 14
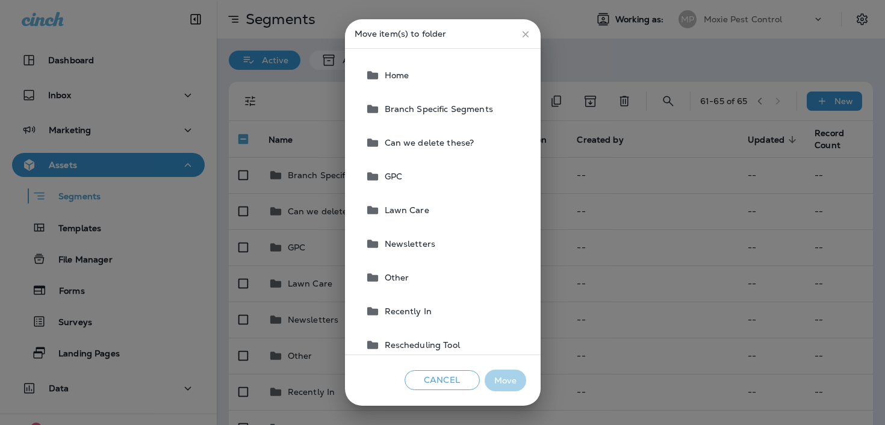
click at [453, 282] on button "Other" at bounding box center [444, 278] width 166 height 34
click at [502, 377] on button "Move" at bounding box center [506, 381] width 42 height 22
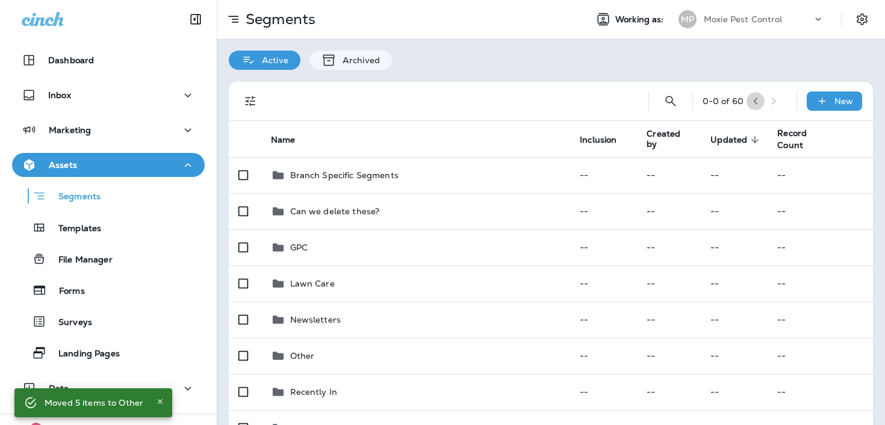
click at [755, 101] on button "button" at bounding box center [756, 101] width 18 height 18
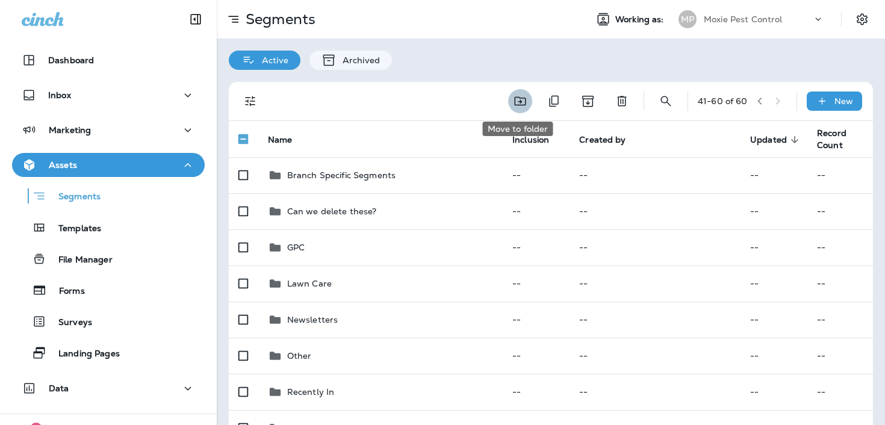
click at [513, 103] on icon "Move to folder" at bounding box center [520, 101] width 14 height 14
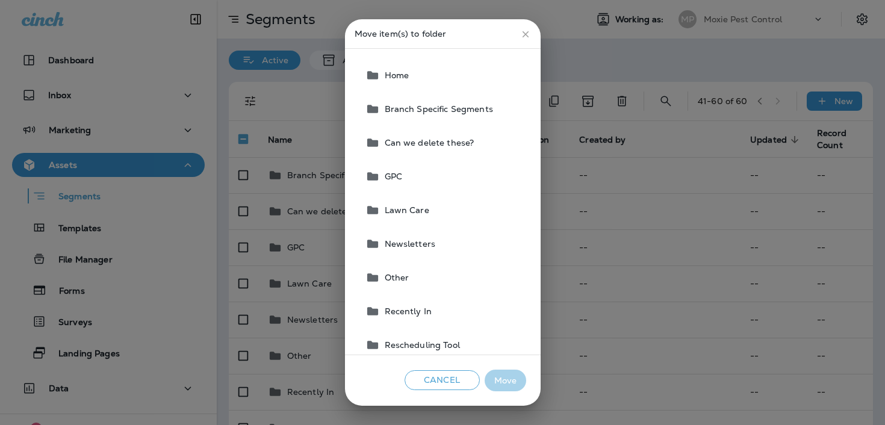
click at [459, 105] on span "Branch Specific Segments" at bounding box center [436, 109] width 113 height 10
click at [504, 384] on button "Move" at bounding box center [506, 381] width 42 height 22
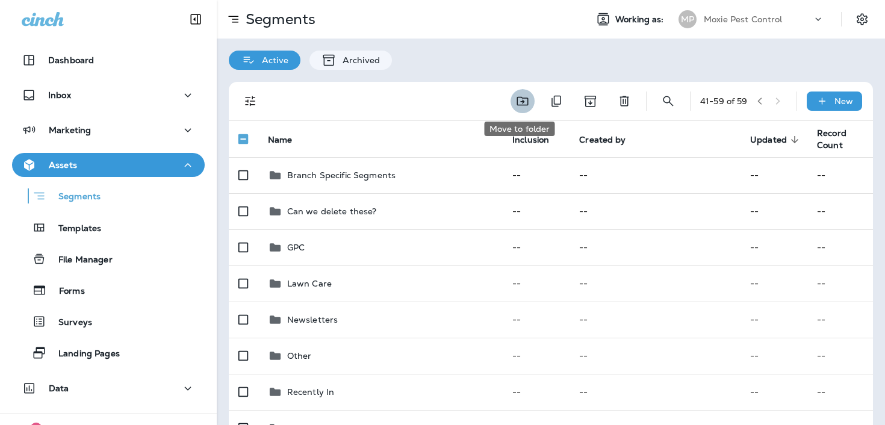
click at [524, 107] on icon "Move to folder" at bounding box center [522, 101] width 14 height 14
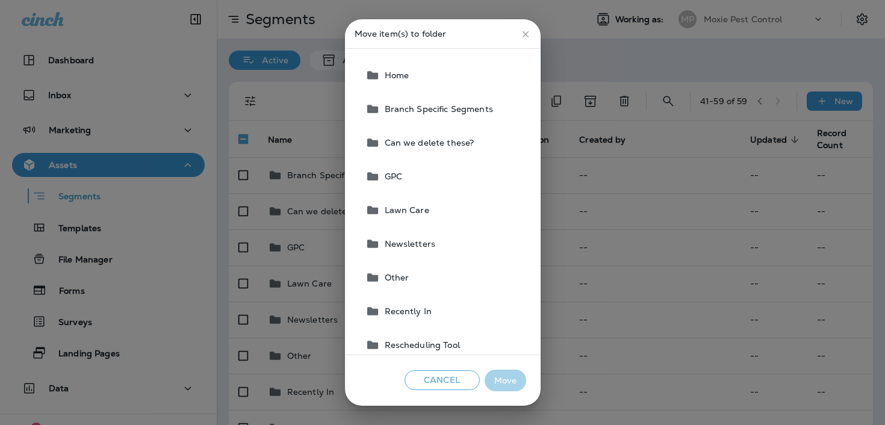
click at [455, 178] on button "GPC" at bounding box center [444, 177] width 166 height 34
click at [500, 375] on button "Move" at bounding box center [506, 381] width 42 height 22
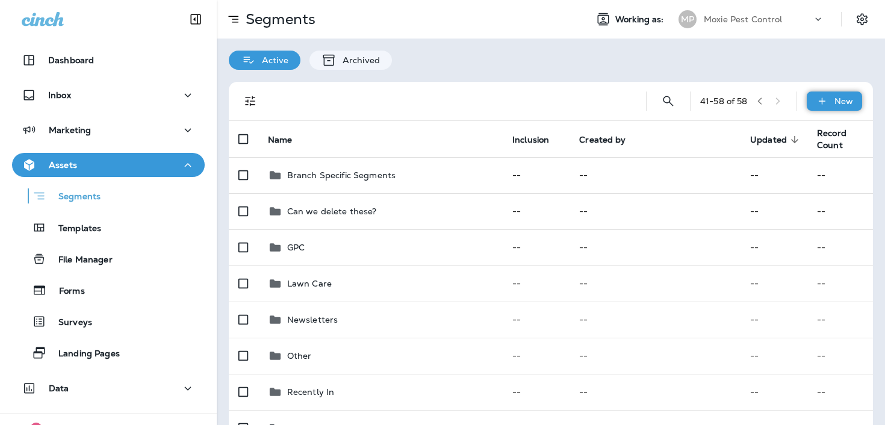
click at [827, 101] on icon at bounding box center [822, 101] width 13 height 12
click at [800, 154] on p "New folder" at bounding box center [791, 159] width 51 height 10
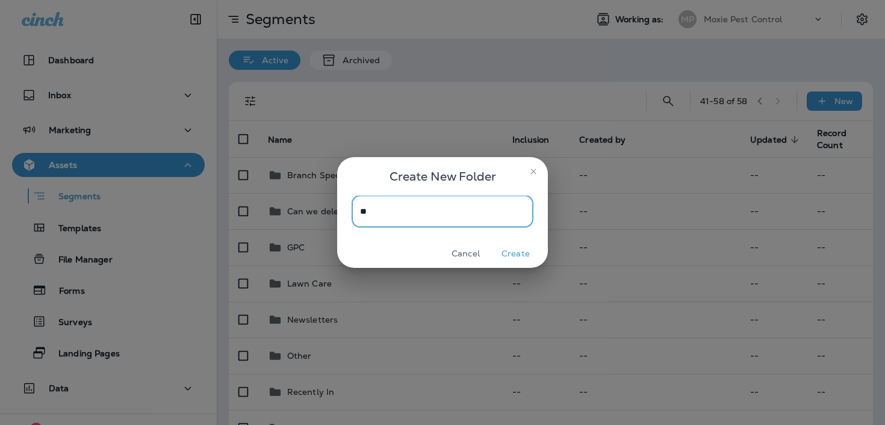
type input "*"
type input "********"
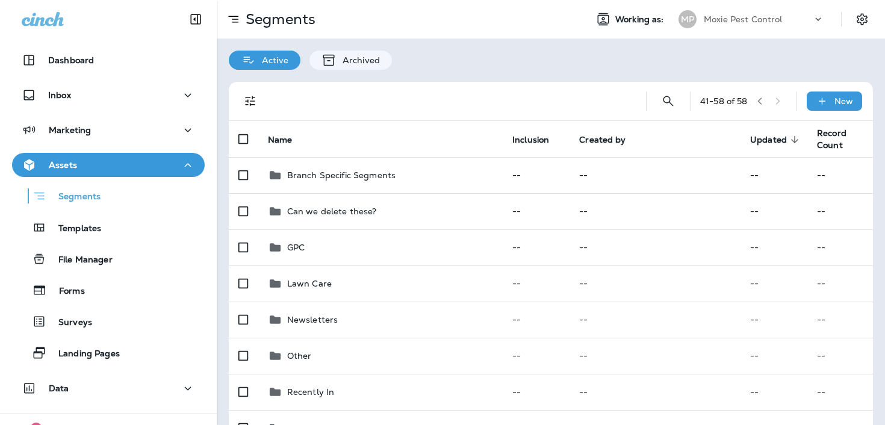
click at [493, 252] on div "GPC" at bounding box center [380, 247] width 225 height 14
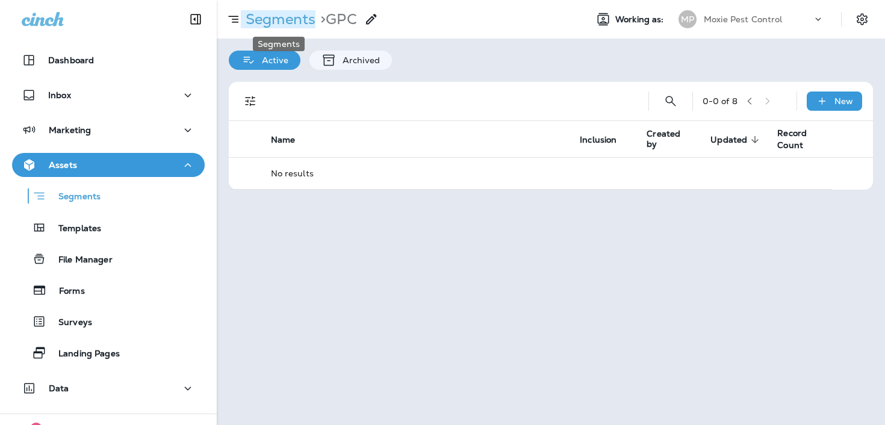
click at [294, 28] on p "Segments" at bounding box center [278, 19] width 75 height 18
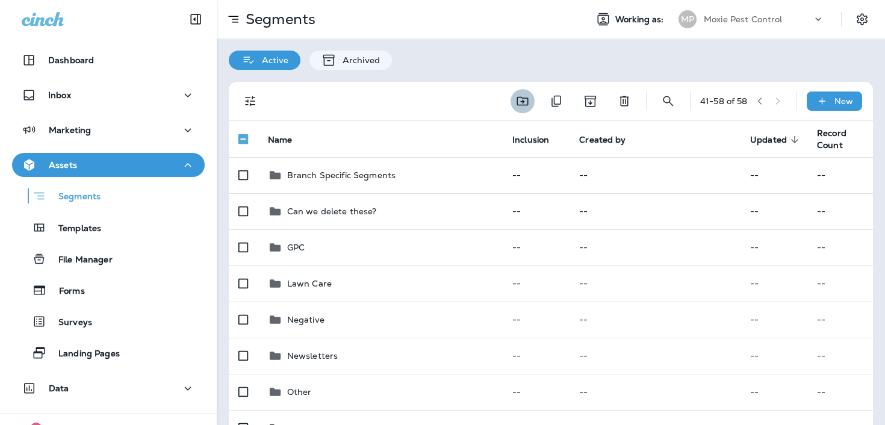
click at [518, 101] on icon "Move to folder" at bounding box center [522, 101] width 11 height 9
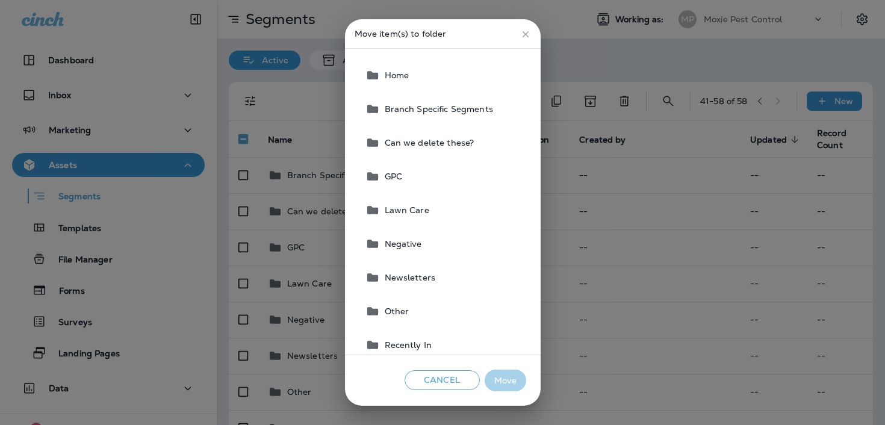
click at [420, 239] on span "Negative" at bounding box center [401, 244] width 42 height 10
click at [508, 374] on button "Move" at bounding box center [506, 381] width 42 height 22
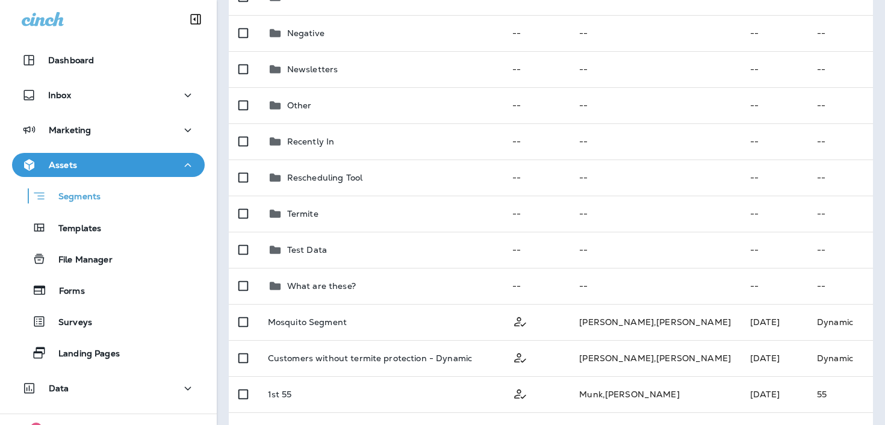
scroll to position [47, 0]
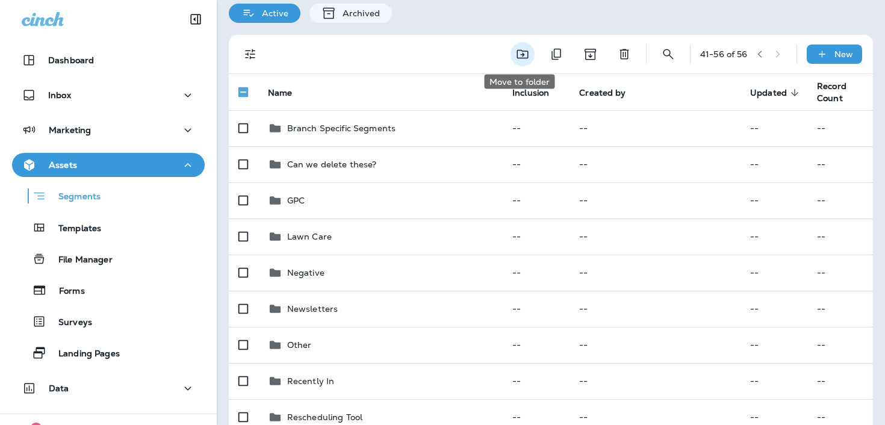
click at [515, 52] on icon "Move to folder" at bounding box center [522, 54] width 14 height 14
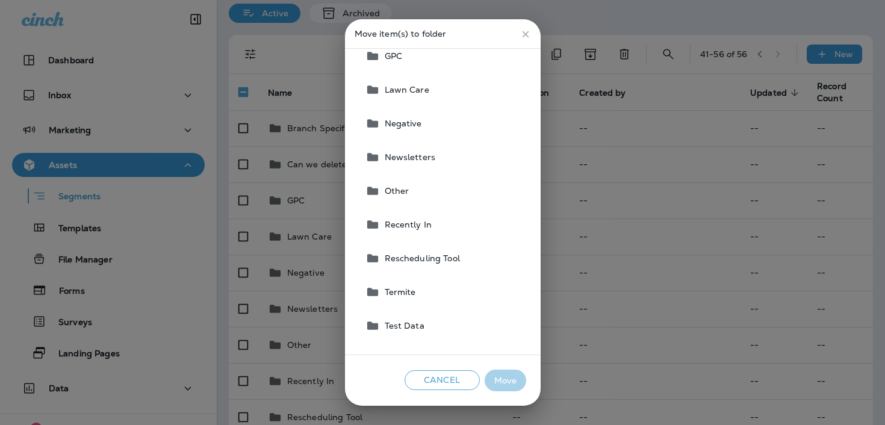
scroll to position [154, 0]
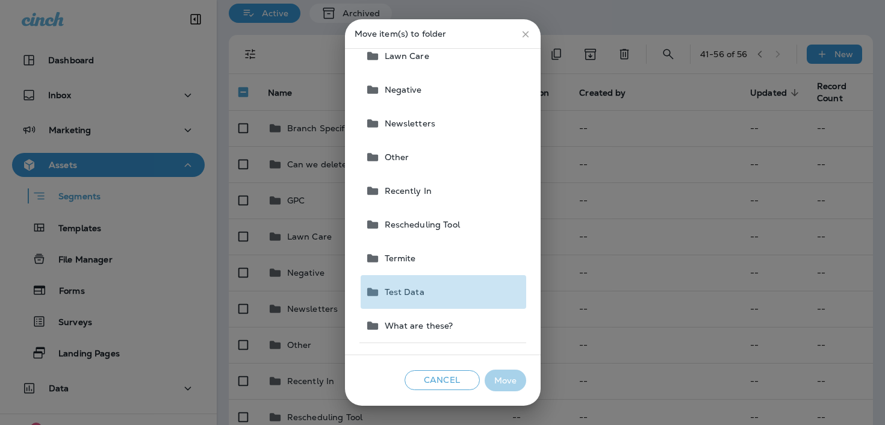
click at [404, 289] on span "Test Data" at bounding box center [402, 292] width 45 height 10
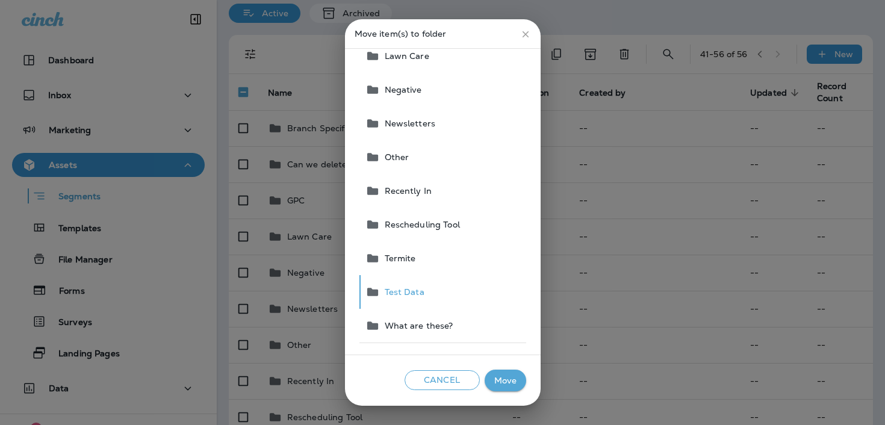
click at [494, 375] on button "Move" at bounding box center [506, 381] width 42 height 22
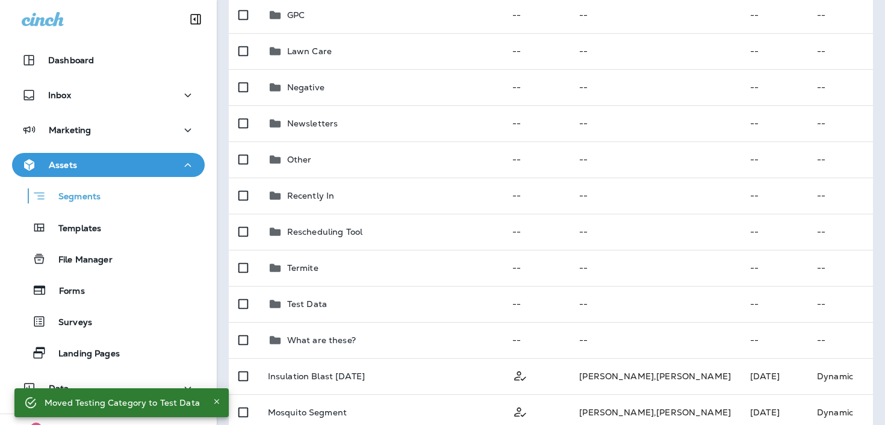
scroll to position [13, 0]
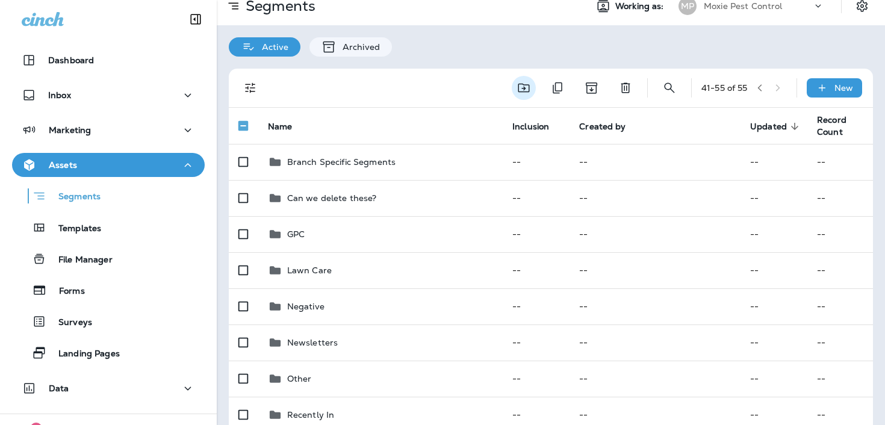
click at [517, 93] on icon "Move to folder" at bounding box center [524, 88] width 14 height 14
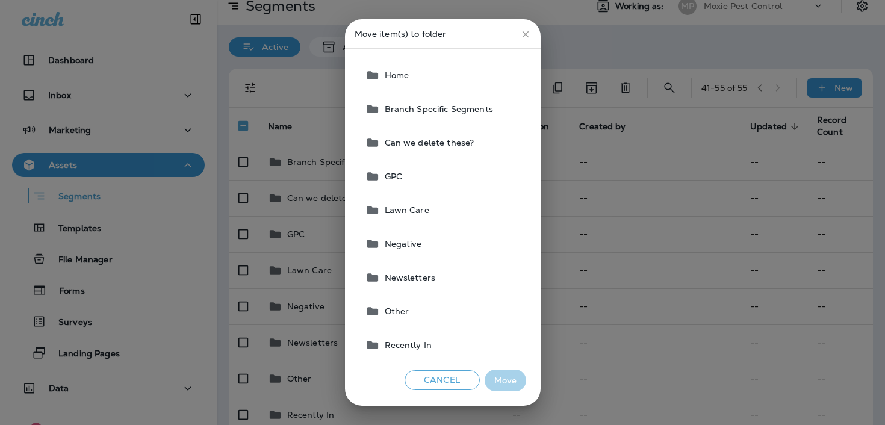
click at [444, 253] on button "Negative" at bounding box center [444, 244] width 166 height 34
click at [508, 380] on button "Move" at bounding box center [506, 381] width 42 height 22
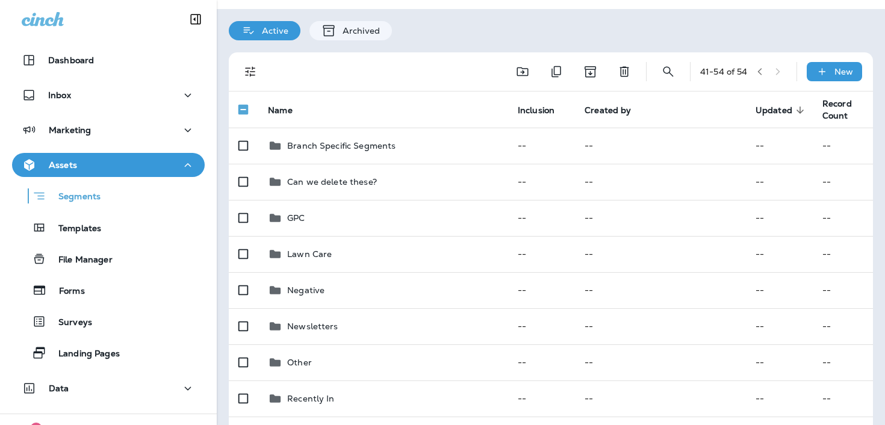
scroll to position [0, 0]
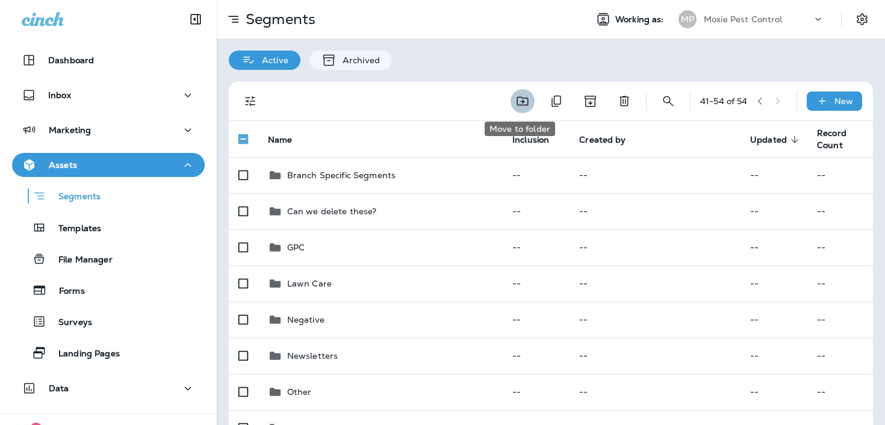
click at [518, 107] on icon "Move to folder" at bounding box center [522, 101] width 14 height 14
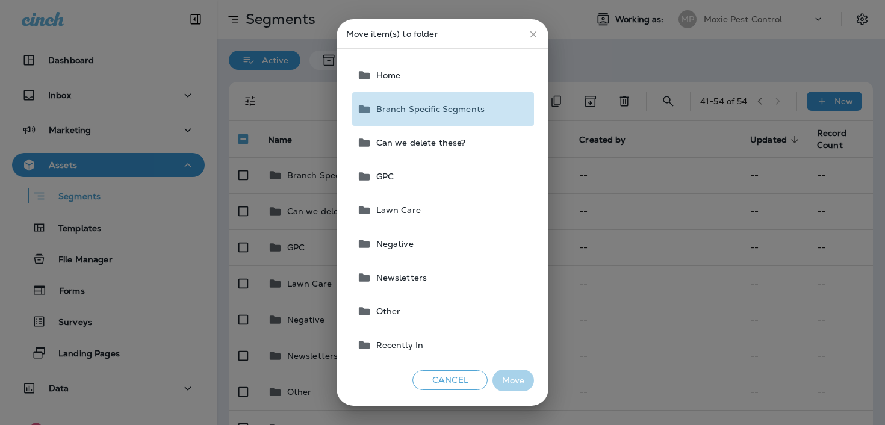
click at [452, 99] on button "Branch Specific Segments" at bounding box center [443, 109] width 182 height 34
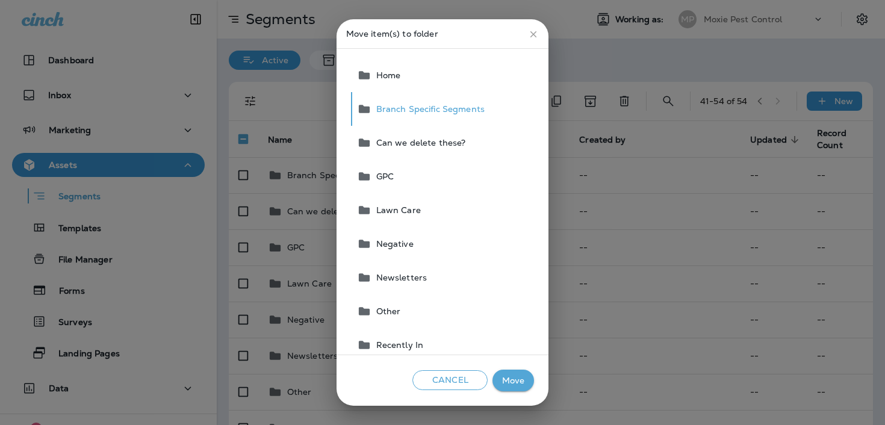
click at [514, 378] on button "Move" at bounding box center [514, 381] width 42 height 22
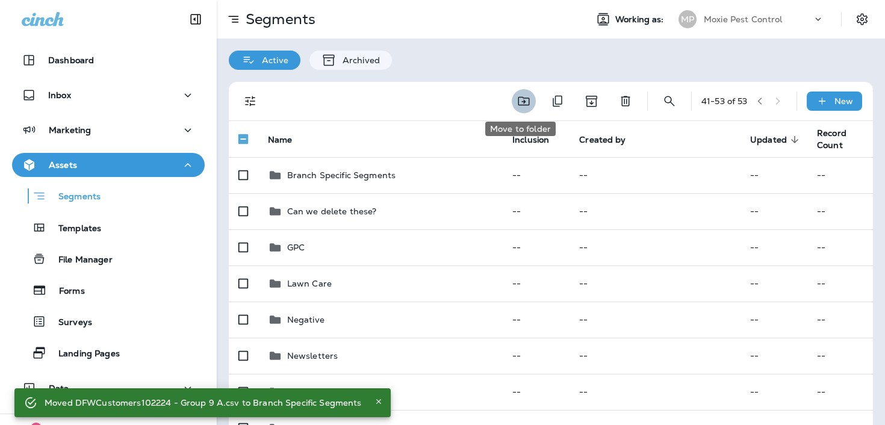
click at [519, 100] on icon "Move to folder" at bounding box center [524, 101] width 14 height 14
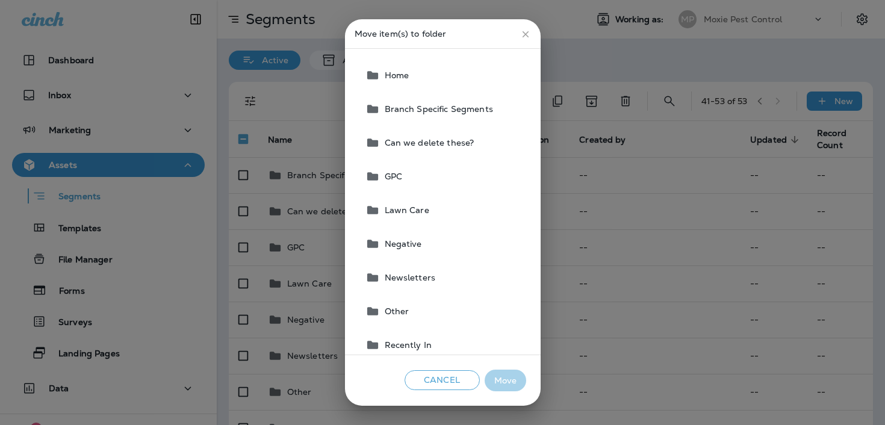
click at [440, 275] on button "Newsletters" at bounding box center [444, 278] width 166 height 34
click at [509, 374] on button "Move" at bounding box center [506, 381] width 42 height 22
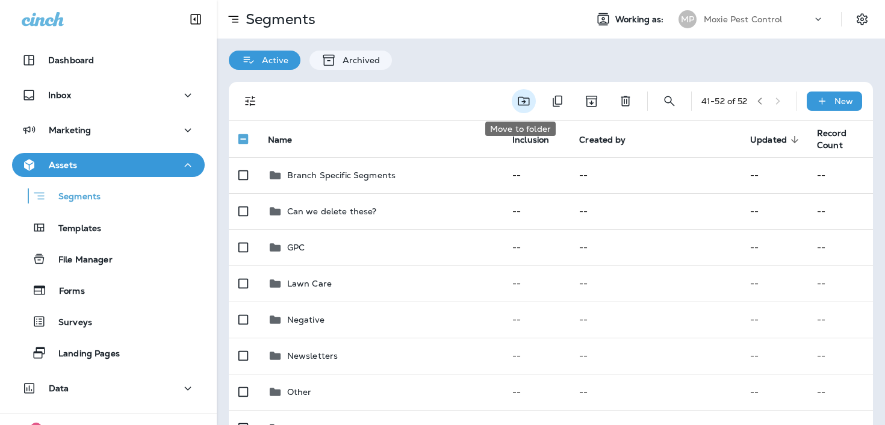
click at [512, 102] on button "Move to folder" at bounding box center [524, 101] width 24 height 24
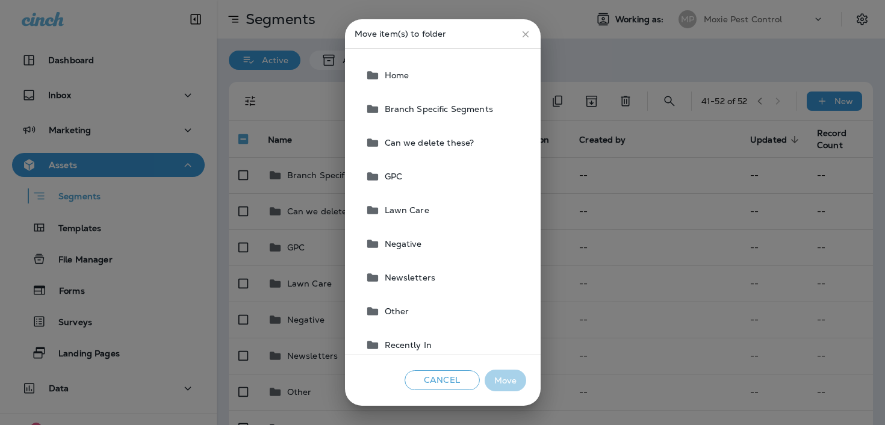
click at [426, 176] on button "GPC" at bounding box center [444, 177] width 166 height 34
click at [514, 383] on button "Move" at bounding box center [506, 381] width 42 height 22
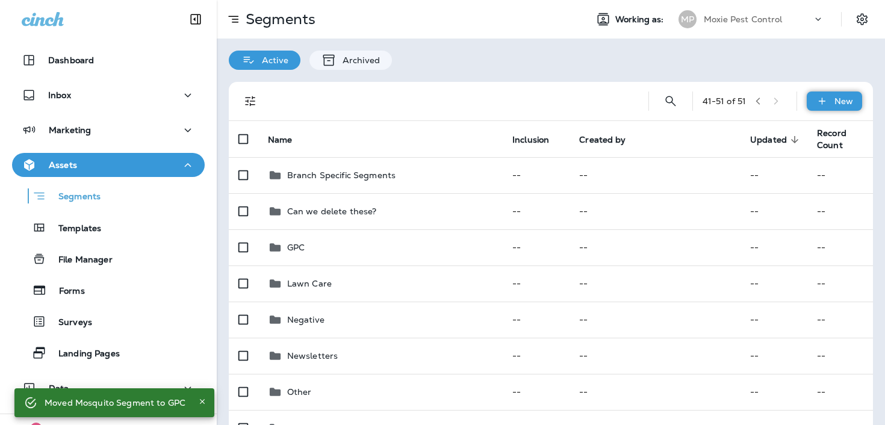
click at [828, 104] on icon at bounding box center [822, 101] width 13 height 12
click at [776, 161] on p "New folder" at bounding box center [791, 159] width 51 height 10
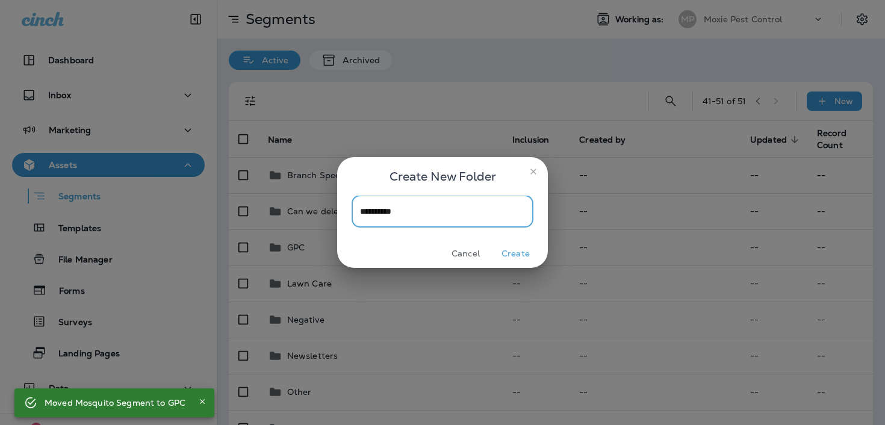
type input "**********"
click at [508, 245] on button "Create" at bounding box center [515, 253] width 45 height 19
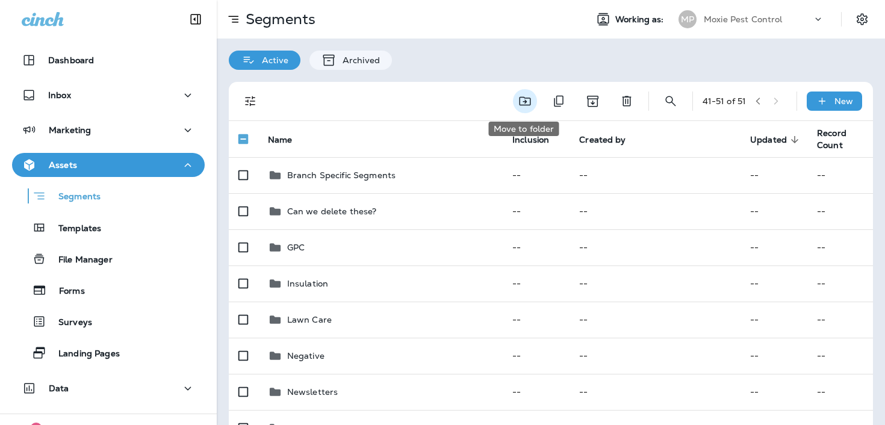
click at [529, 101] on icon "Move to folder" at bounding box center [525, 101] width 14 height 14
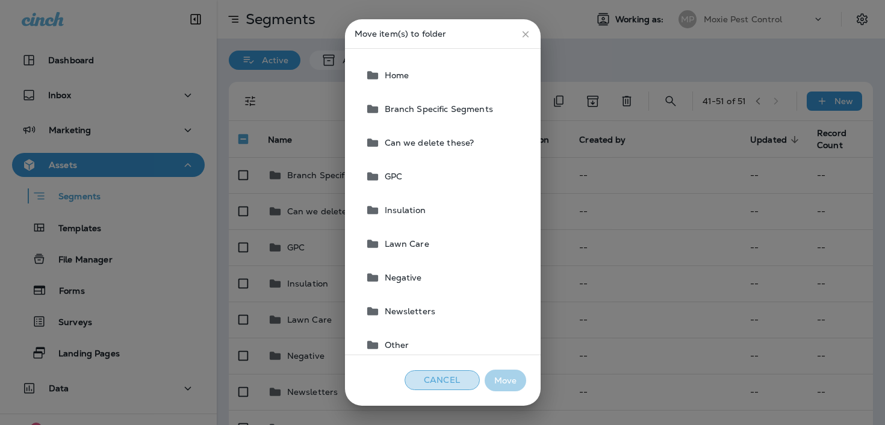
click at [448, 377] on button "Cancel" at bounding box center [442, 380] width 75 height 20
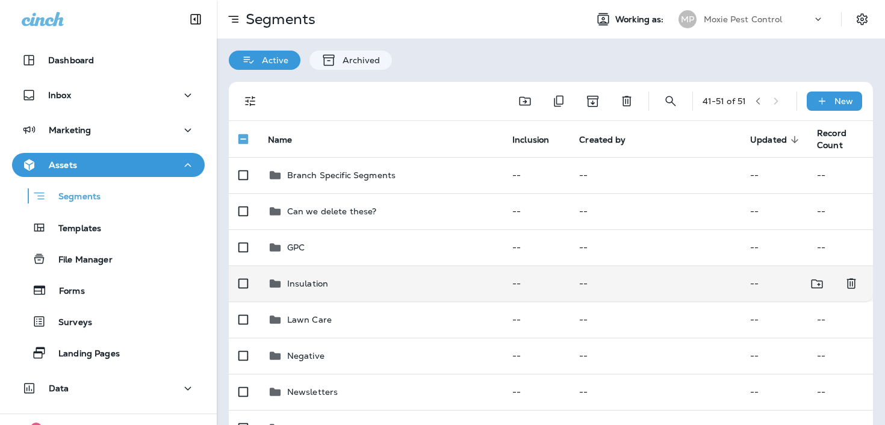
click at [361, 282] on div "Insulation" at bounding box center [380, 283] width 225 height 14
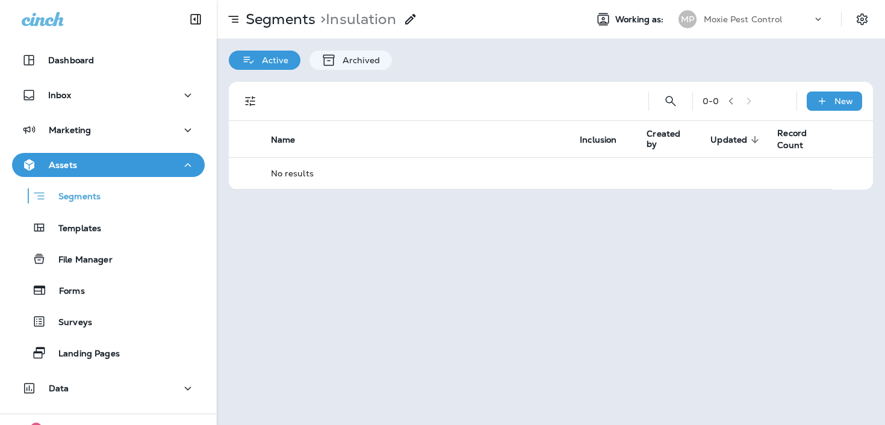
click at [408, 17] on icon at bounding box center [410, 19] width 14 height 14
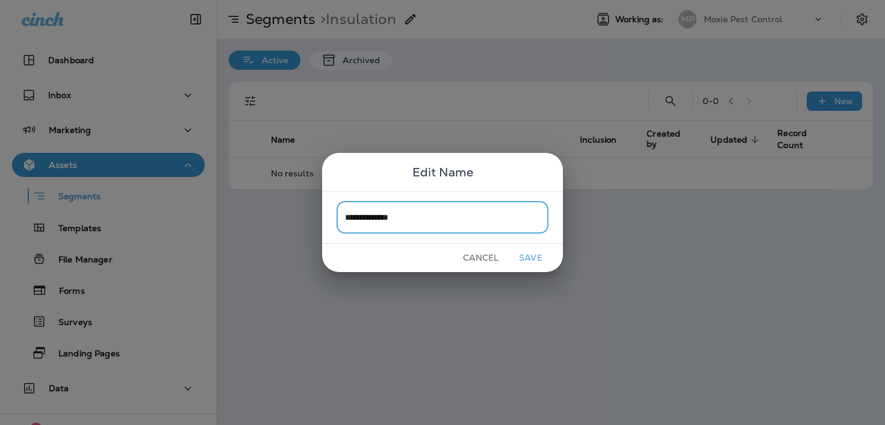
type input "**********"
click at [530, 253] on button "Save" at bounding box center [530, 258] width 45 height 19
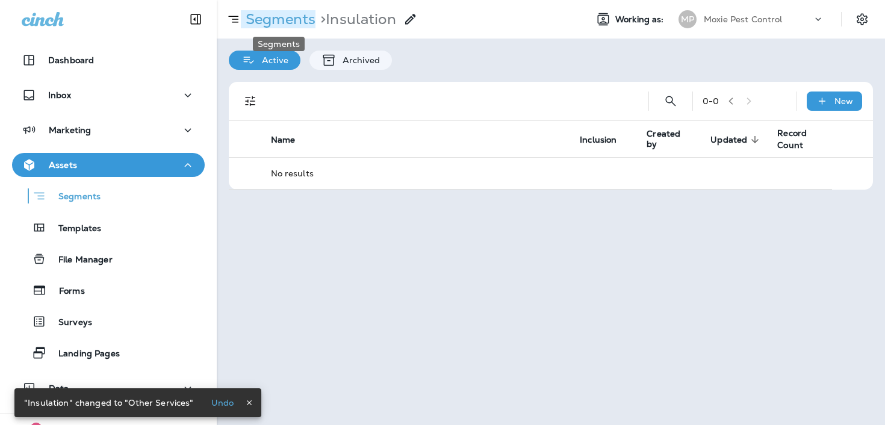
click at [268, 18] on p "Segments" at bounding box center [278, 19] width 75 height 18
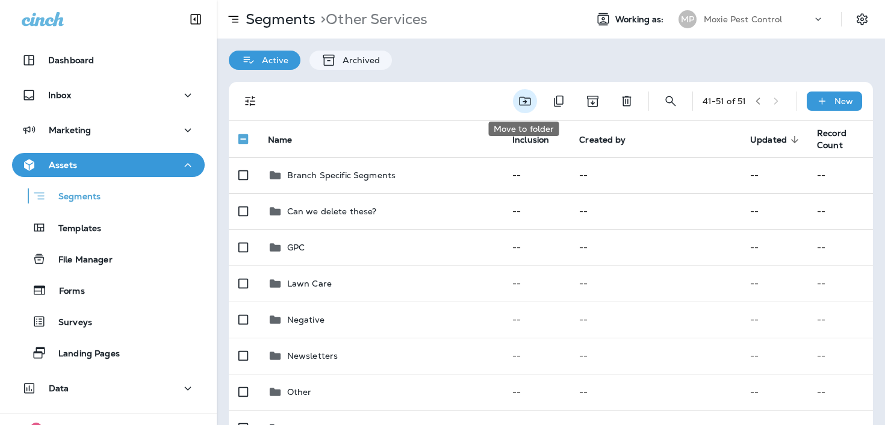
click at [526, 95] on icon "Move to folder" at bounding box center [525, 101] width 14 height 14
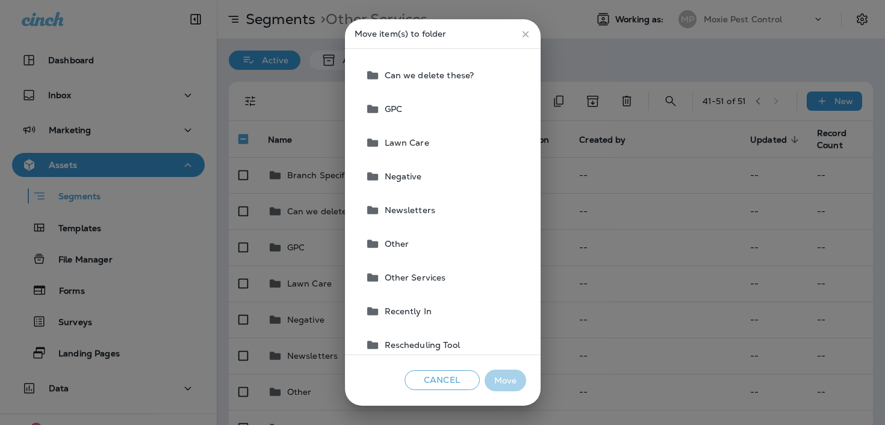
scroll to position [74, 0]
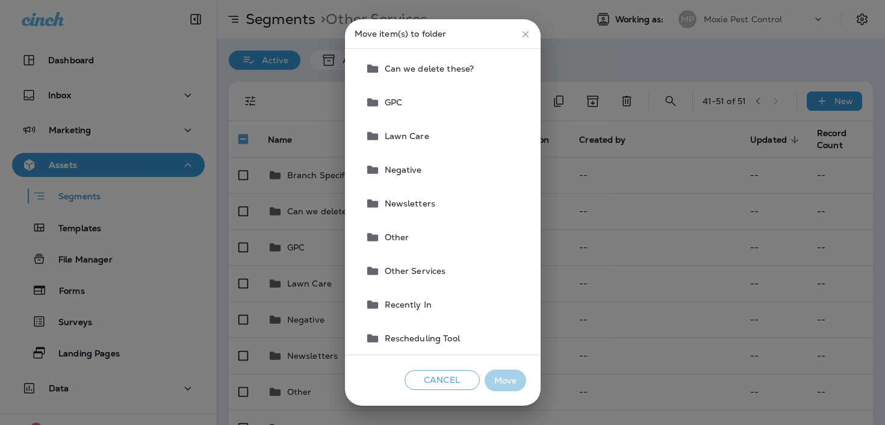
click at [442, 267] on span "Other Services" at bounding box center [413, 271] width 66 height 10
click at [497, 375] on button "Move" at bounding box center [506, 381] width 42 height 22
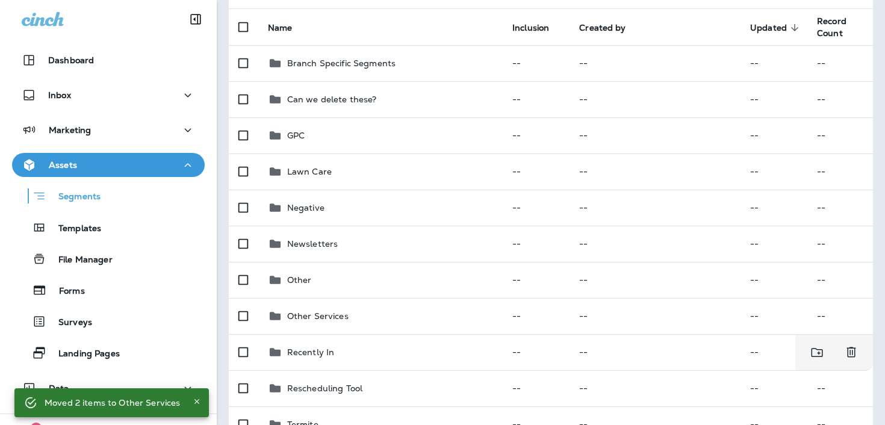
scroll to position [163, 0]
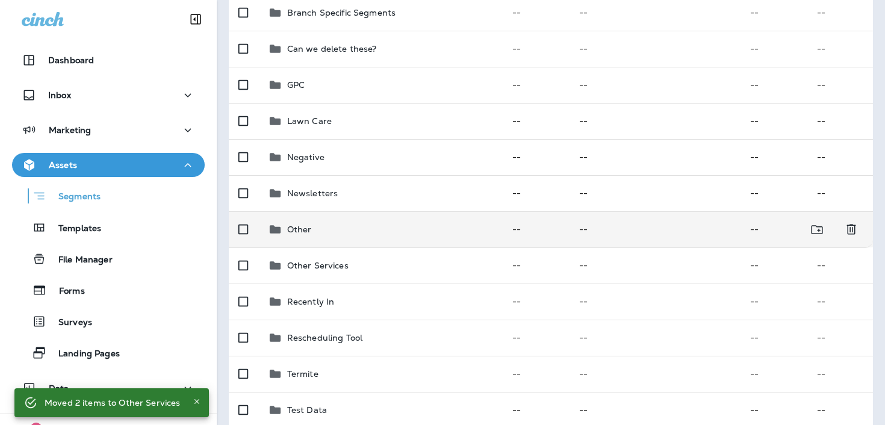
click at [388, 232] on div "Other" at bounding box center [380, 229] width 225 height 14
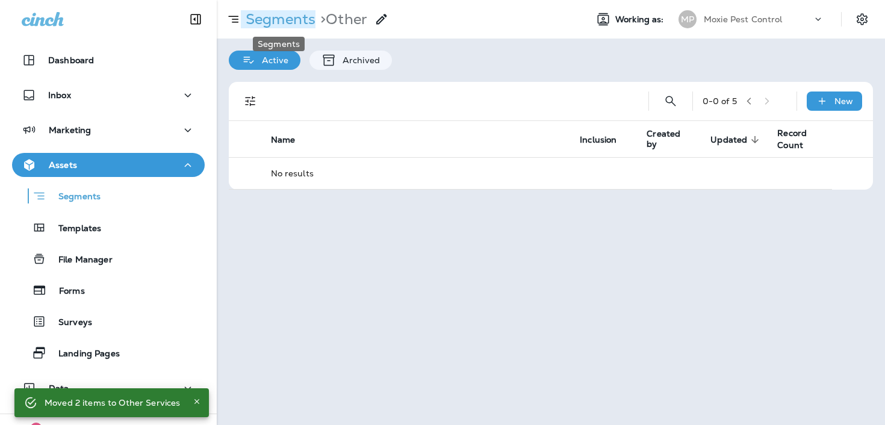
click at [298, 14] on p "Segments" at bounding box center [278, 19] width 75 height 18
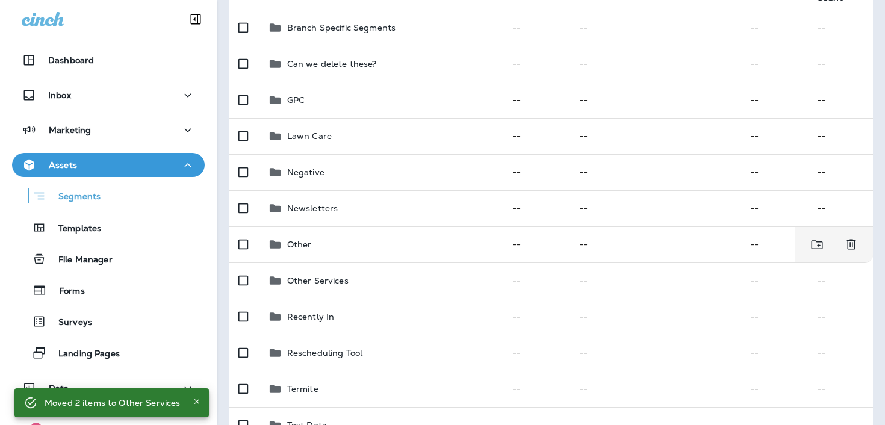
scroll to position [221, 0]
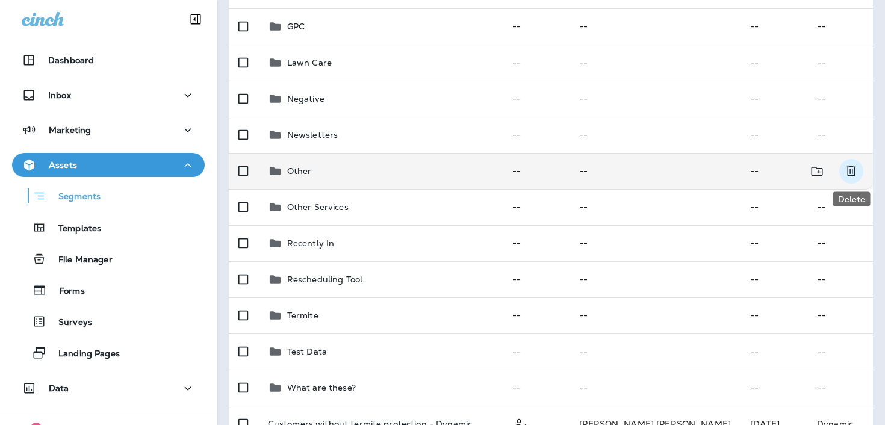
click at [851, 175] on icon "Delete" at bounding box center [851, 171] width 9 height 10
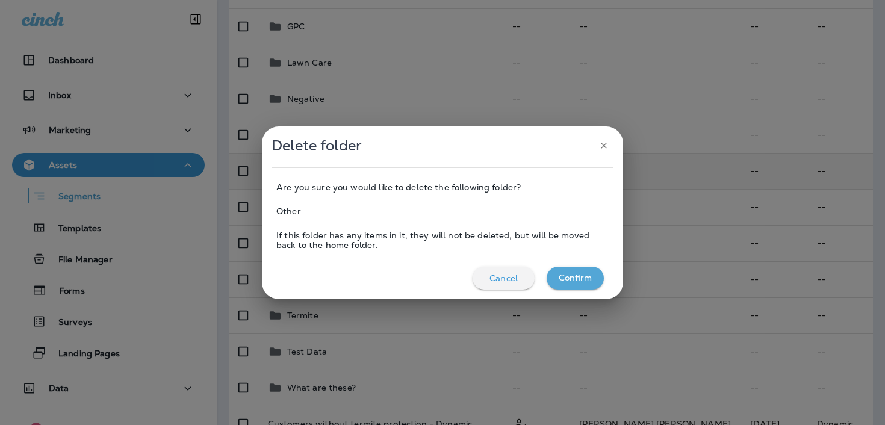
click at [593, 278] on button "Confirm" at bounding box center [575, 278] width 57 height 23
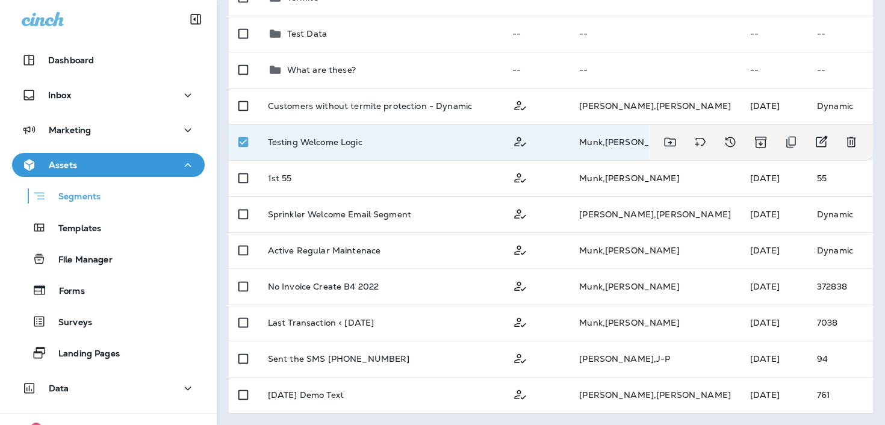
scroll to position [0, 0]
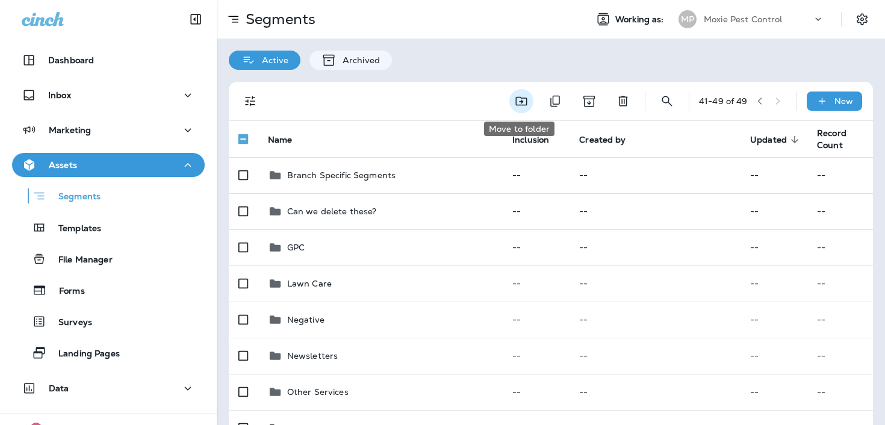
click at [521, 105] on icon "Move to folder" at bounding box center [521, 101] width 14 height 14
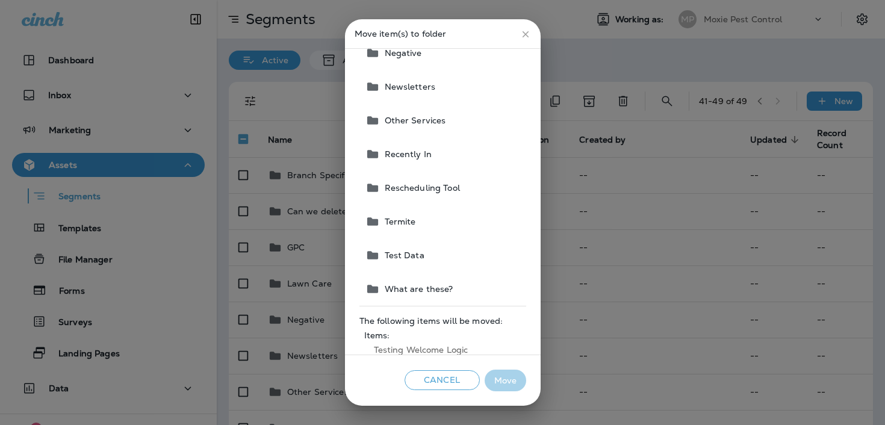
scroll to position [220, 0]
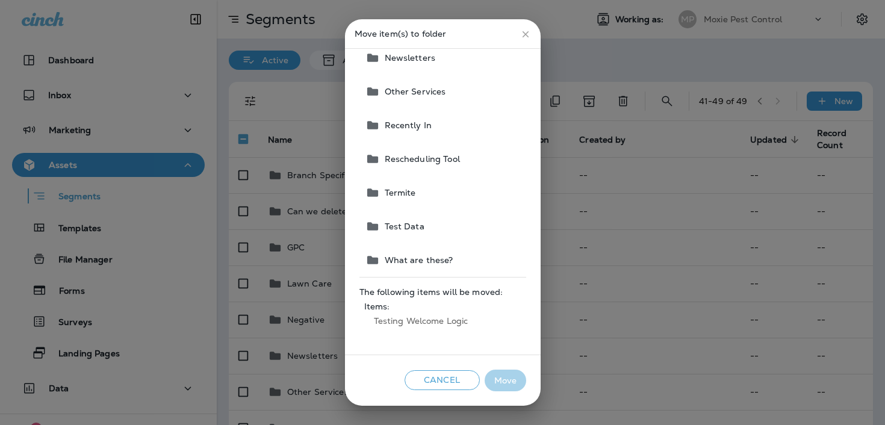
click at [434, 229] on button "Test Data" at bounding box center [444, 227] width 166 height 34
click at [491, 378] on button "Move" at bounding box center [506, 381] width 42 height 22
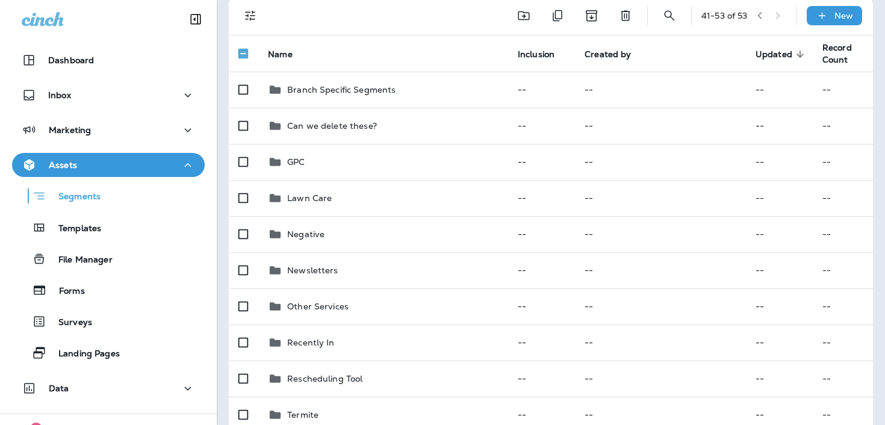
scroll to position [36, 0]
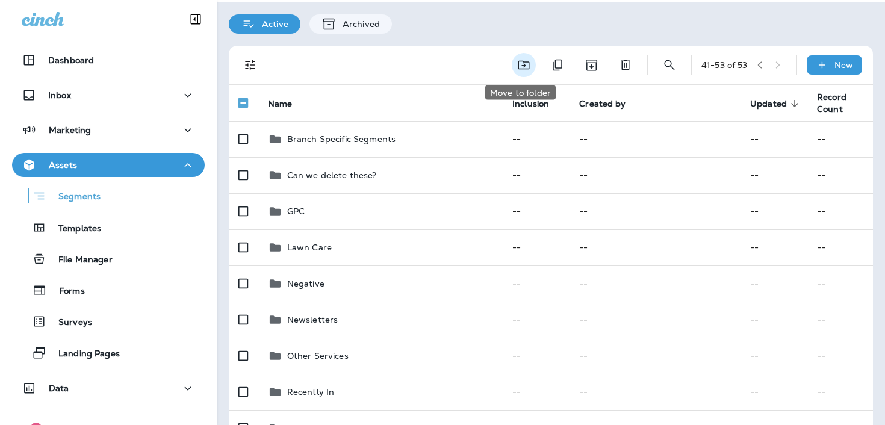
click at [523, 60] on icon "Move to folder" at bounding box center [524, 65] width 14 height 14
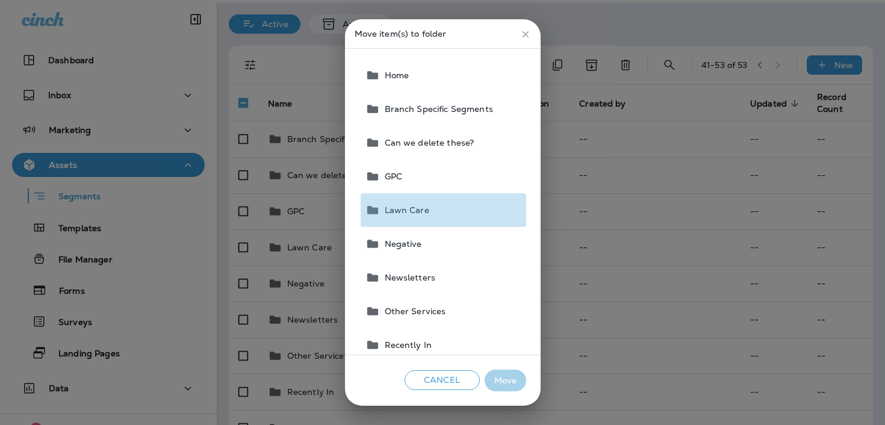
click at [460, 202] on button "Lawn Care" at bounding box center [444, 210] width 166 height 34
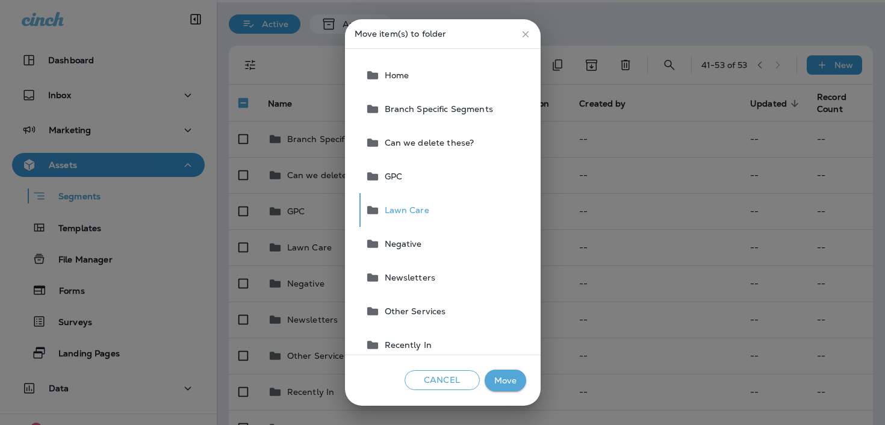
click at [501, 378] on button "Move" at bounding box center [506, 381] width 42 height 22
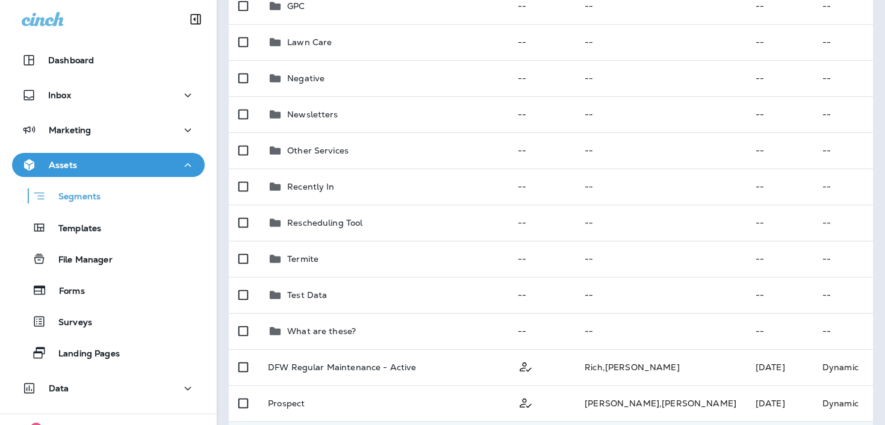
scroll to position [67, 0]
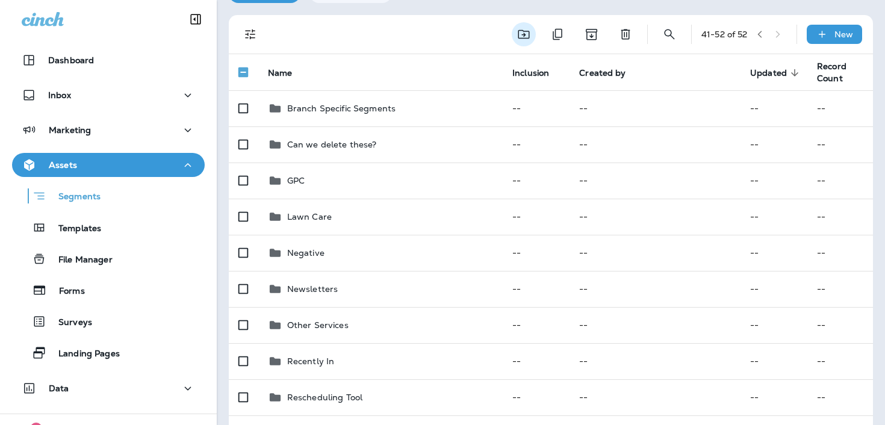
click at [518, 31] on icon "Move to folder" at bounding box center [524, 34] width 14 height 14
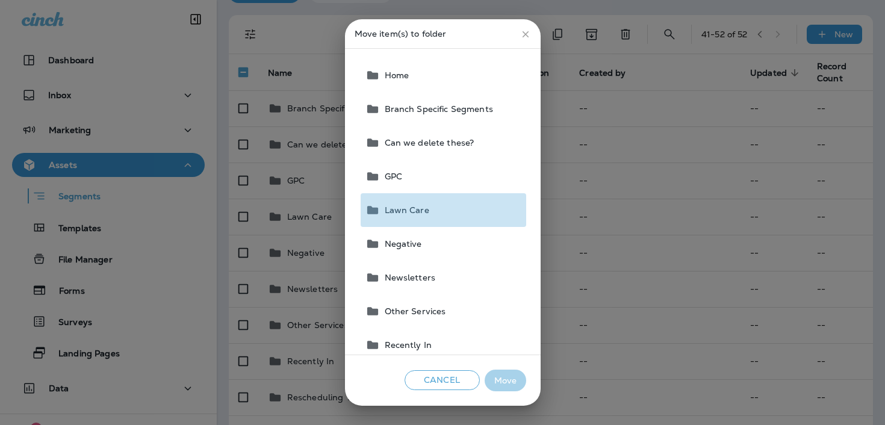
click at [450, 219] on button "Lawn Care" at bounding box center [444, 210] width 166 height 34
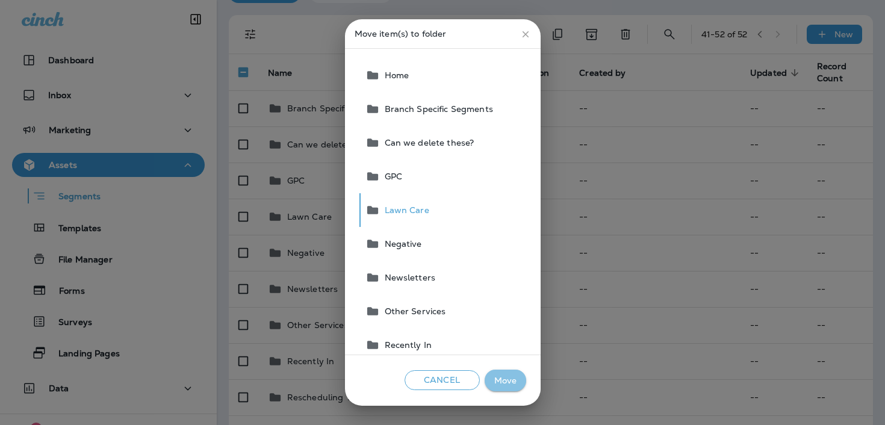
click at [502, 376] on button "Move" at bounding box center [506, 381] width 42 height 22
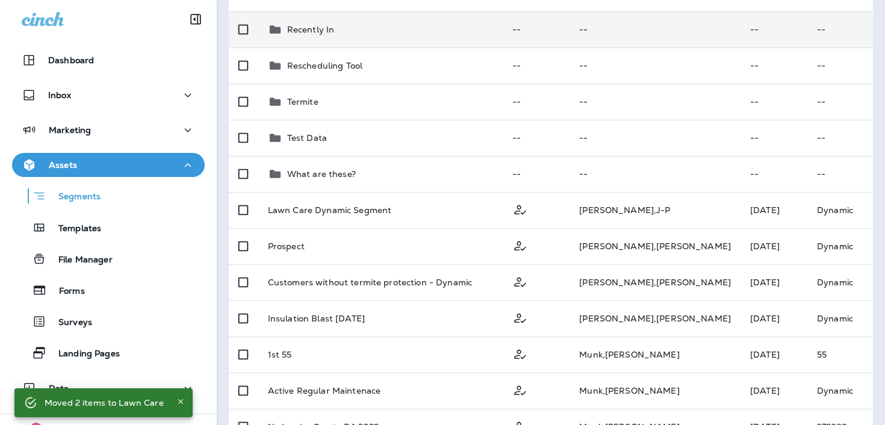
scroll to position [539, 0]
